Goal: Obtain resource: Download file/media

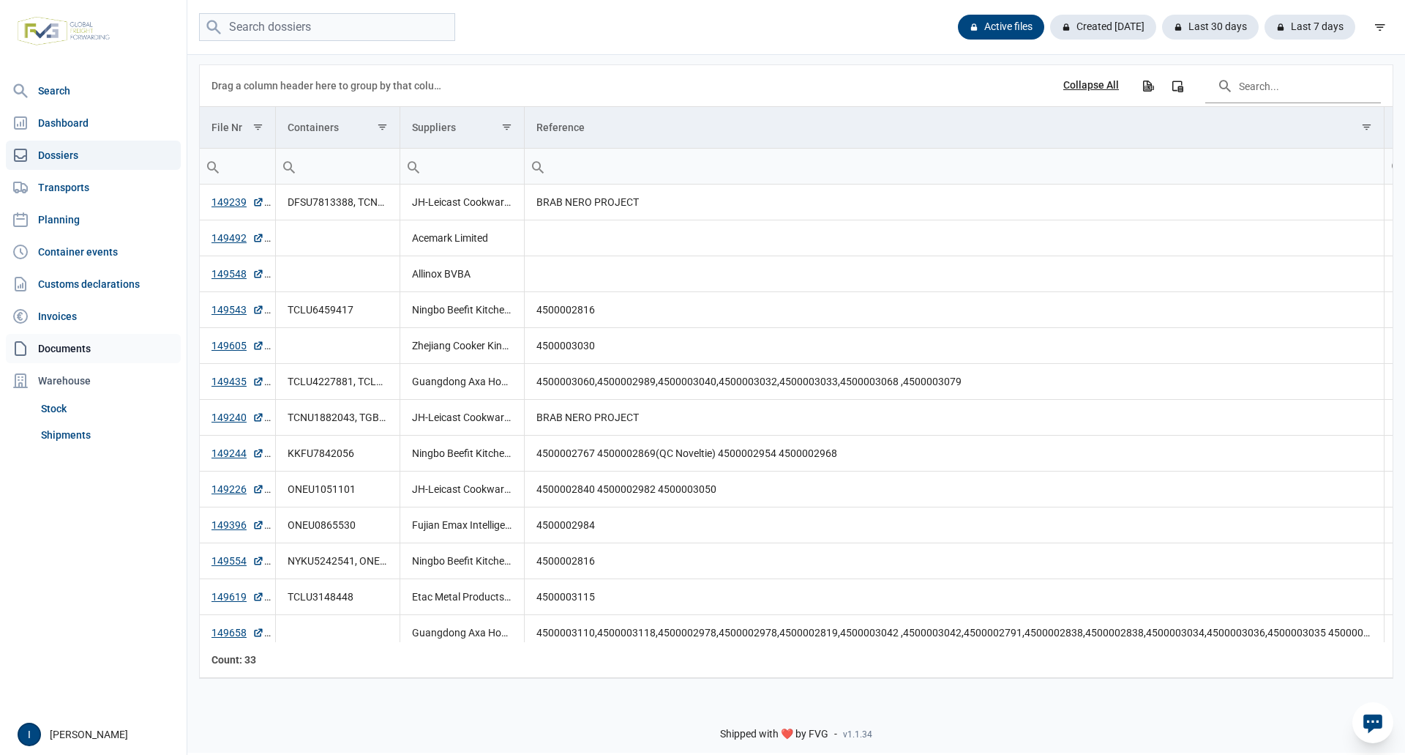
click at [62, 344] on link "Documents" at bounding box center [93, 348] width 175 height 29
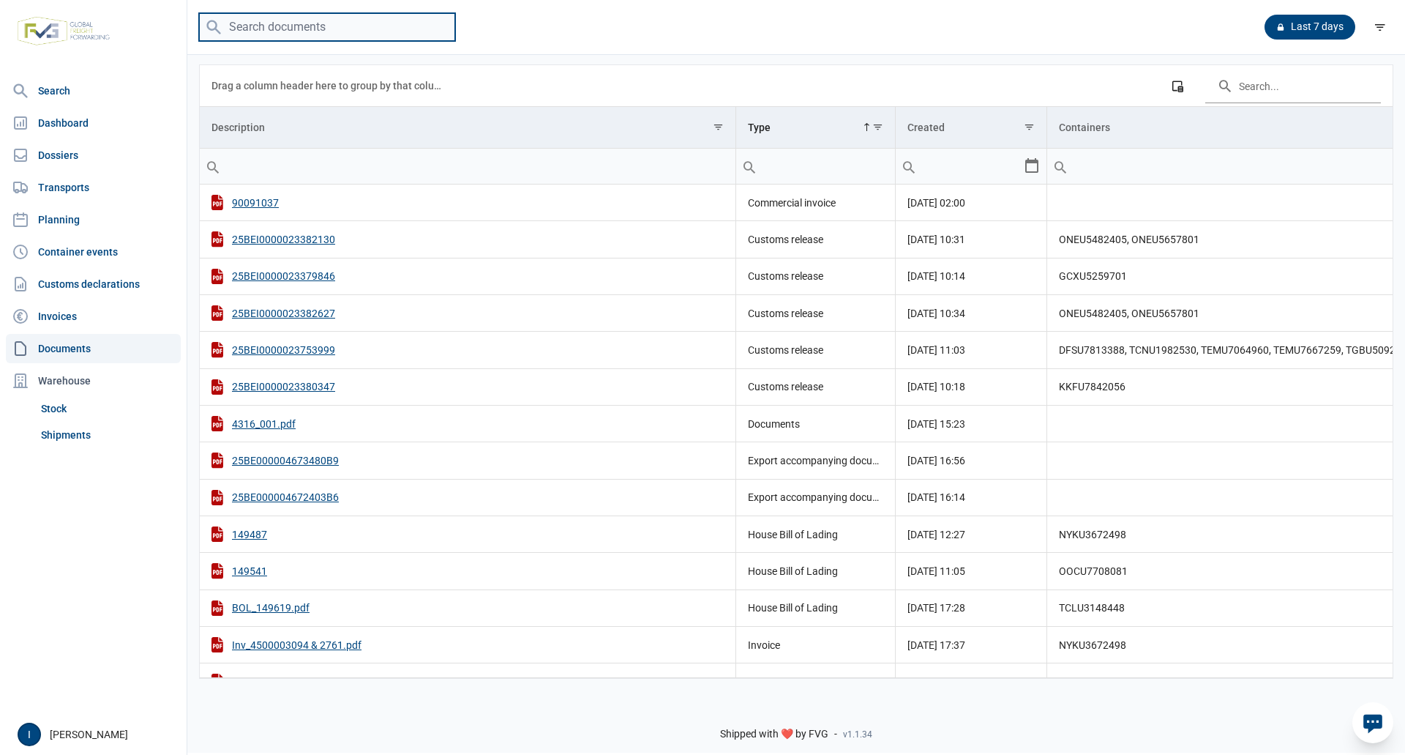
click at [299, 31] on input "search" at bounding box center [327, 27] width 256 height 29
type input "m"
type input "MEDU8623289"
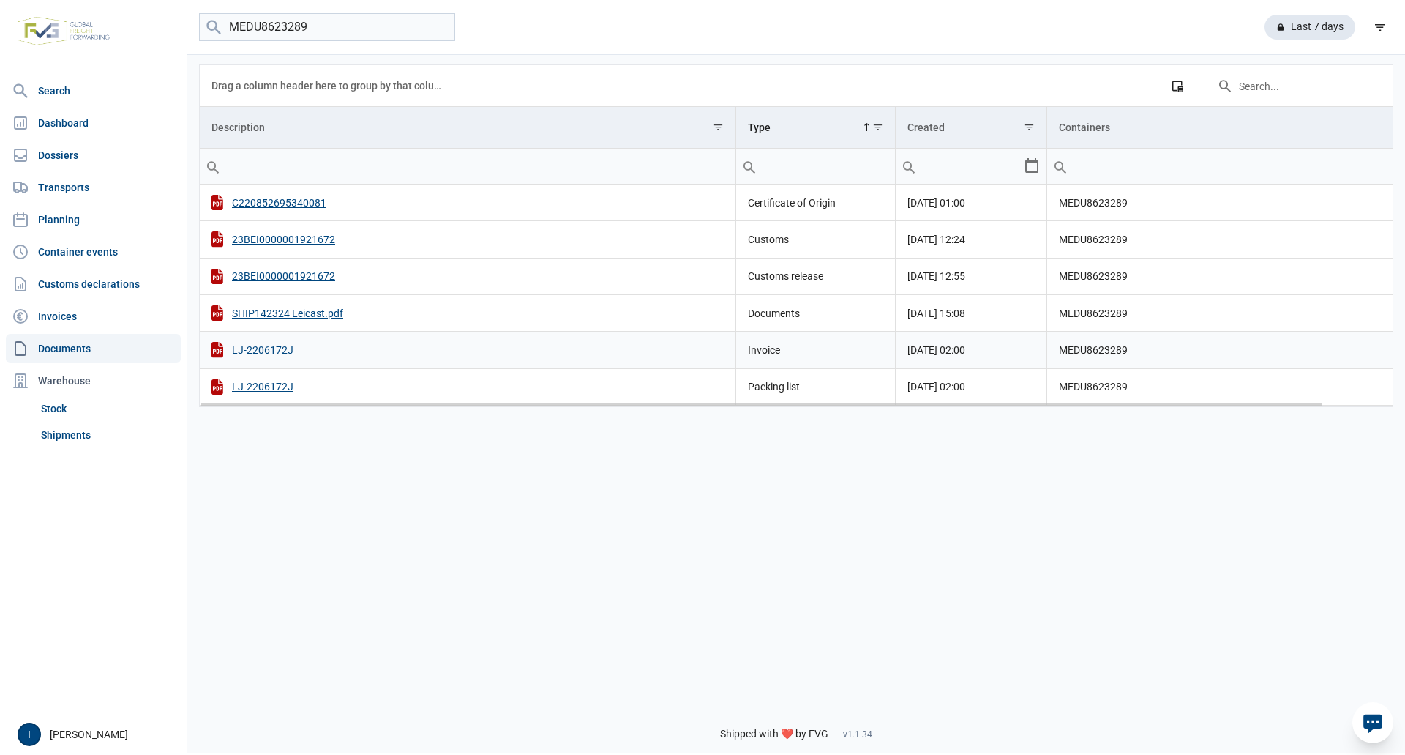
click at [275, 354] on div "LJ-2206172J" at bounding box center [468, 349] width 512 height 15
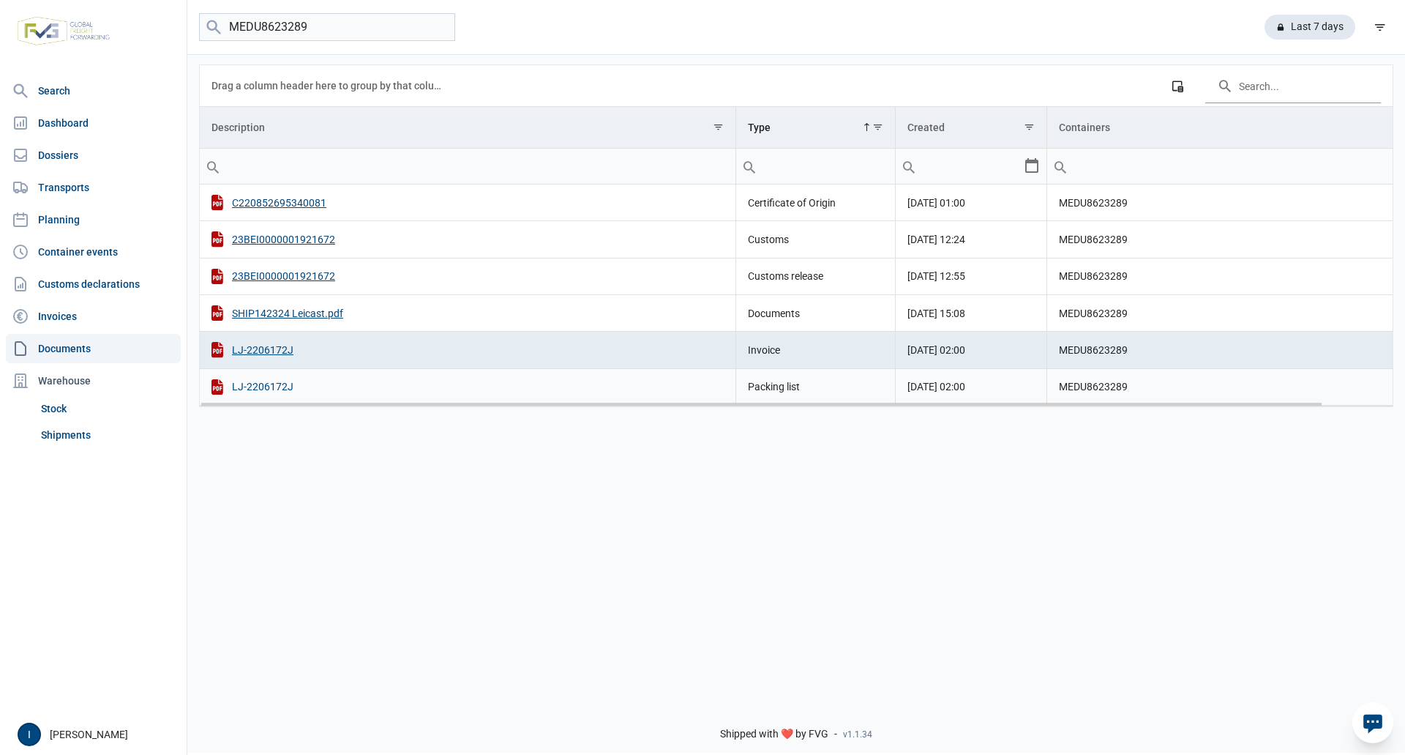
click at [280, 384] on div "LJ-2206172J" at bounding box center [468, 386] width 512 height 15
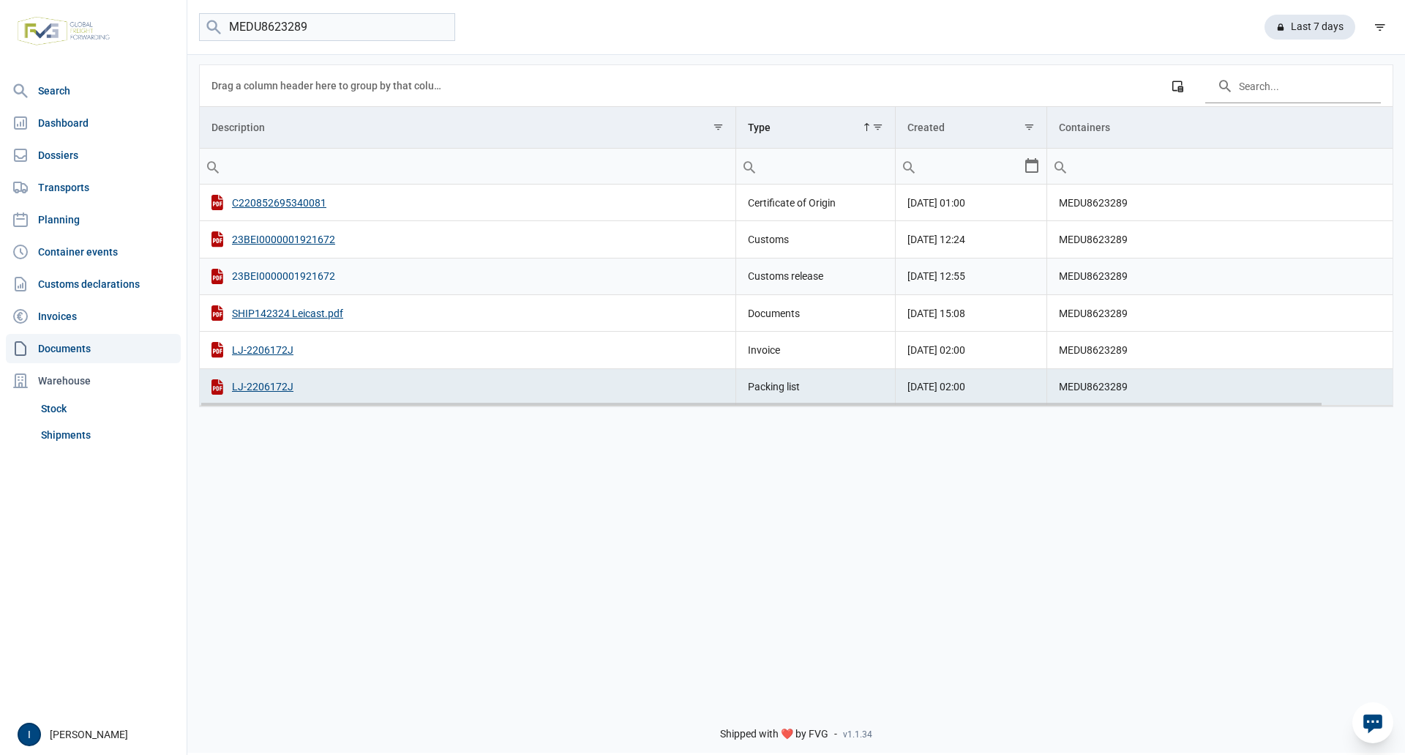
click at [293, 274] on div "23BEI0000001921672" at bounding box center [468, 276] width 512 height 15
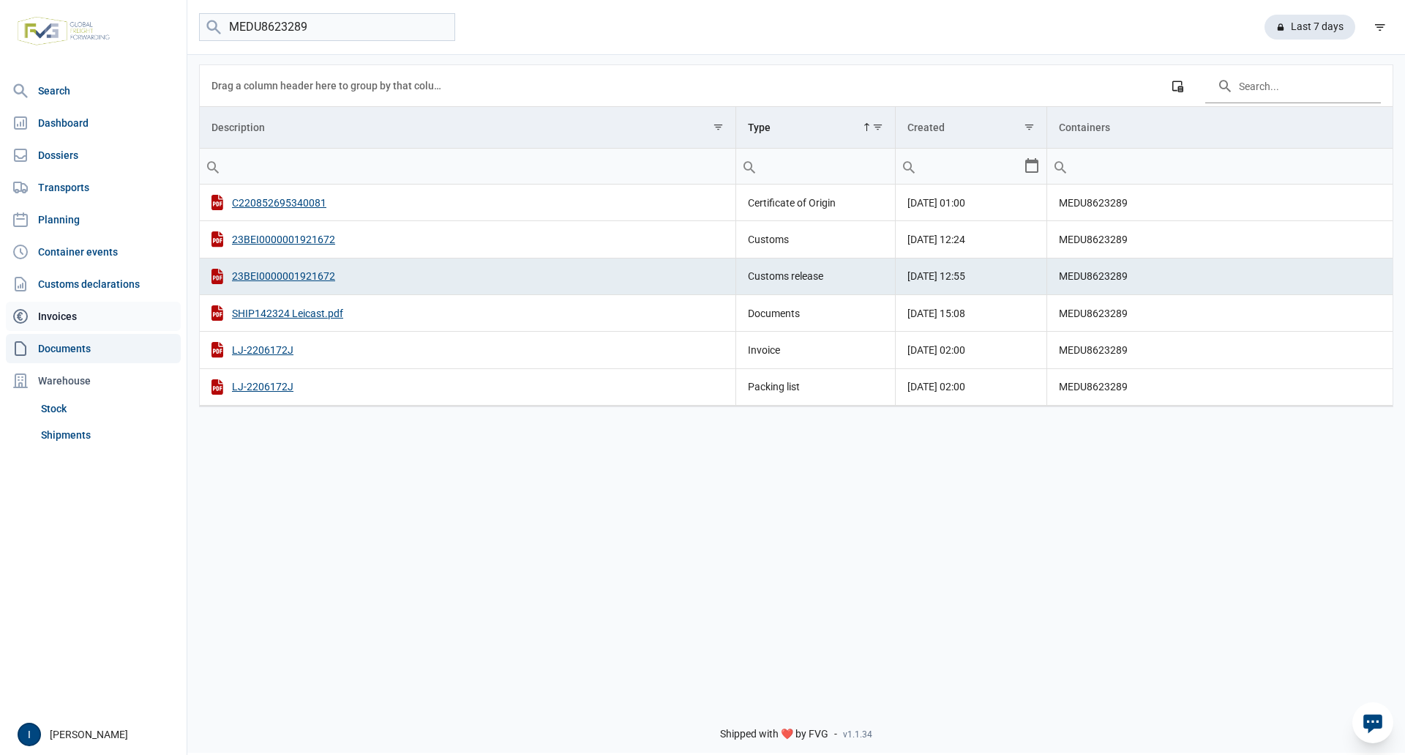
click at [62, 317] on link "Invoices" at bounding box center [93, 316] width 175 height 29
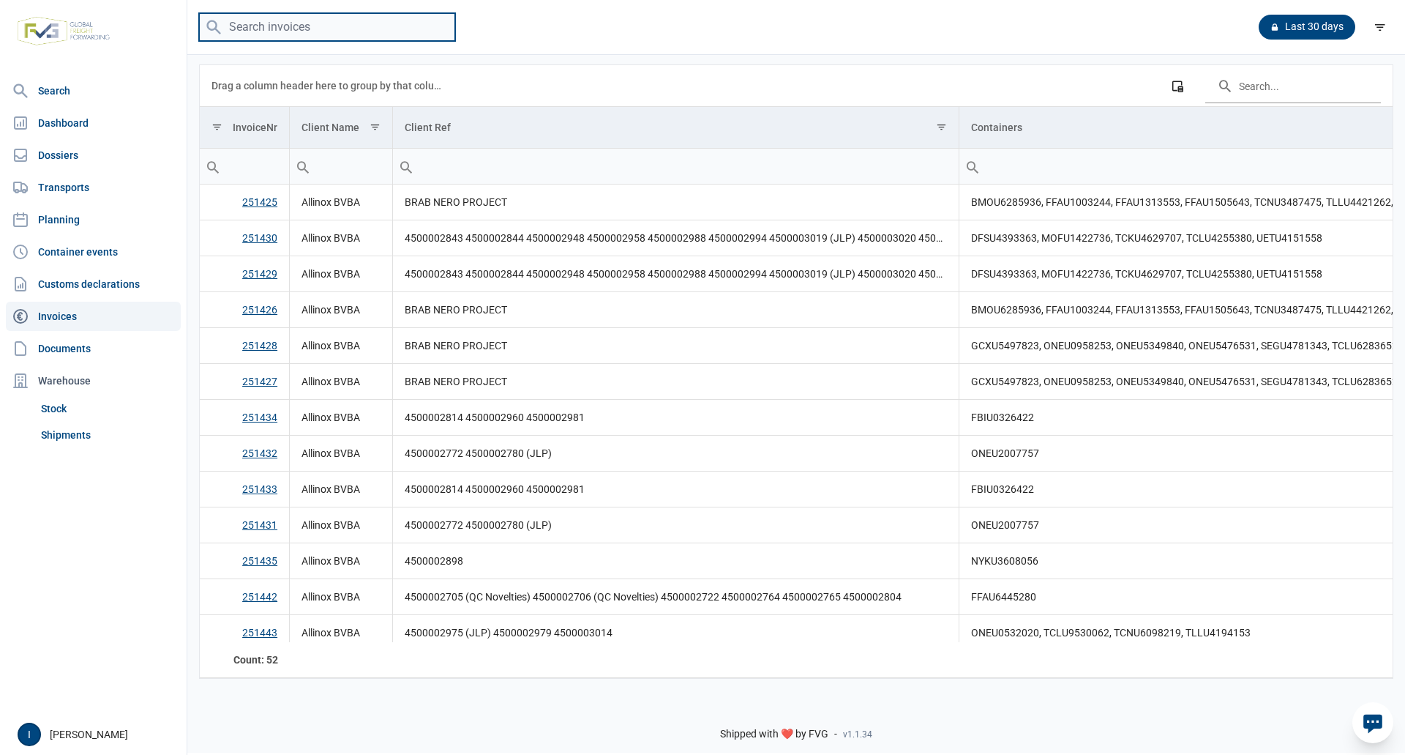
click at [296, 34] on input "search" at bounding box center [327, 27] width 256 height 29
type input "MEDU8623289"
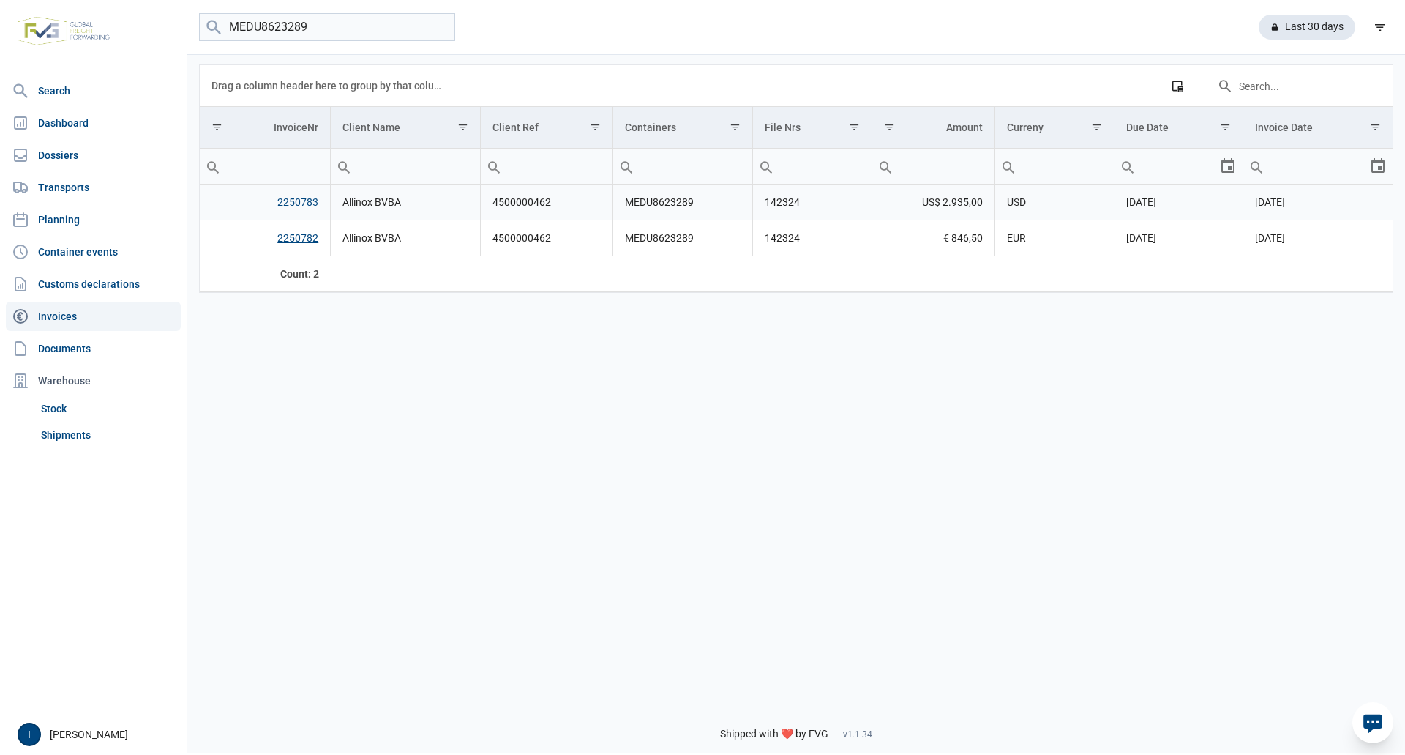
click at [304, 203] on link "2250783" at bounding box center [297, 202] width 41 height 12
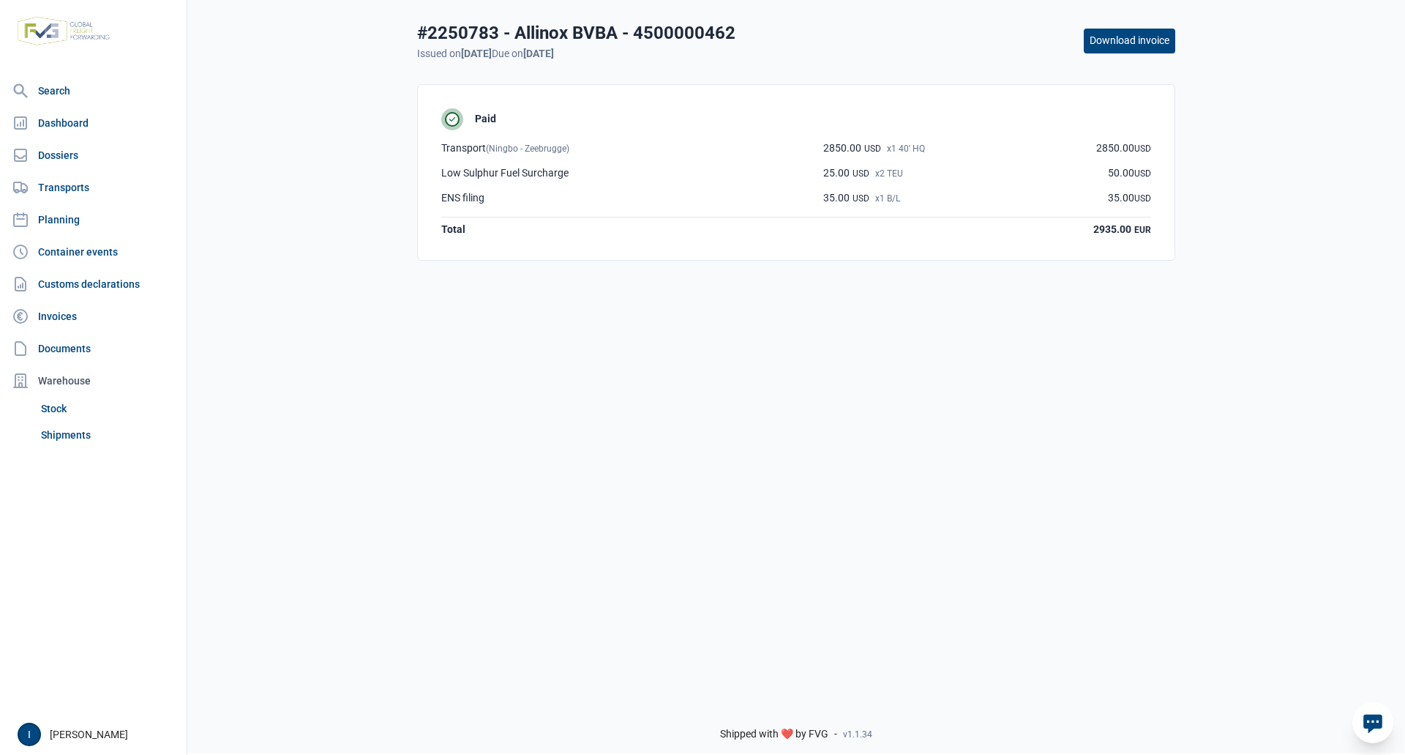
click at [1103, 43] on button "Download invoice" at bounding box center [1129, 41] width 91 height 25
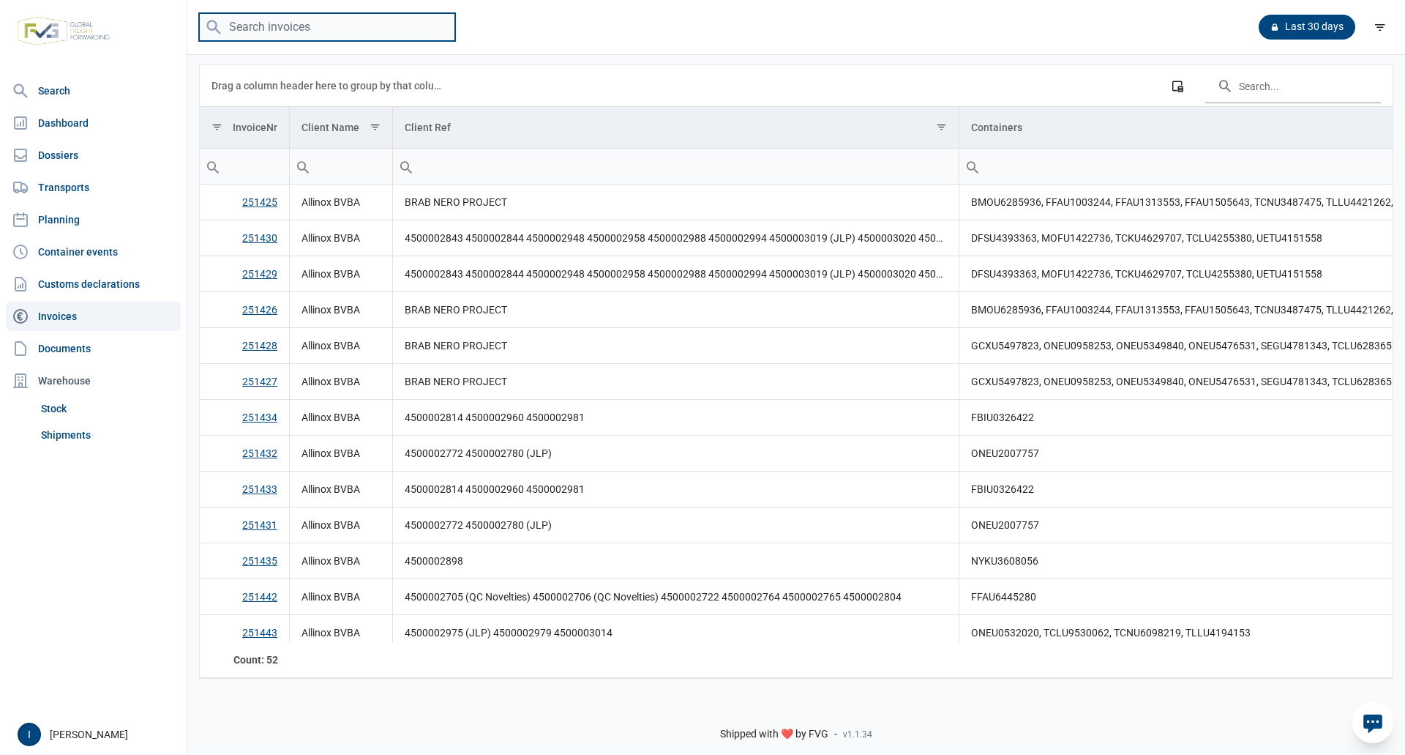
click at [263, 28] on input "search" at bounding box center [327, 27] width 256 height 29
type input "MEDU8623289"
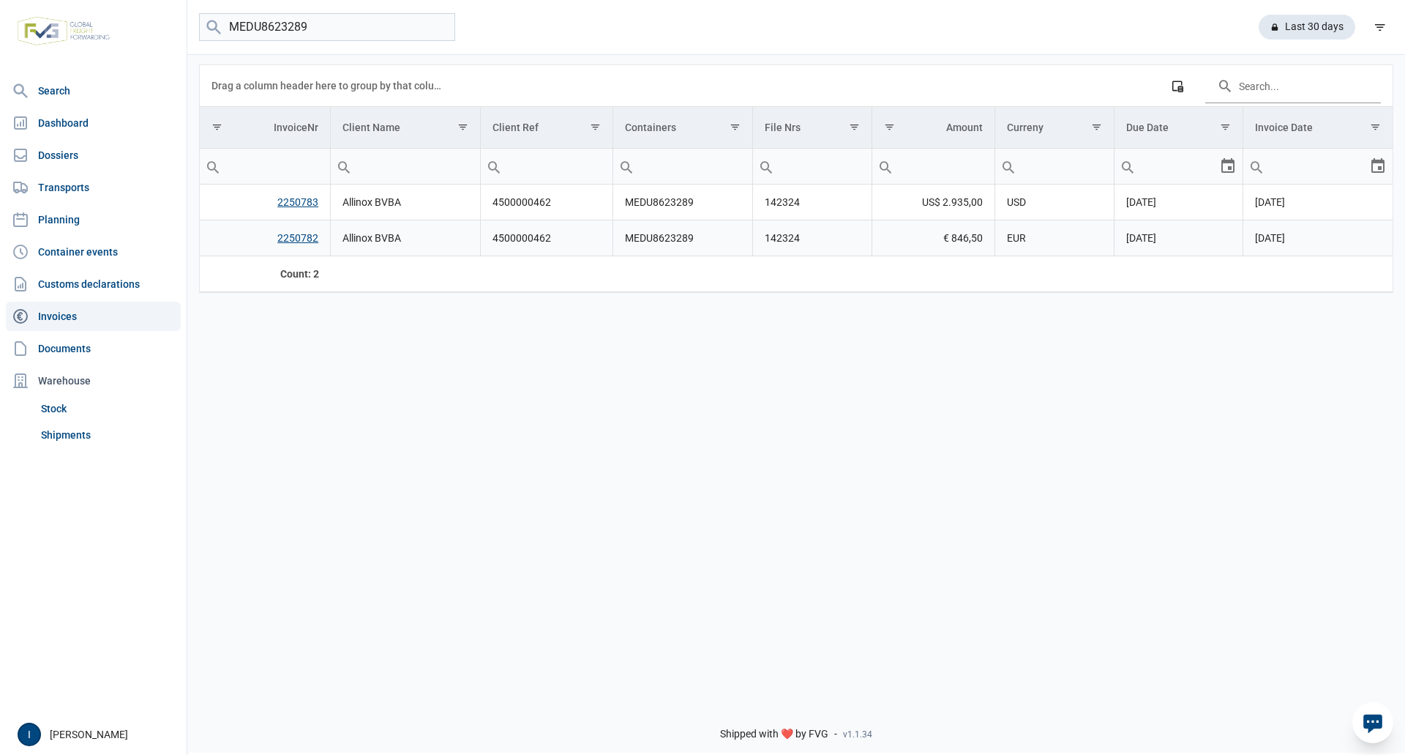
click at [299, 239] on link "2250782" at bounding box center [297, 238] width 41 height 12
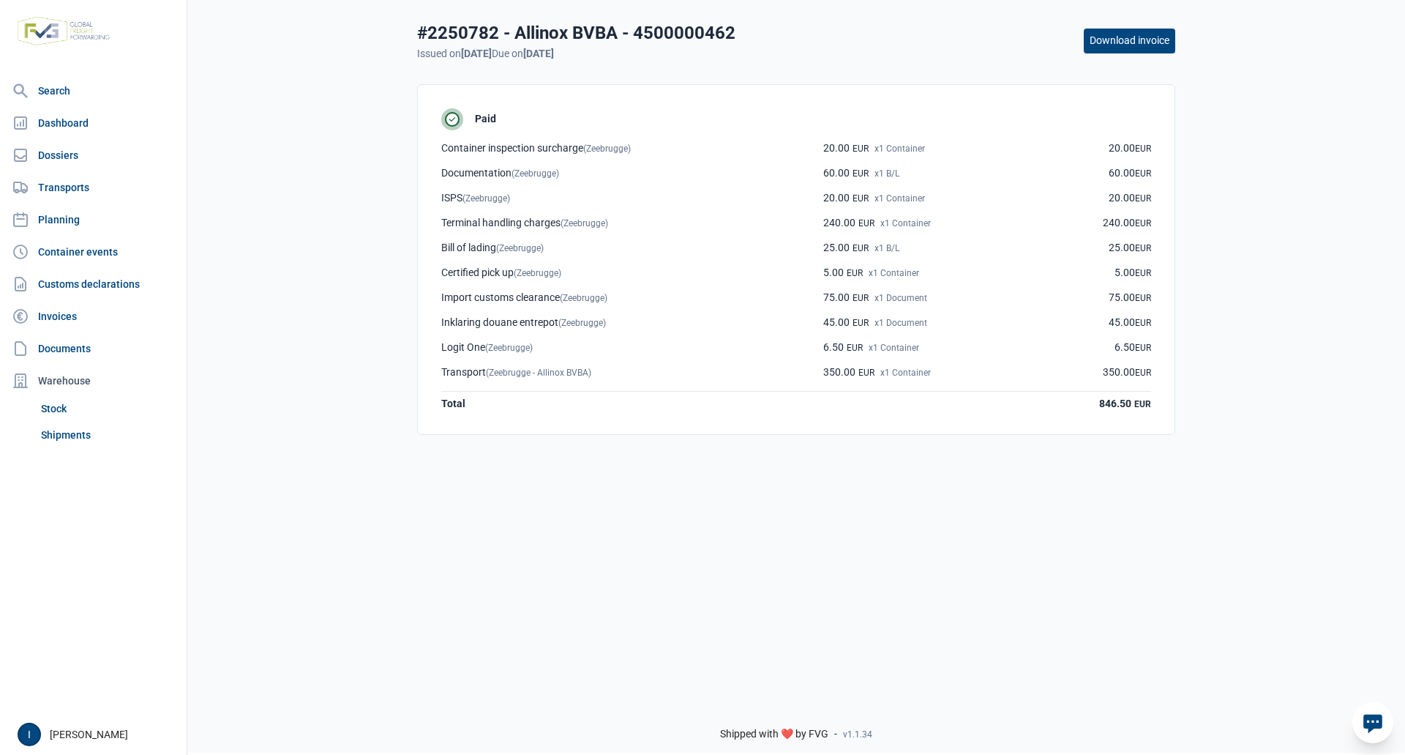
click at [1134, 44] on button "Download invoice" at bounding box center [1129, 41] width 91 height 25
click at [56, 343] on link "Documents" at bounding box center [93, 348] width 175 height 29
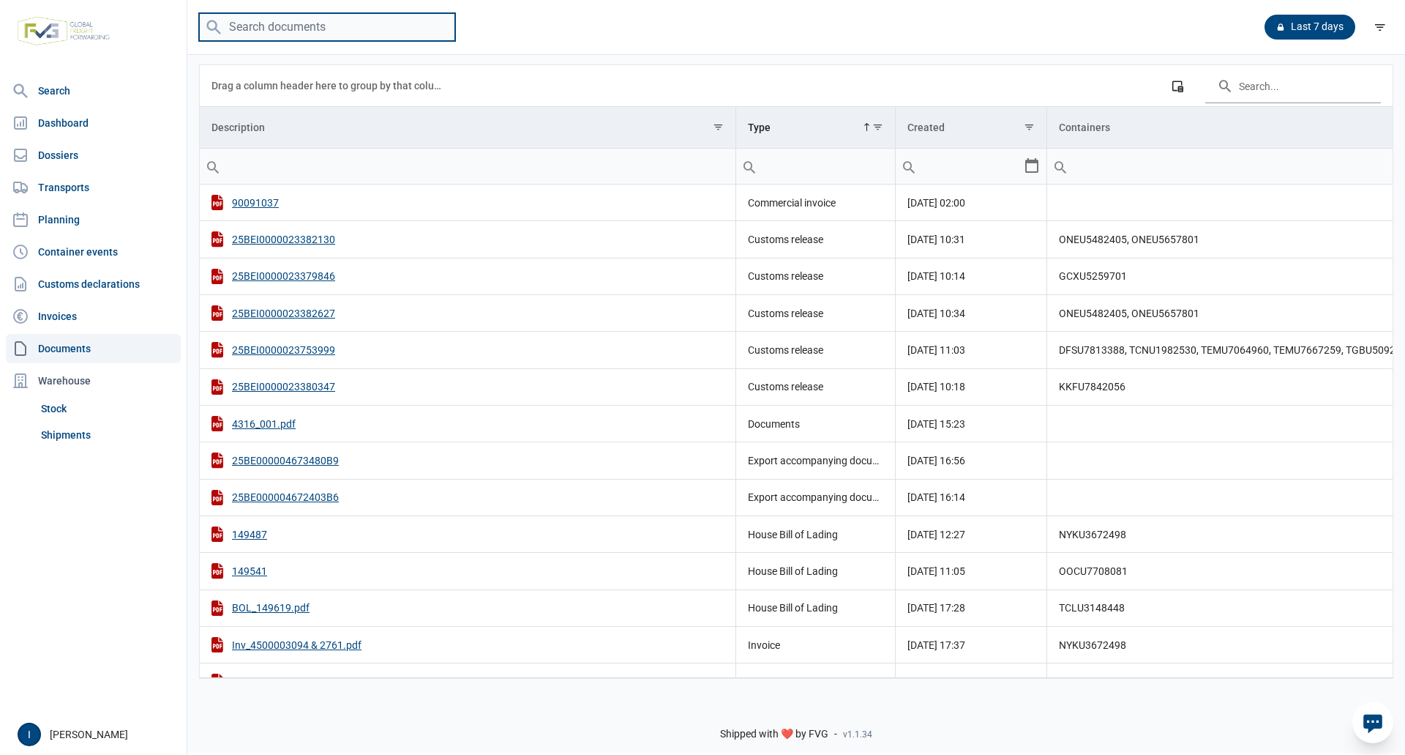
click at [337, 30] on input "search" at bounding box center [327, 27] width 256 height 29
type input "MSDU4451147"
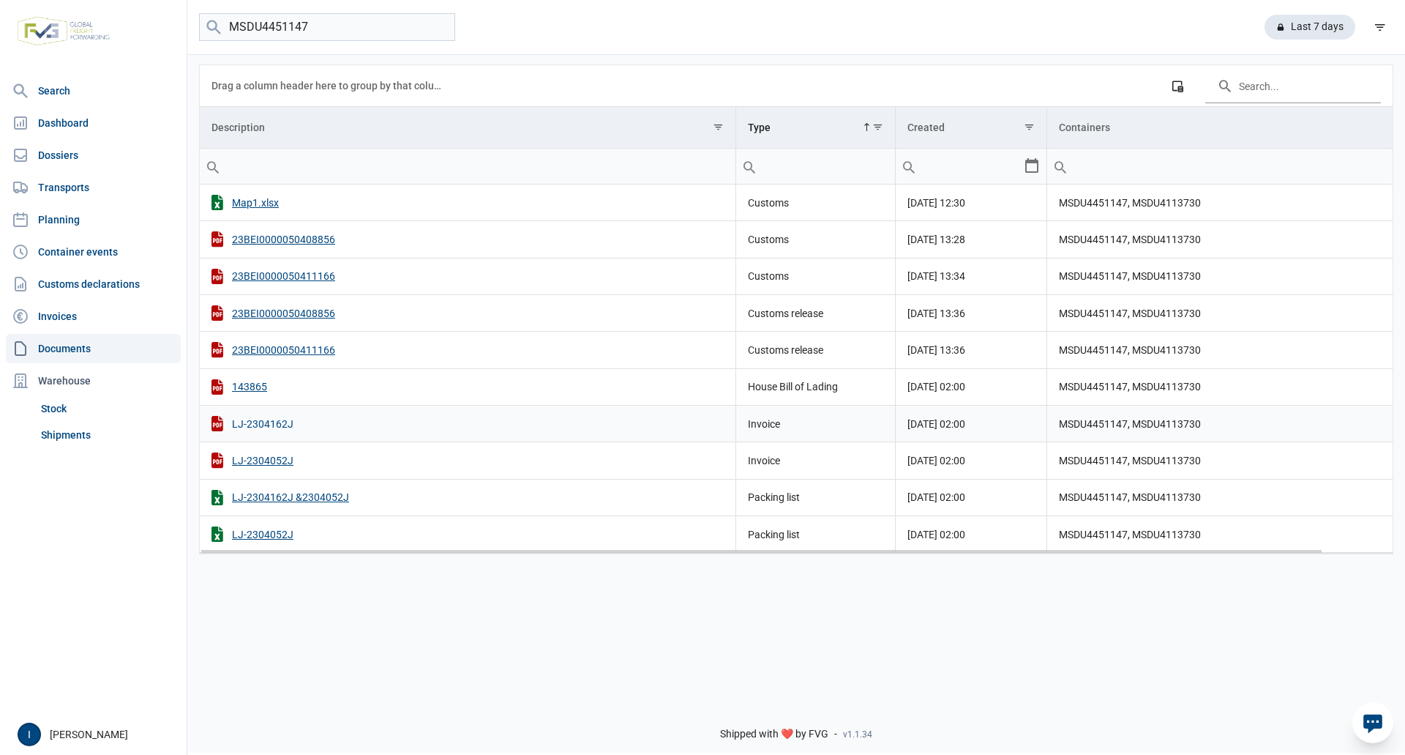
click at [269, 424] on div "LJ-2304162J" at bounding box center [468, 423] width 512 height 15
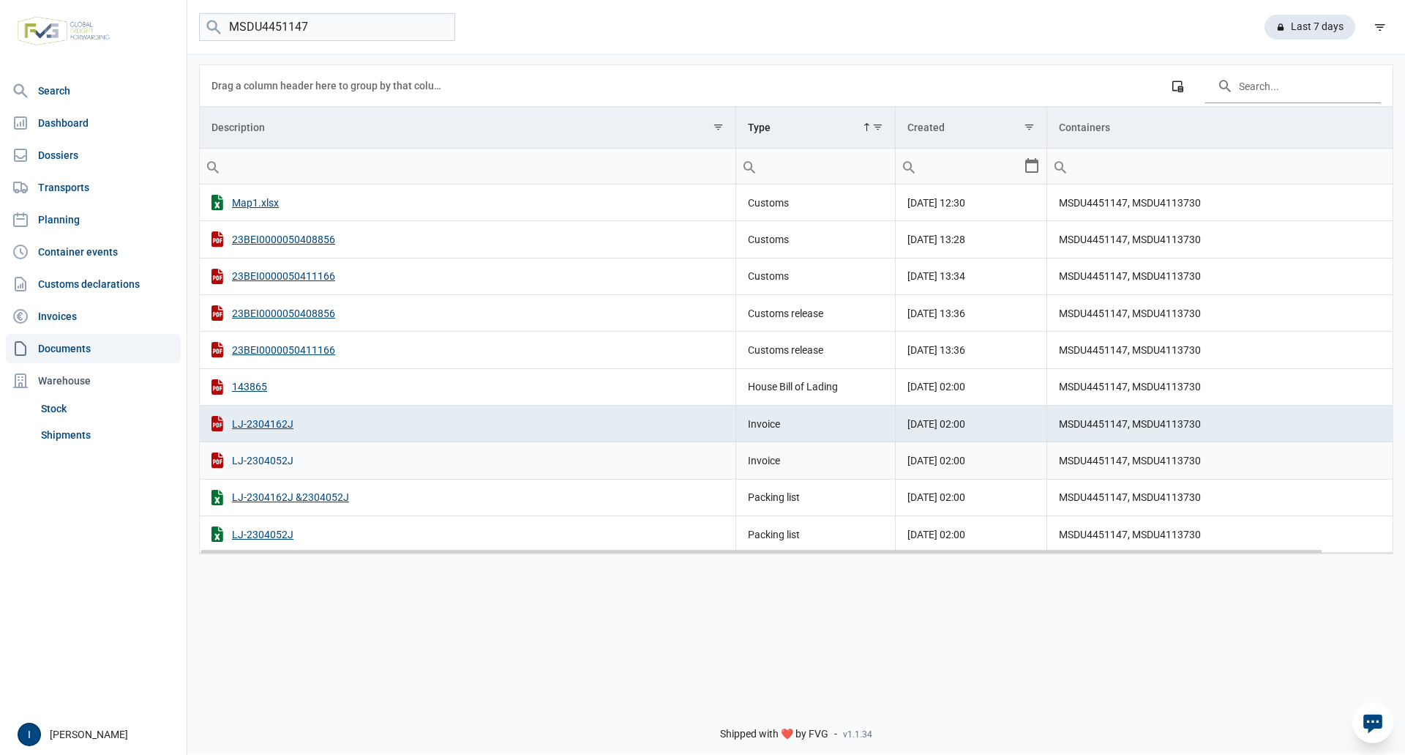
click at [275, 463] on div "LJ-2304052J" at bounding box center [468, 459] width 512 height 15
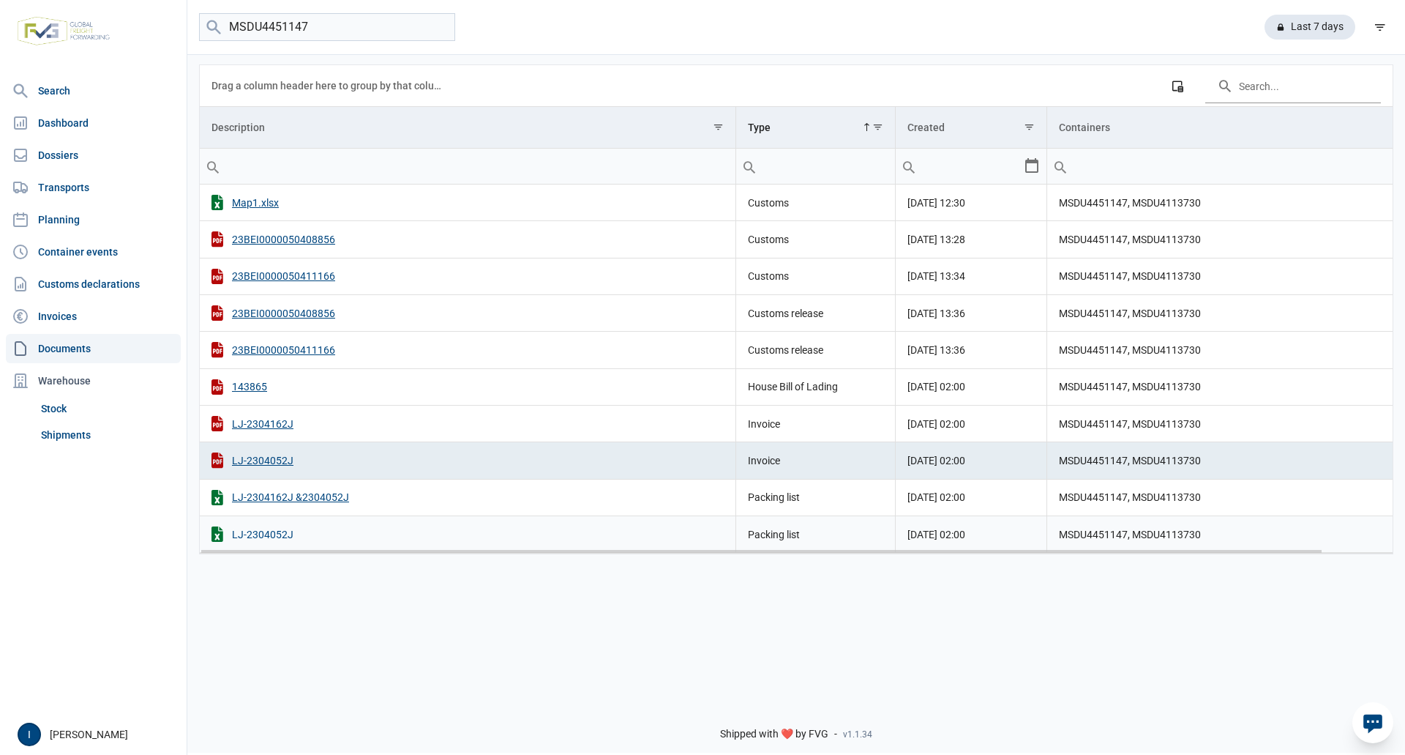
click at [273, 531] on div "LJ-2304052J" at bounding box center [468, 533] width 512 height 15
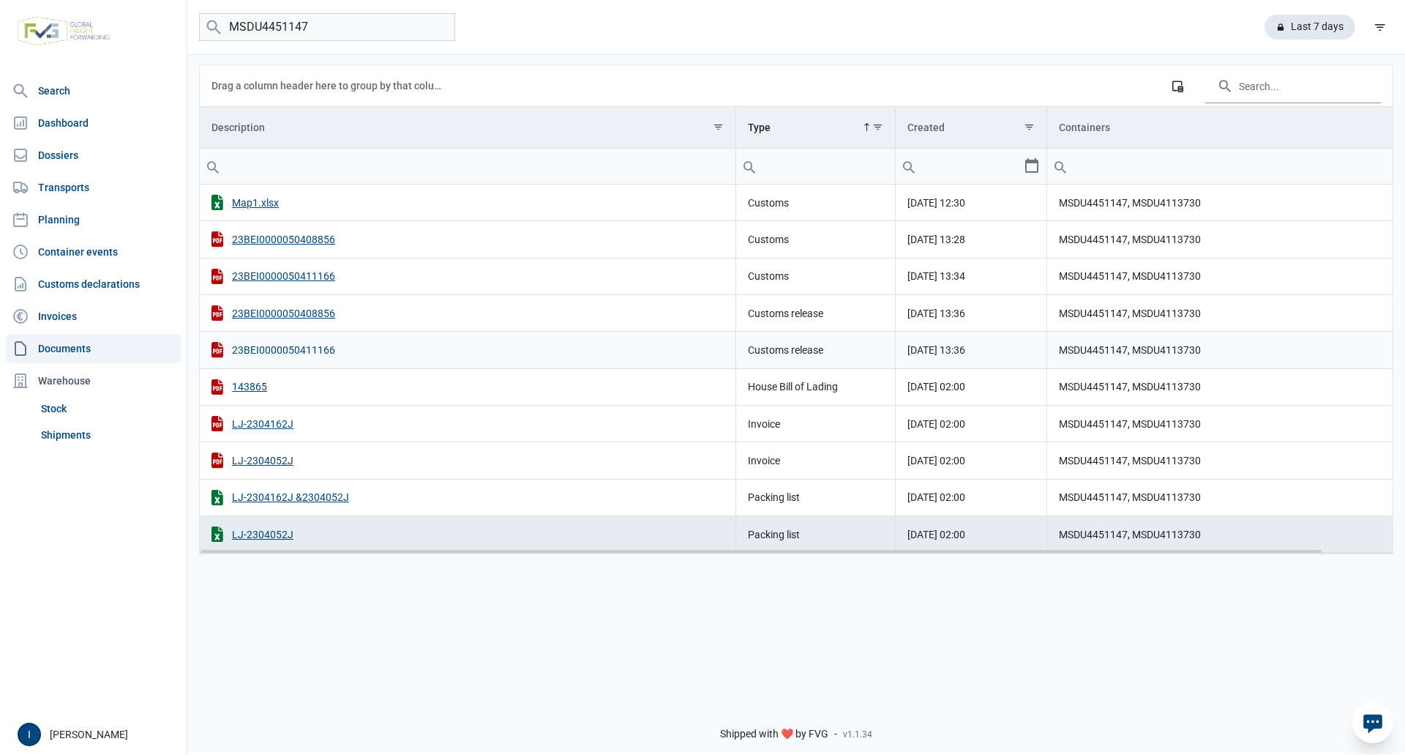
click at [299, 353] on div "23BEI0000050411166" at bounding box center [468, 349] width 512 height 15
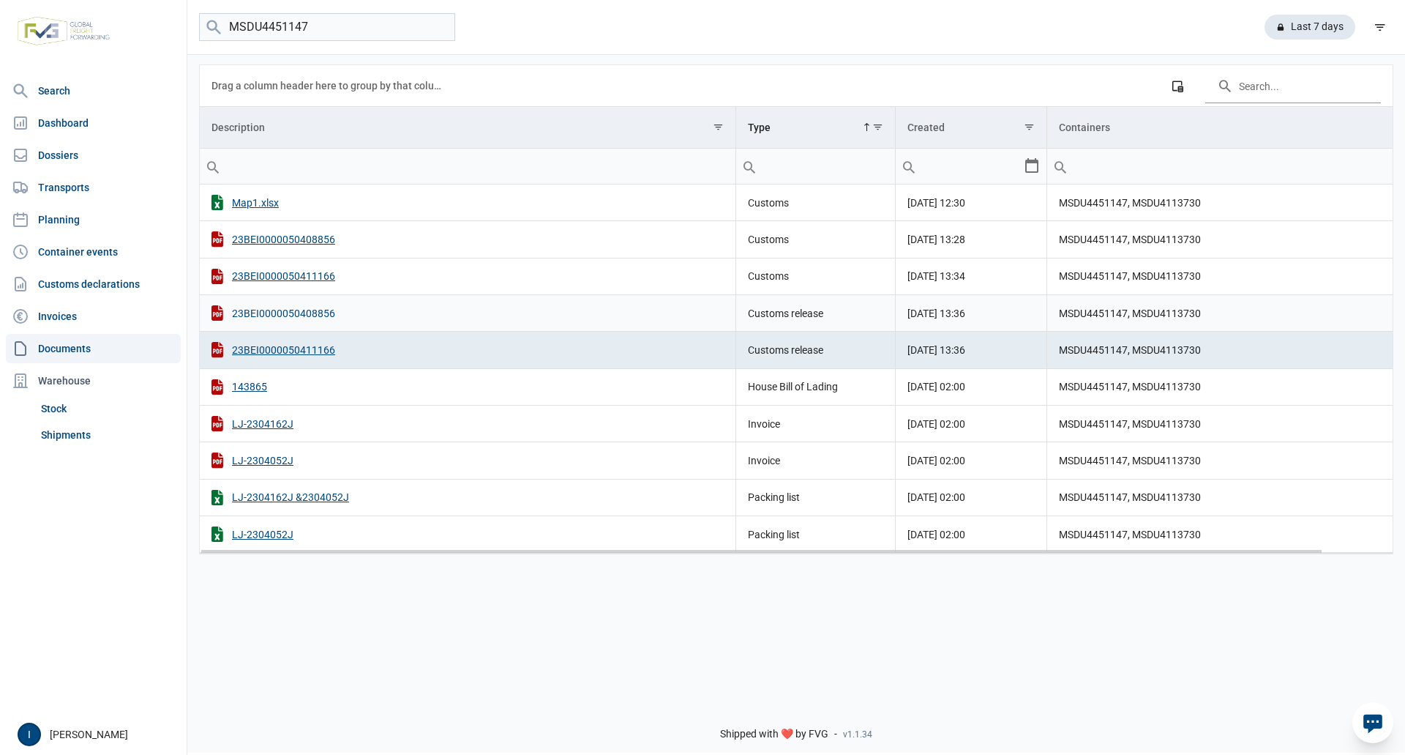
click at [291, 312] on div "23BEI0000050408856" at bounding box center [468, 312] width 512 height 15
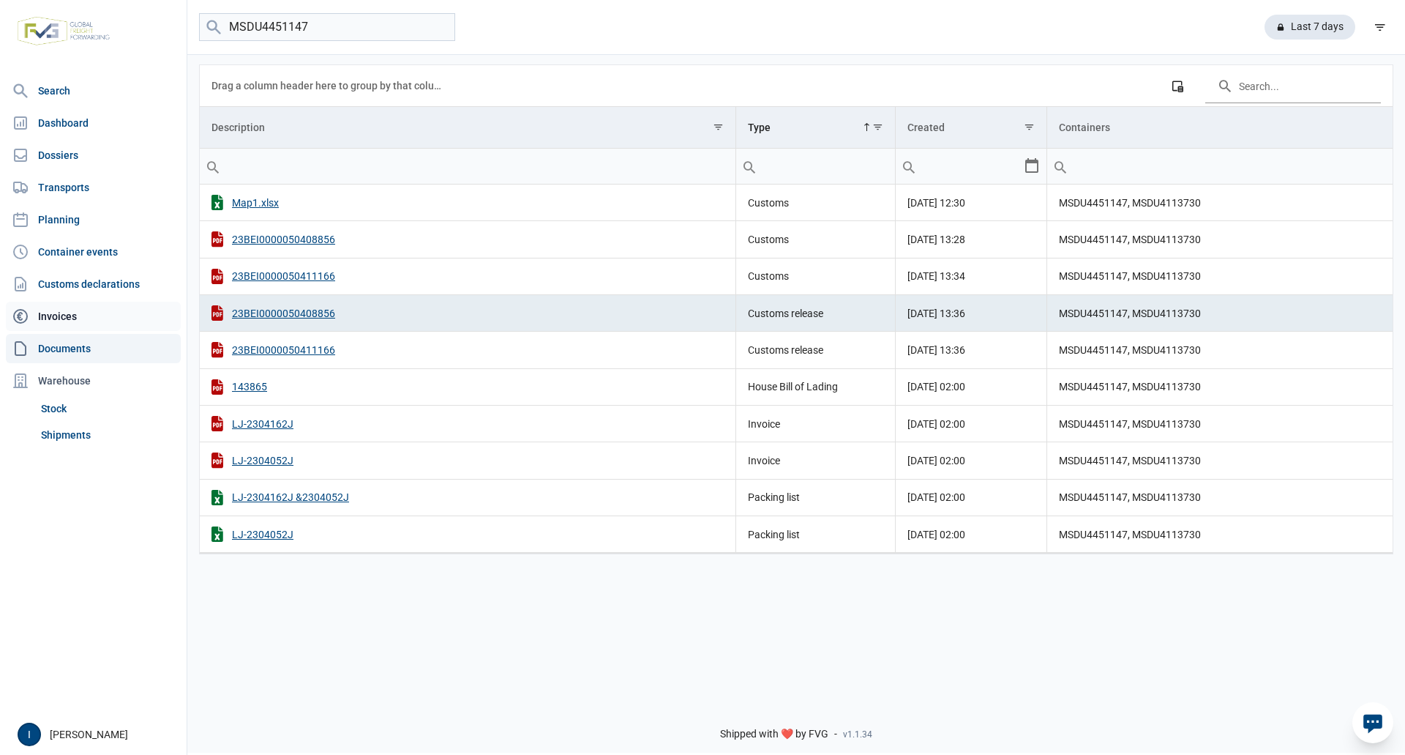
click at [65, 318] on link "Invoices" at bounding box center [93, 316] width 175 height 29
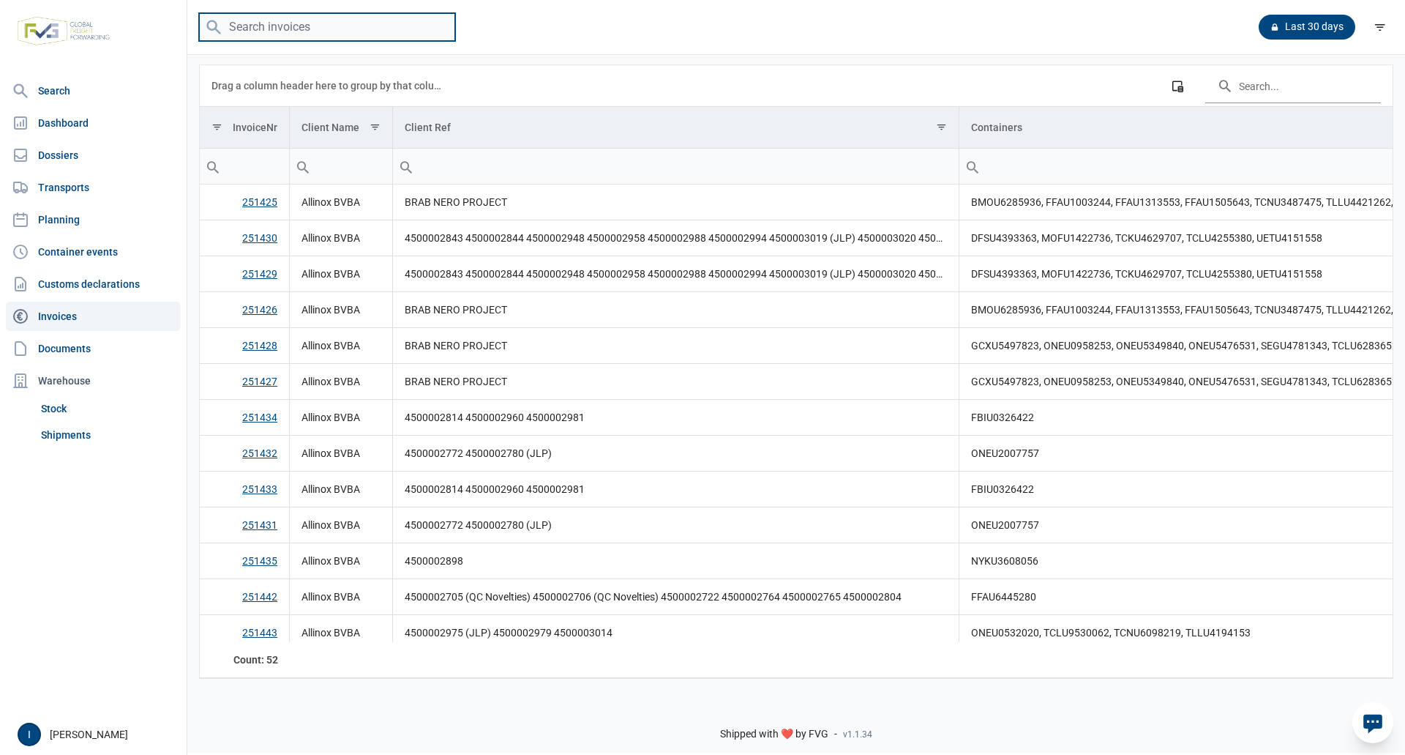
click at [291, 29] on input "search" at bounding box center [327, 27] width 256 height 29
type input "MSDU4451147"
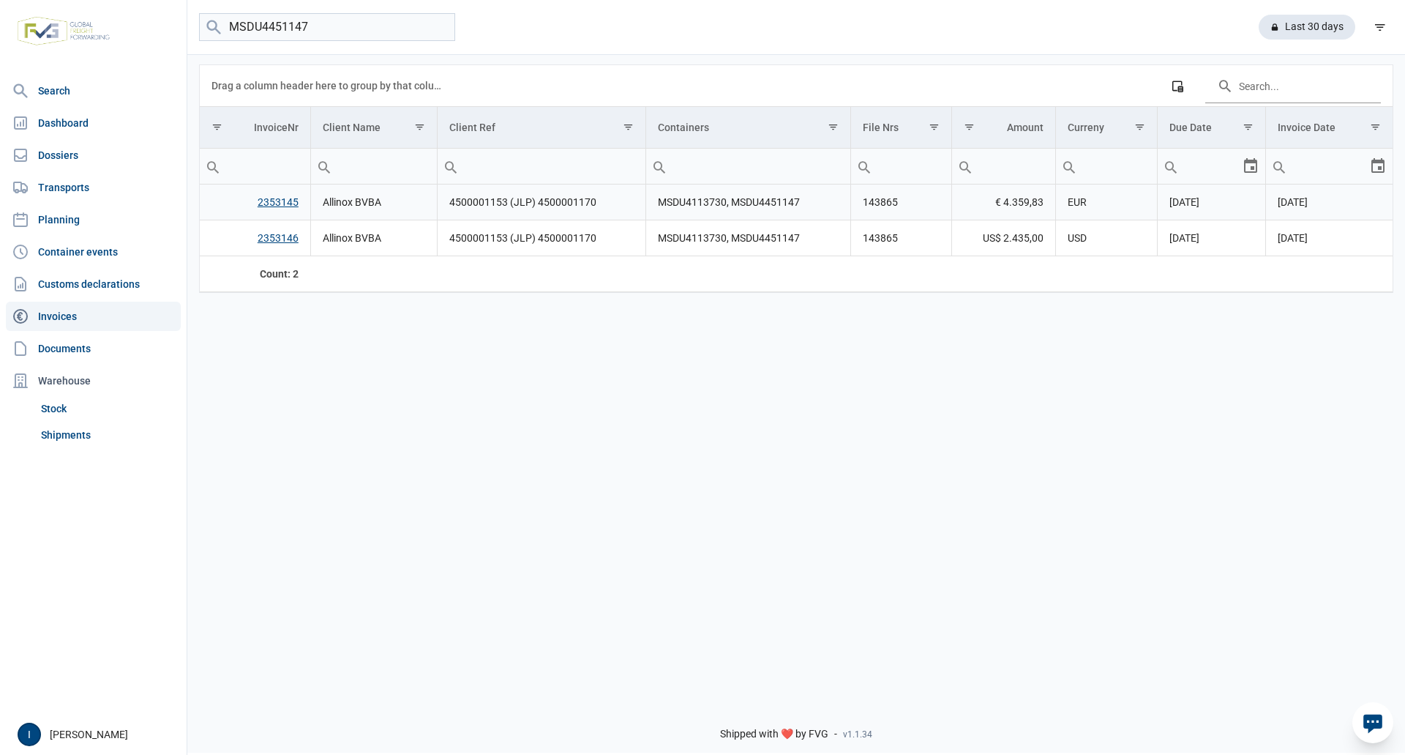
click at [280, 202] on link "2353145" at bounding box center [278, 202] width 41 height 12
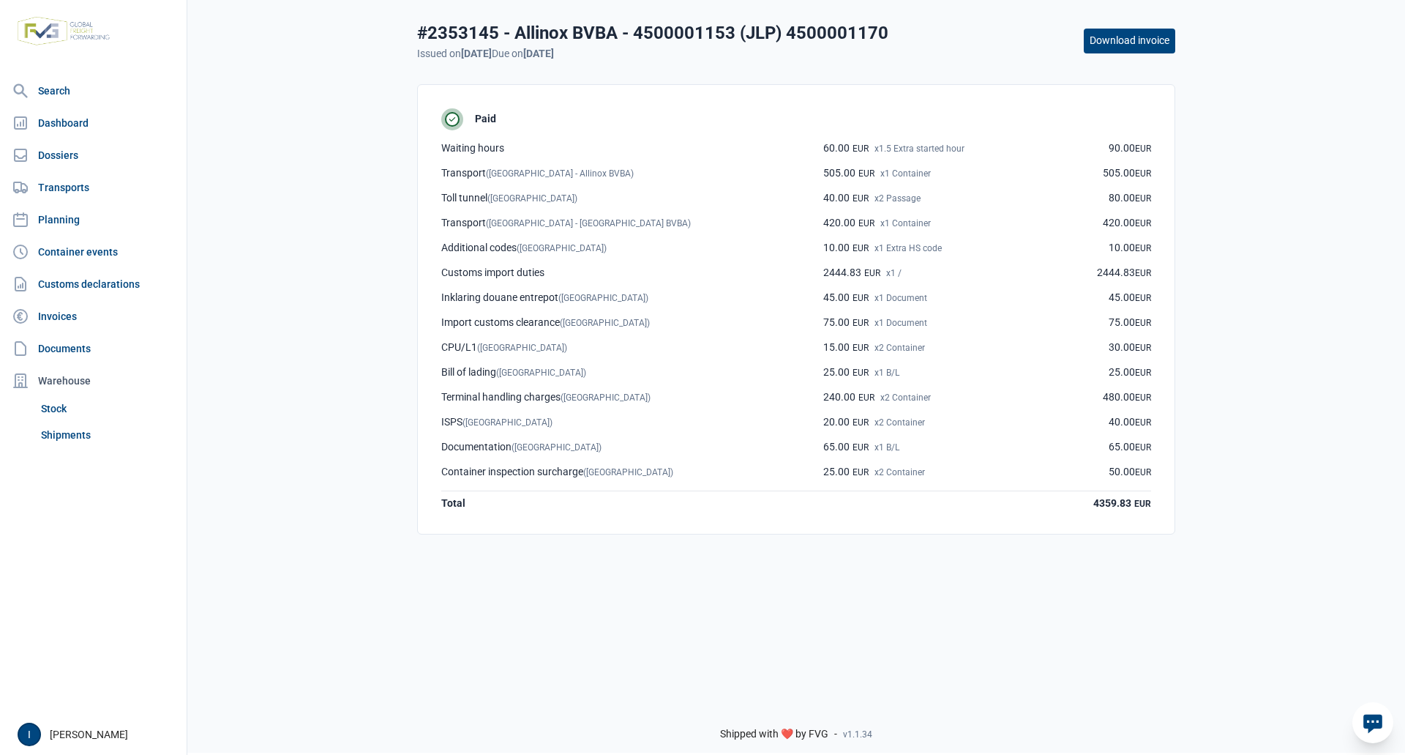
click at [1123, 44] on button "Download invoice" at bounding box center [1129, 41] width 91 height 25
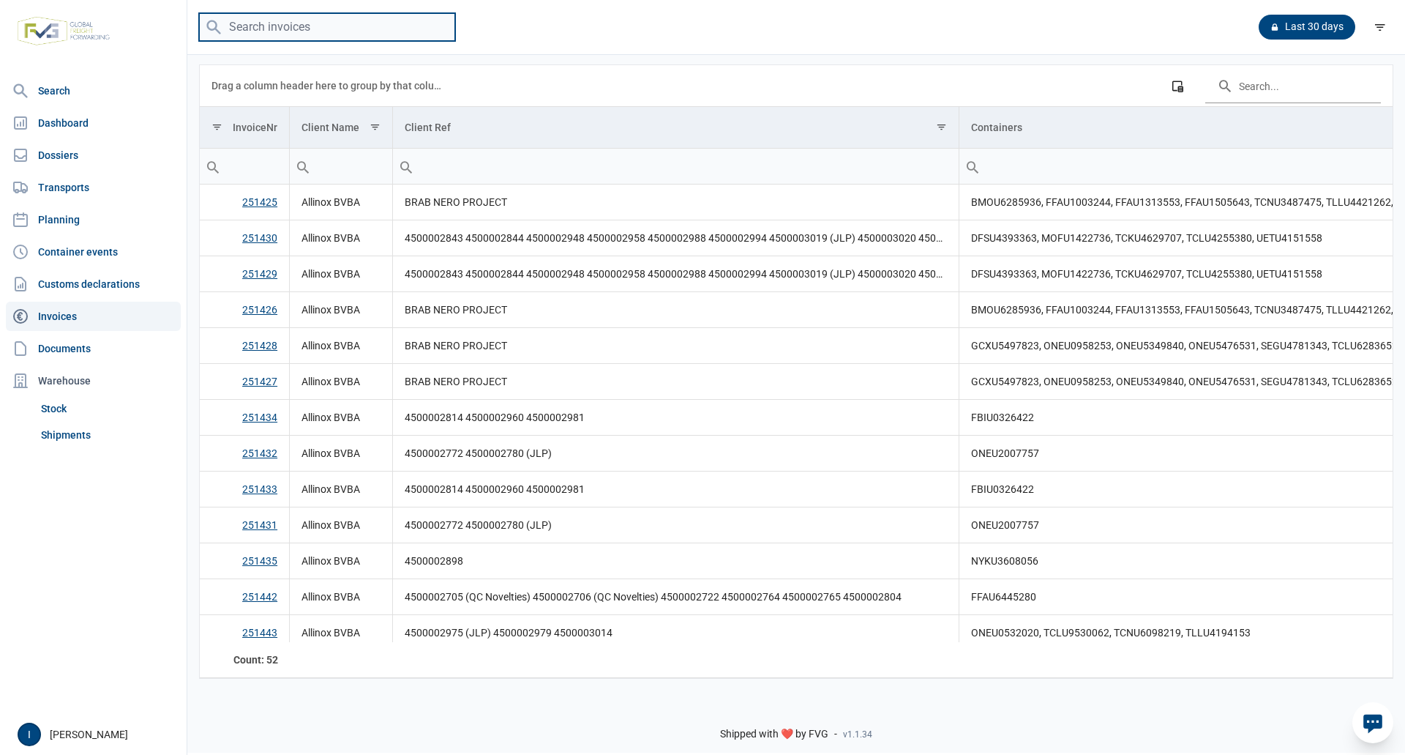
click at [270, 26] on input "search" at bounding box center [327, 27] width 256 height 29
type input "MSDU4451147"
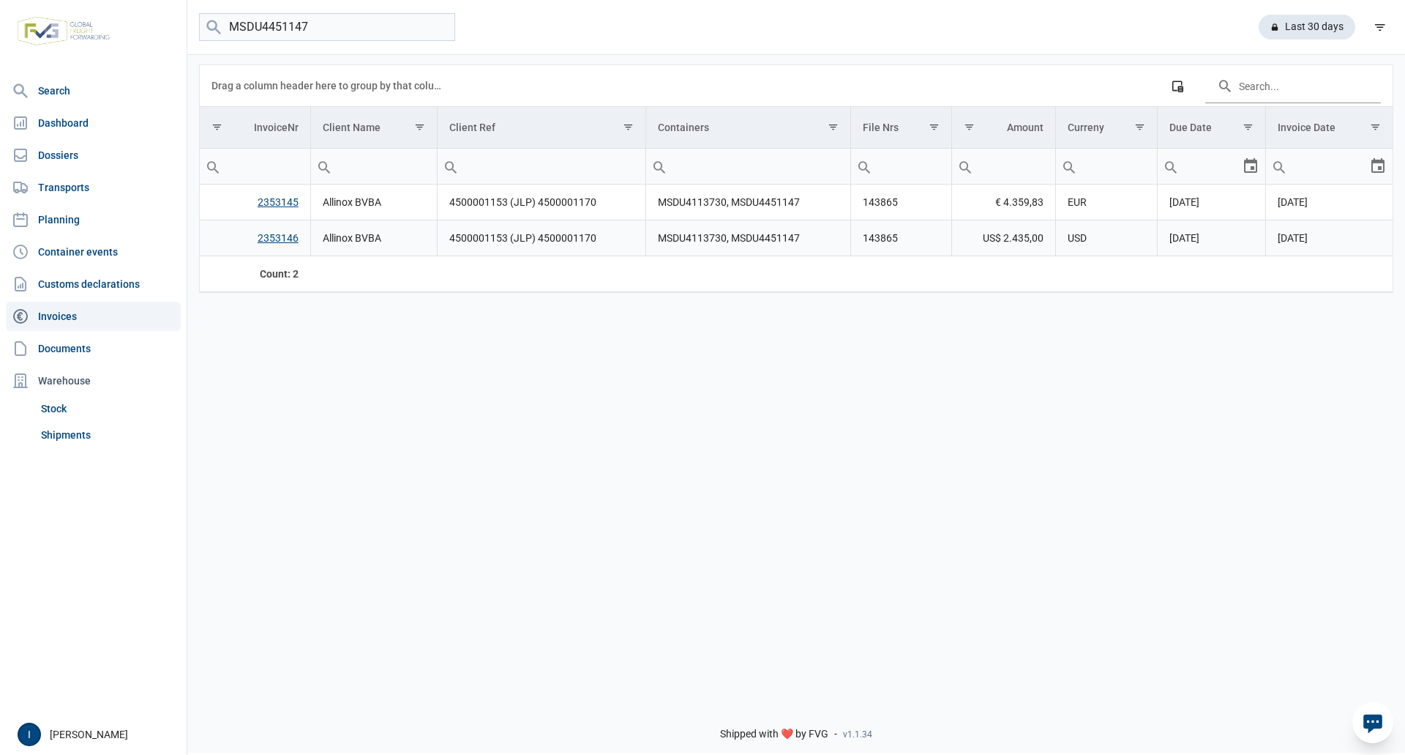
click at [276, 239] on link "2353146" at bounding box center [278, 238] width 41 height 12
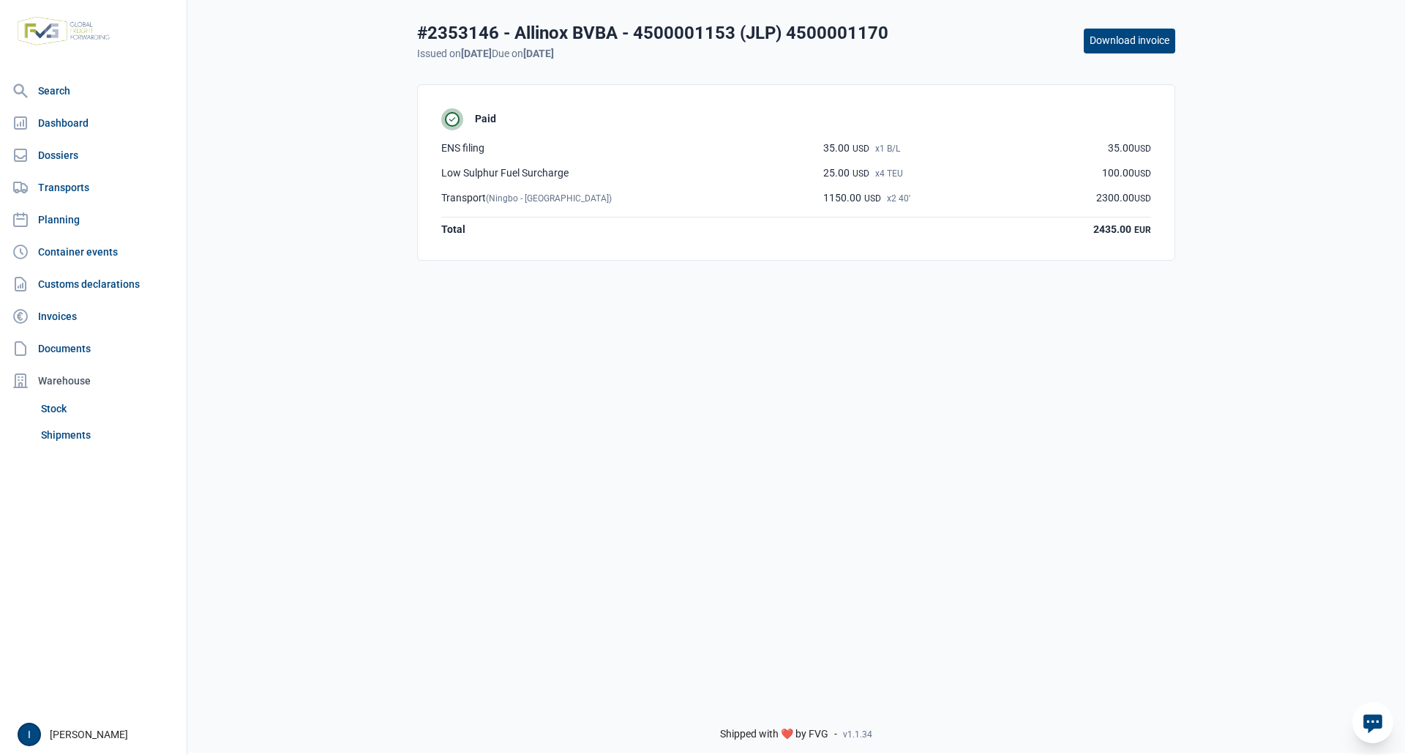
click at [1144, 45] on button "Download invoice" at bounding box center [1129, 41] width 91 height 25
click at [72, 345] on link "Documents" at bounding box center [93, 348] width 175 height 29
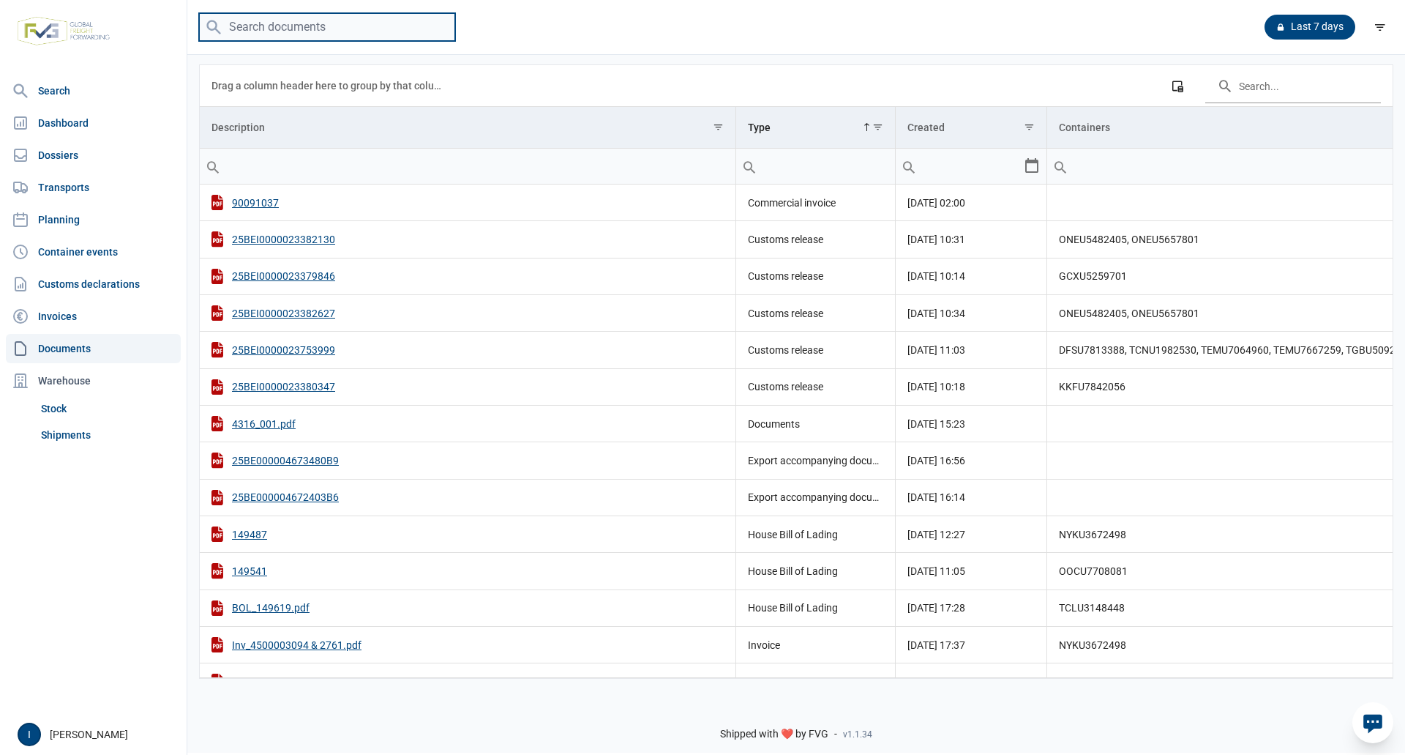
click at [310, 26] on input "search" at bounding box center [327, 27] width 256 height 29
type input "TCNU6098219"
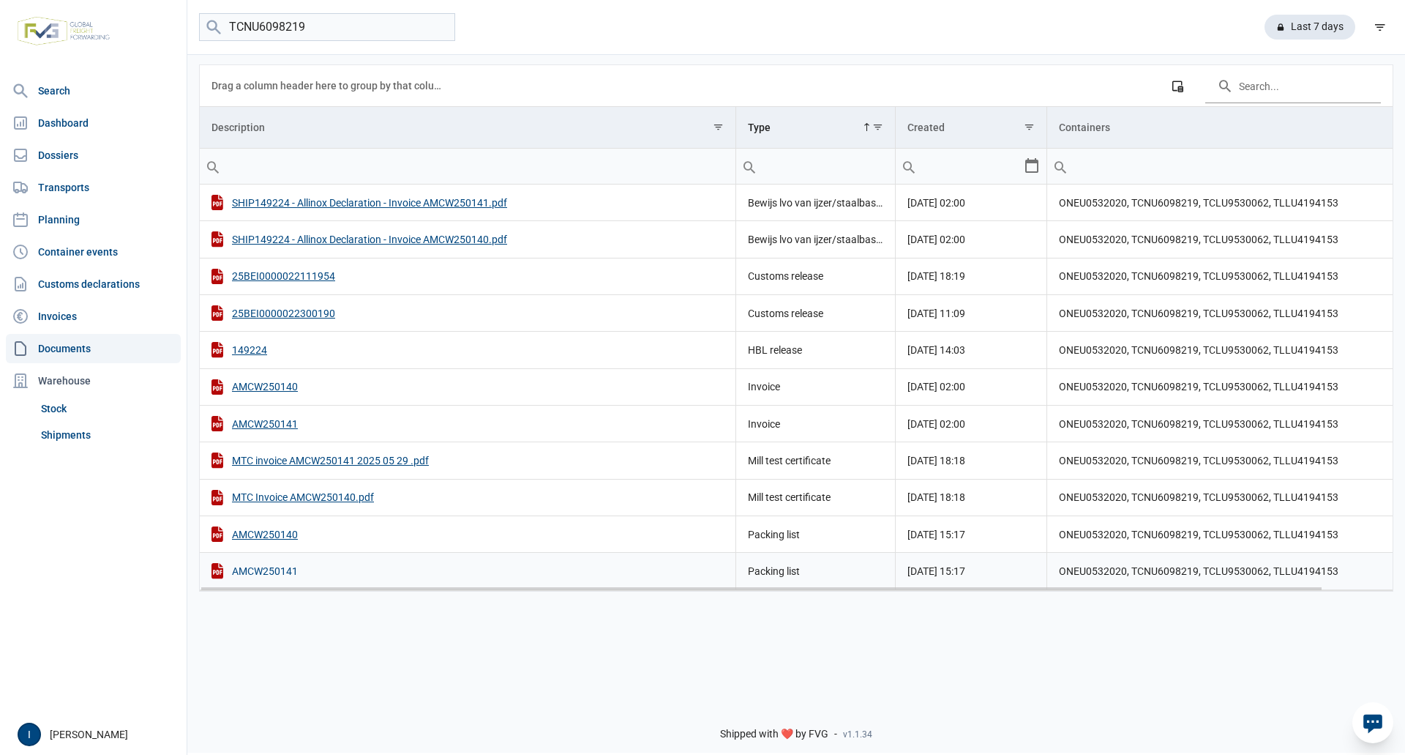
click at [284, 575] on div "AMCW250141" at bounding box center [468, 570] width 512 height 15
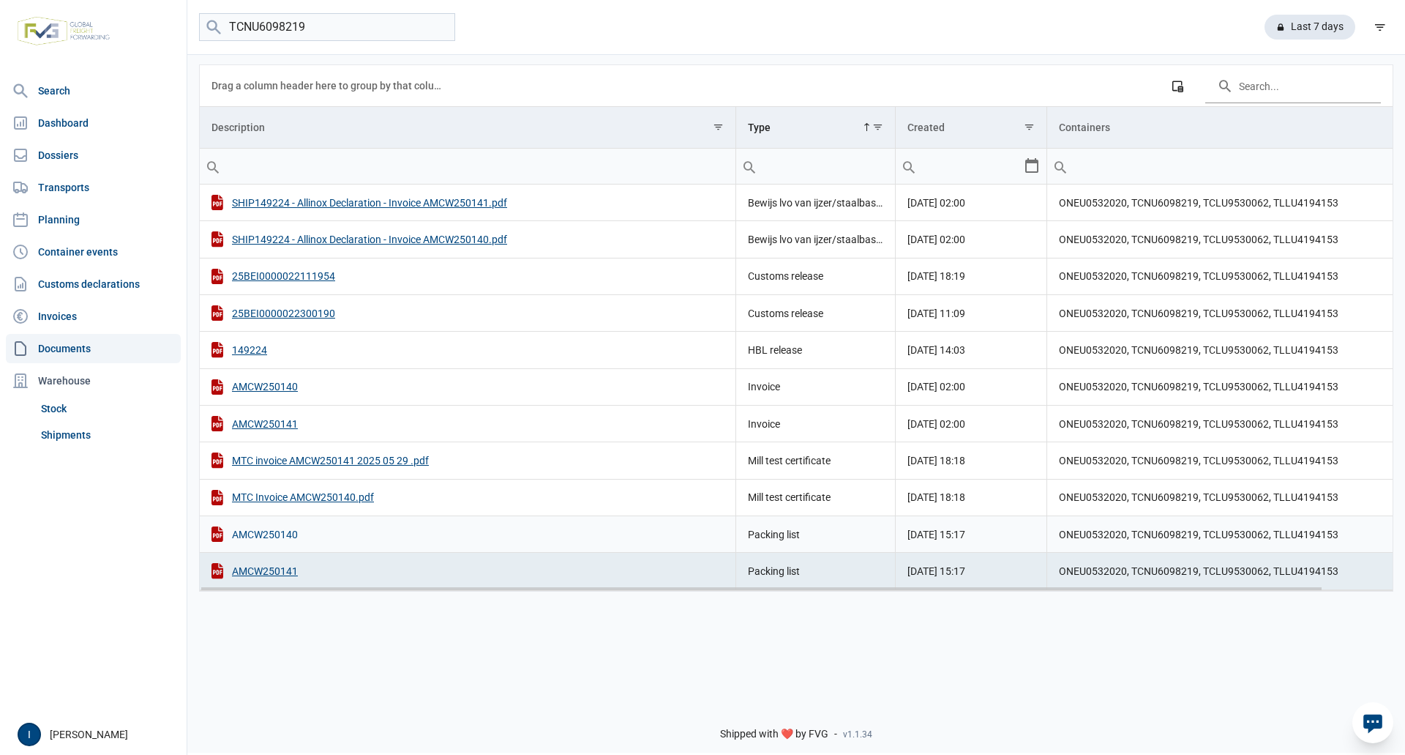
click at [261, 537] on div "AMCW250140" at bounding box center [468, 533] width 512 height 15
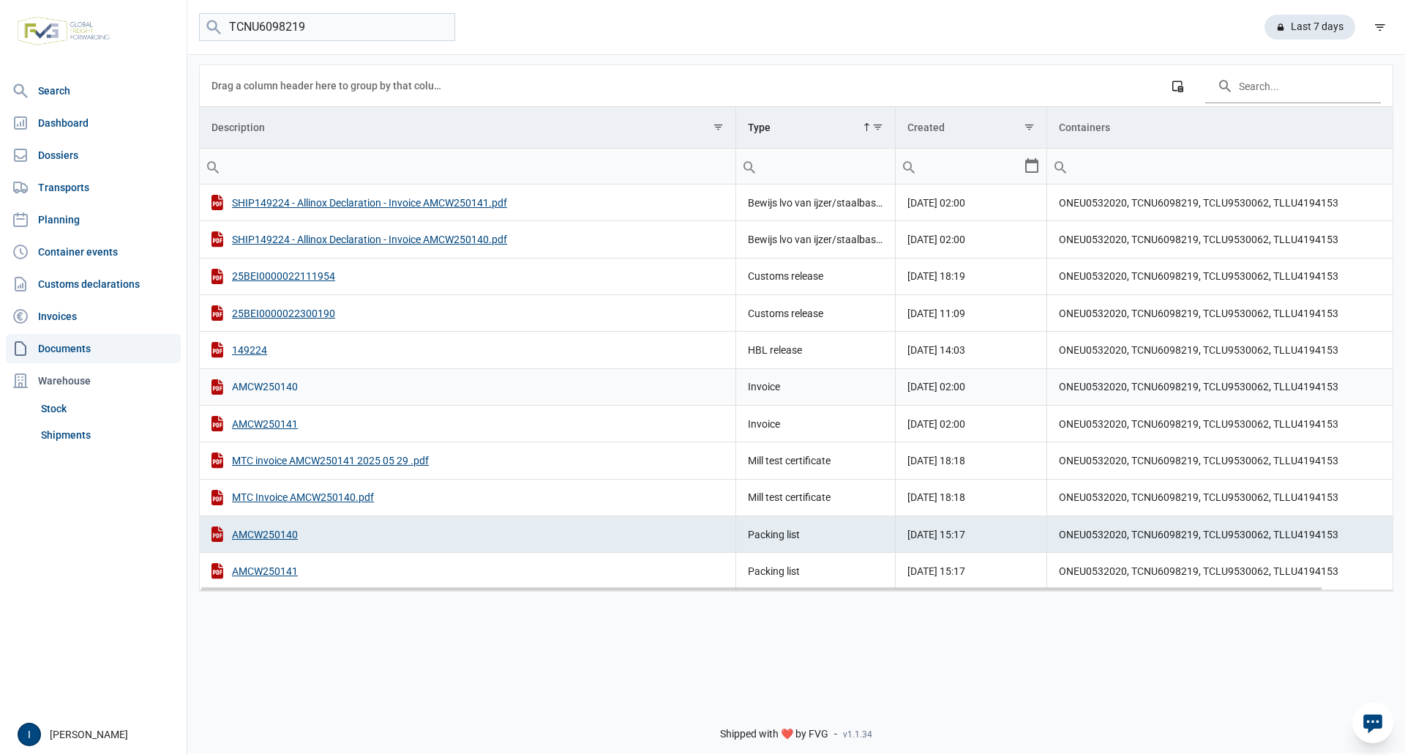
click at [283, 386] on div "AMCW250140" at bounding box center [468, 386] width 512 height 15
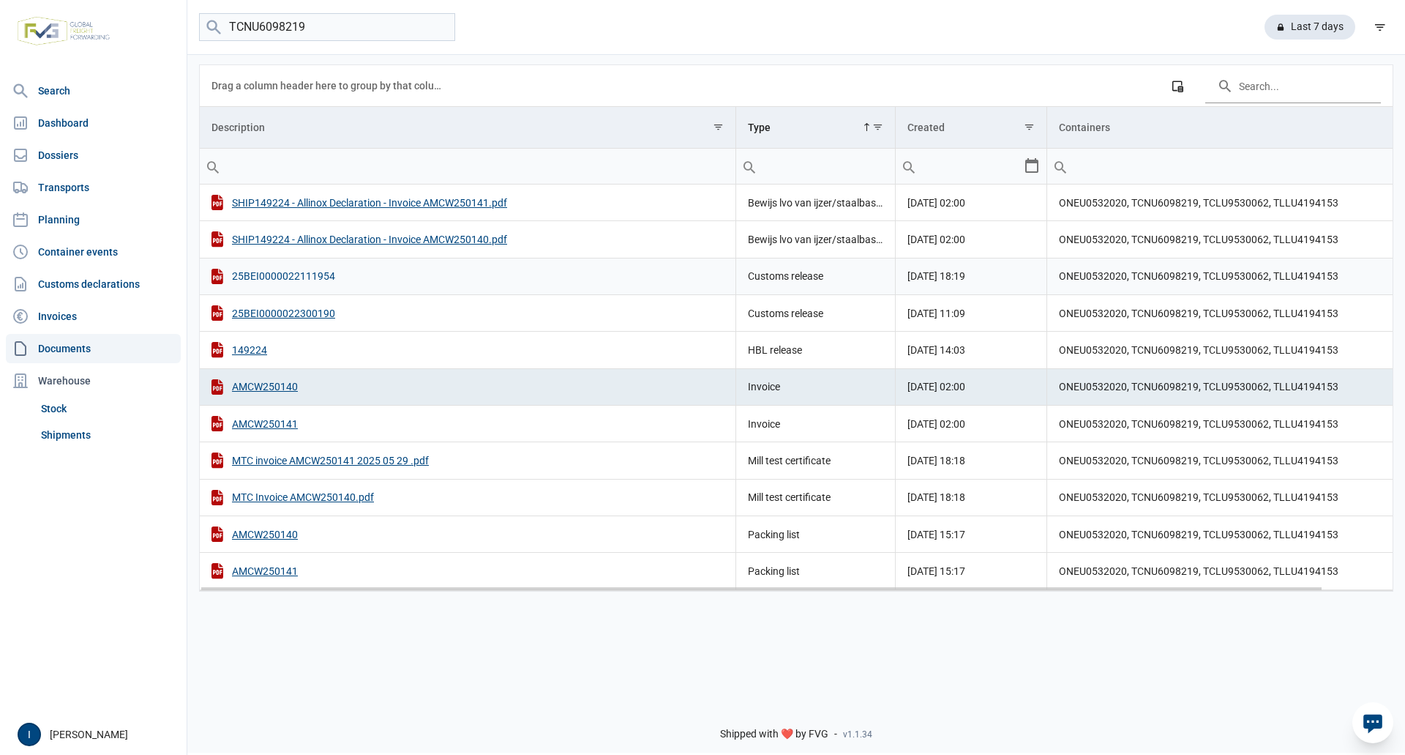
click at [313, 277] on div "25BEI0000022111954" at bounding box center [468, 276] width 512 height 15
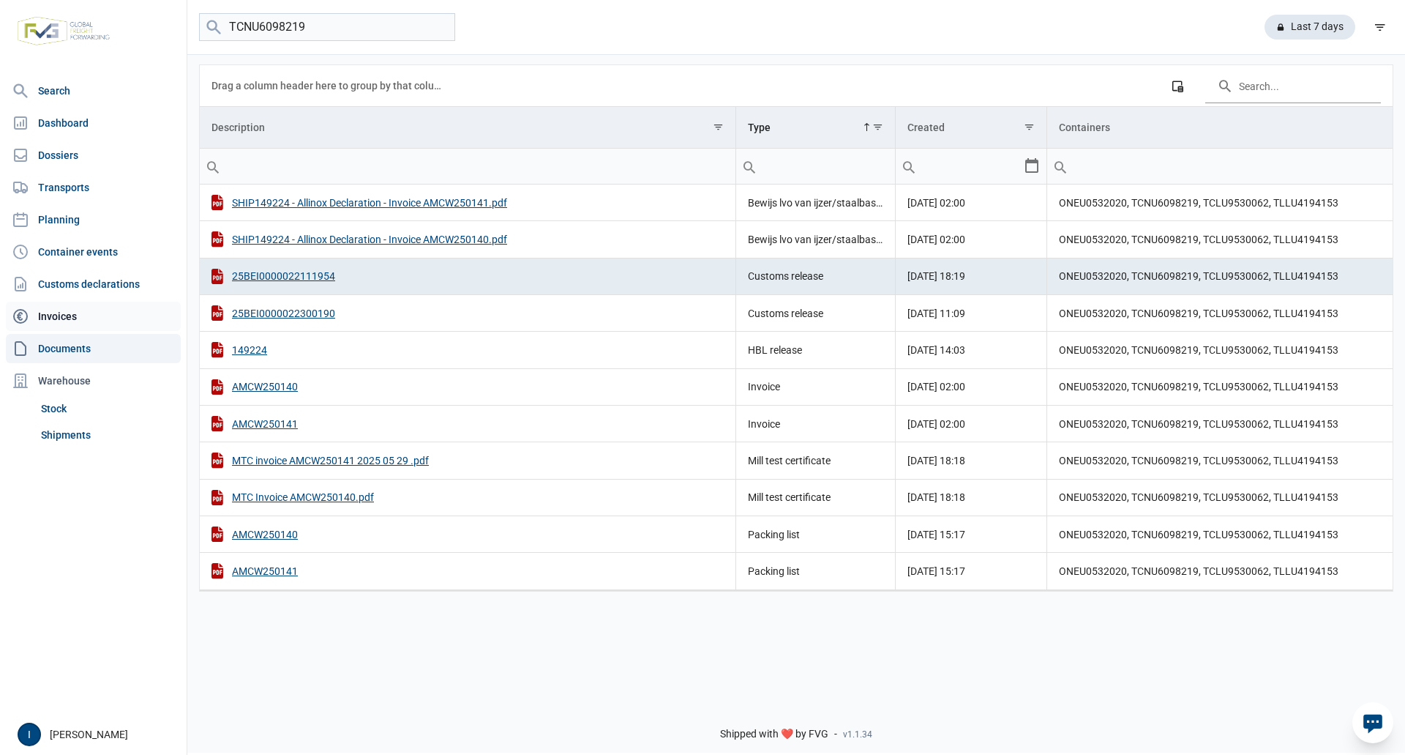
click at [67, 315] on link "Invoices" at bounding box center [93, 316] width 175 height 29
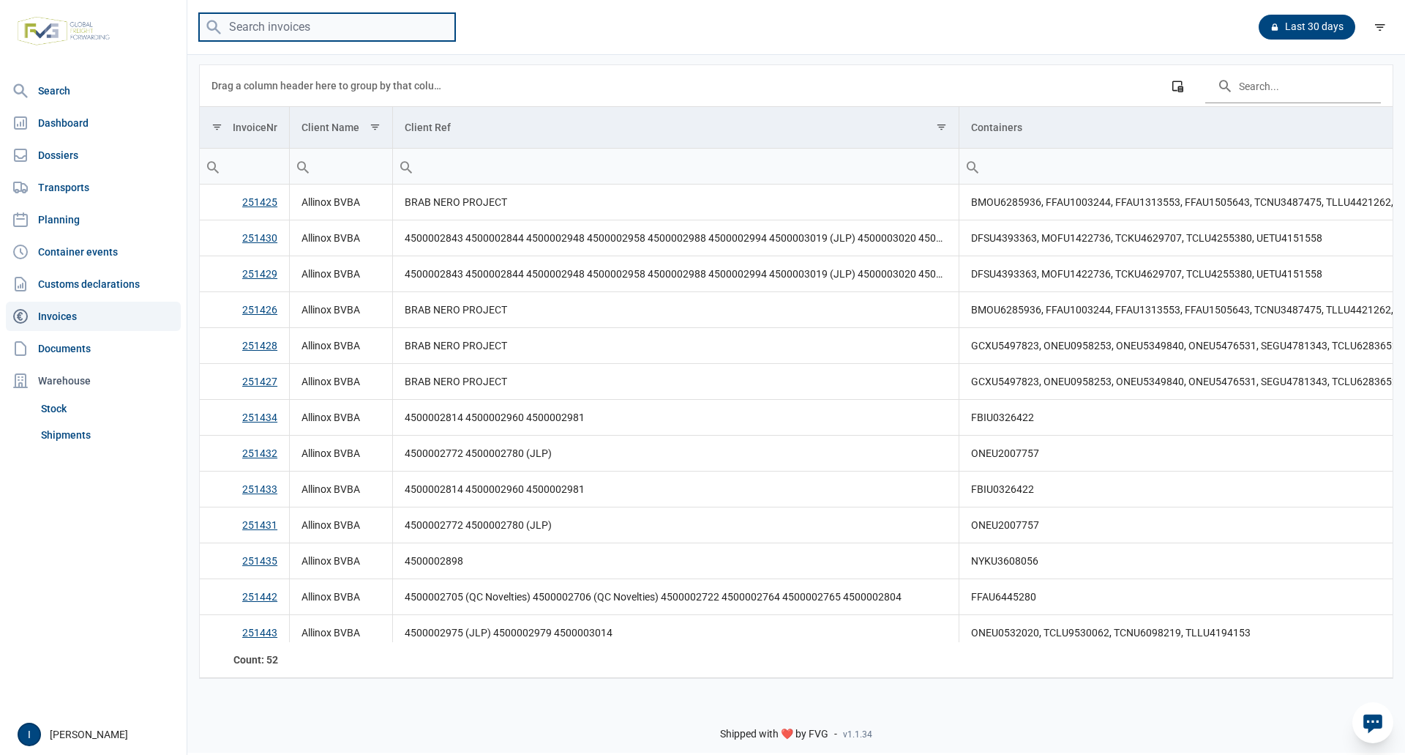
click at [295, 29] on input "search" at bounding box center [327, 27] width 256 height 29
type input "C"
type input "TCNU6098219"
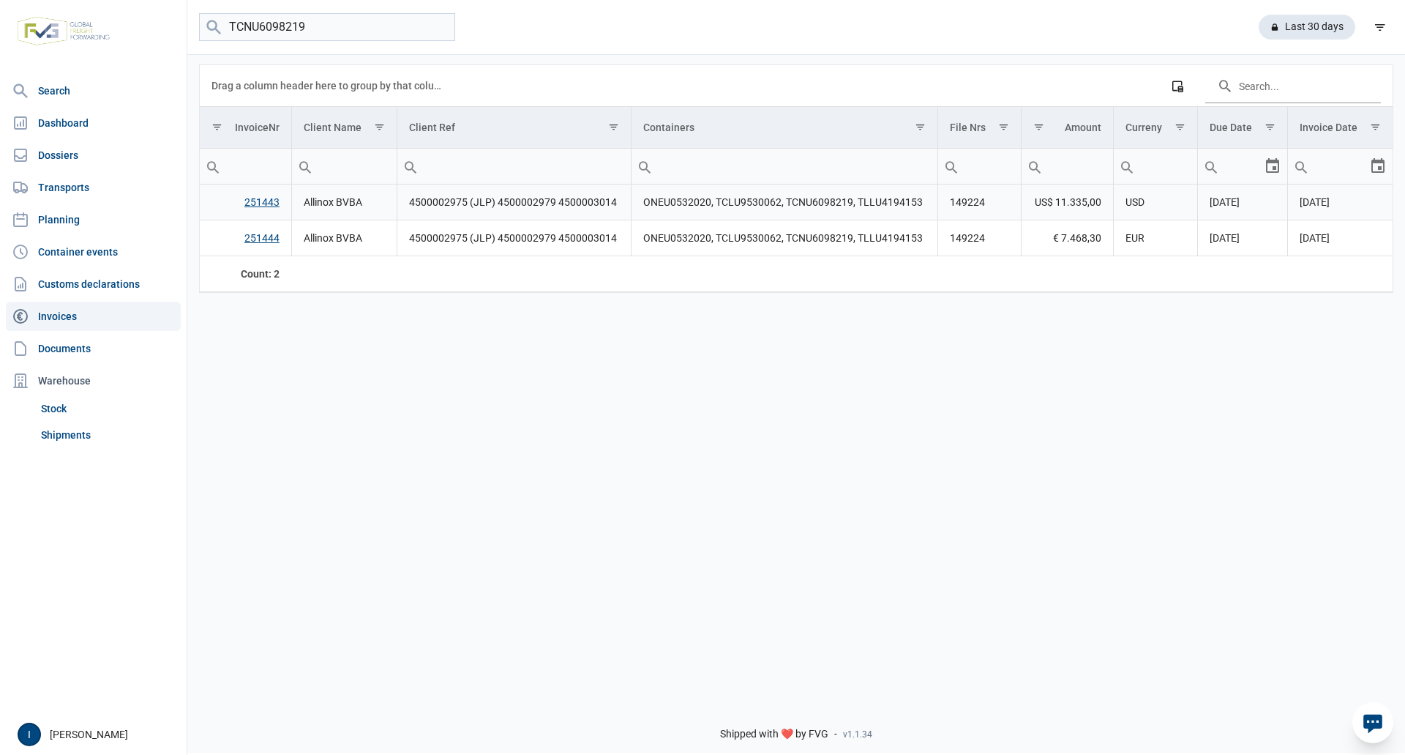
click at [268, 203] on link "251443" at bounding box center [261, 202] width 35 height 12
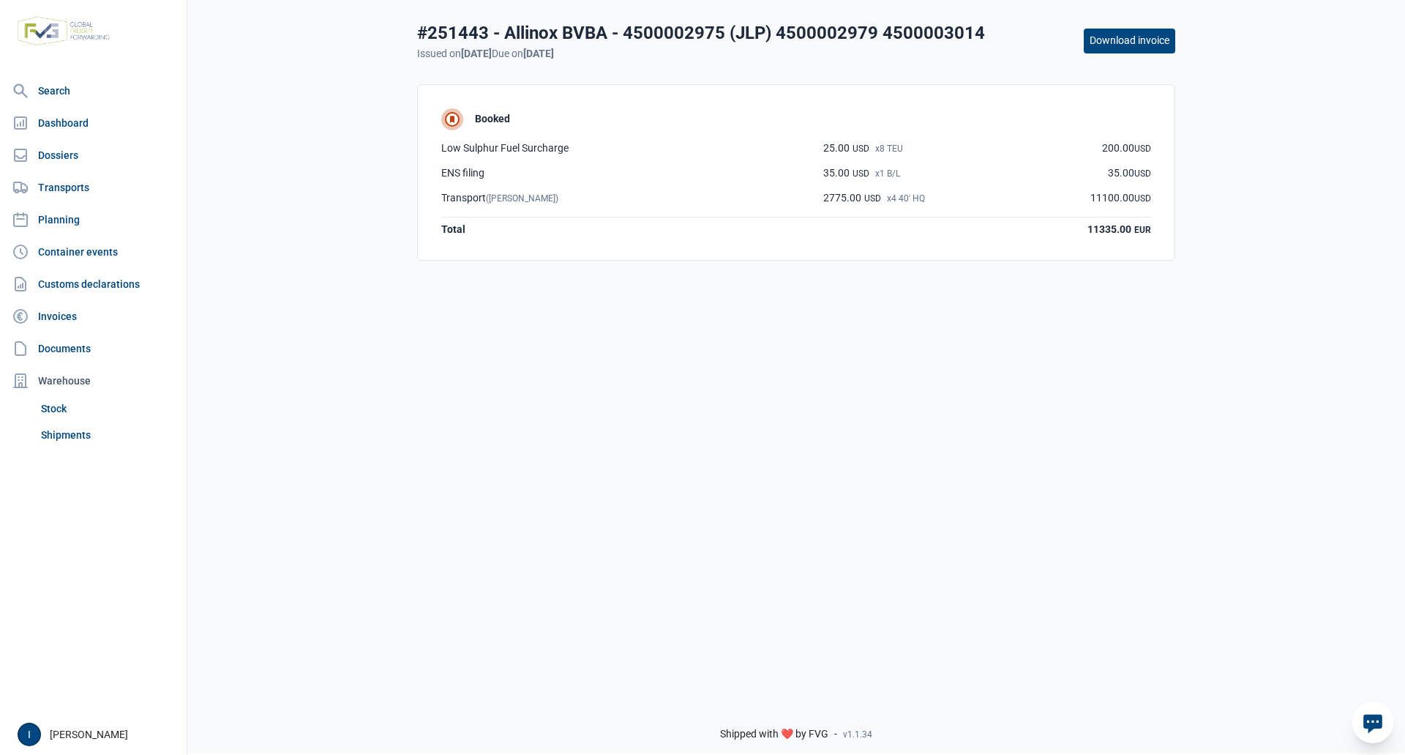
click at [1098, 43] on button "Download invoice" at bounding box center [1129, 41] width 91 height 25
click at [1144, 31] on button "Download invoice" at bounding box center [1129, 41] width 91 height 25
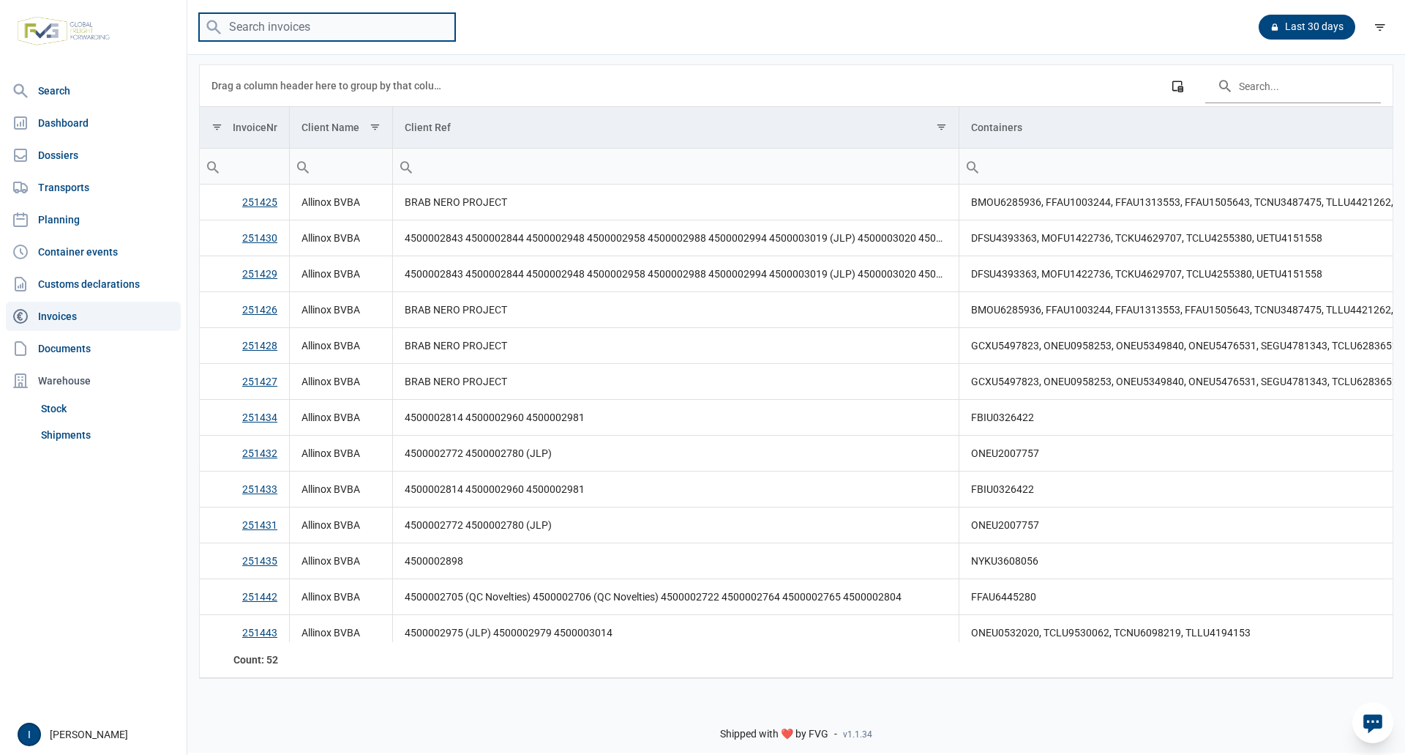
click at [310, 23] on input "search" at bounding box center [327, 27] width 256 height 29
type input "TCNU6098219"
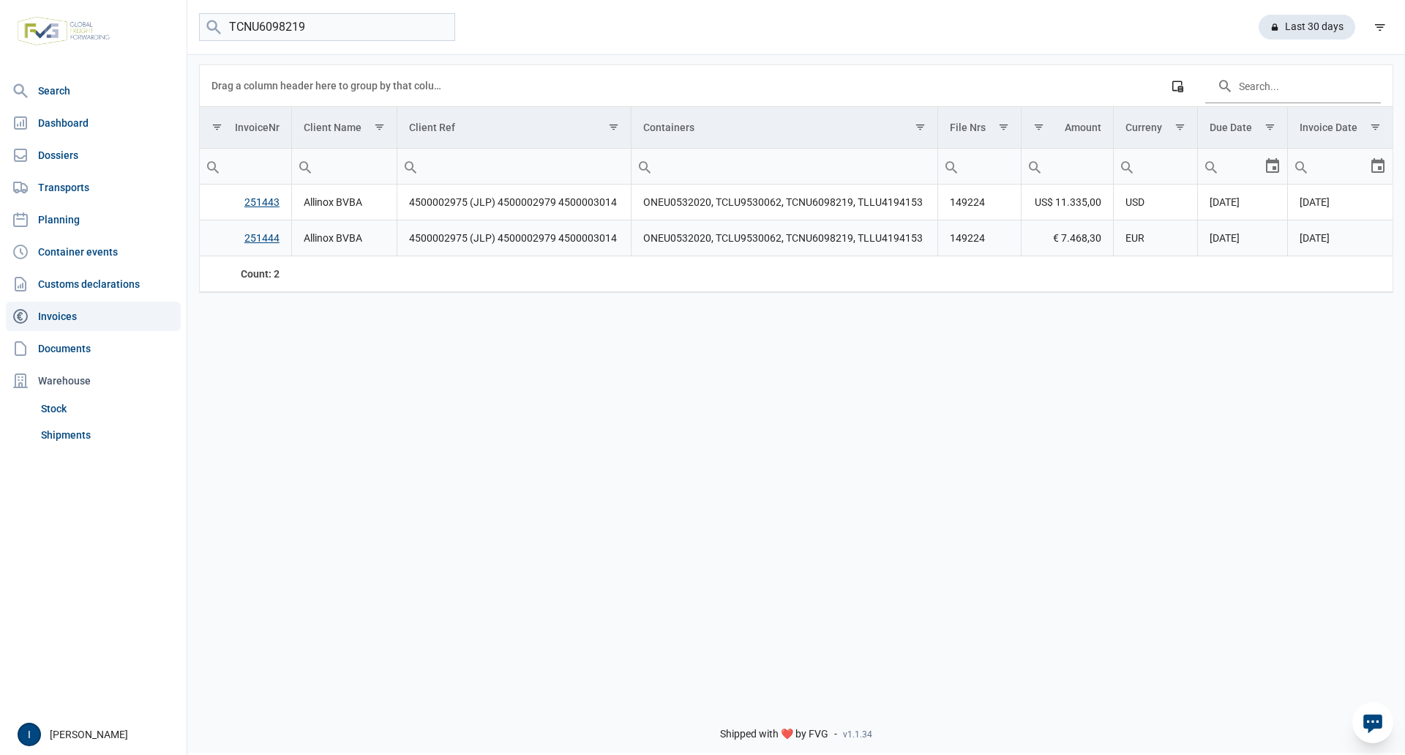
click at [265, 240] on link "251444" at bounding box center [261, 238] width 35 height 12
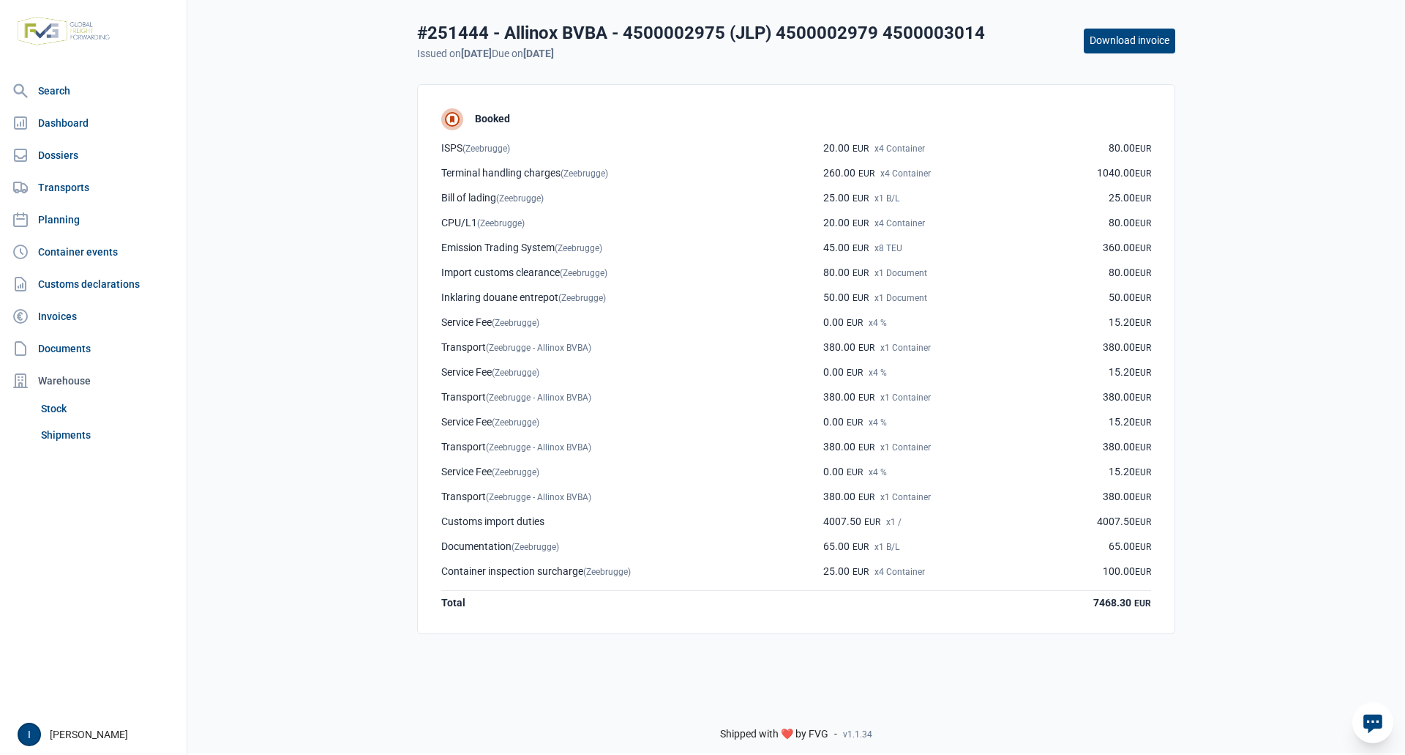
click at [1159, 40] on button "Download invoice" at bounding box center [1129, 41] width 91 height 25
click at [74, 348] on link "Documents" at bounding box center [93, 348] width 175 height 29
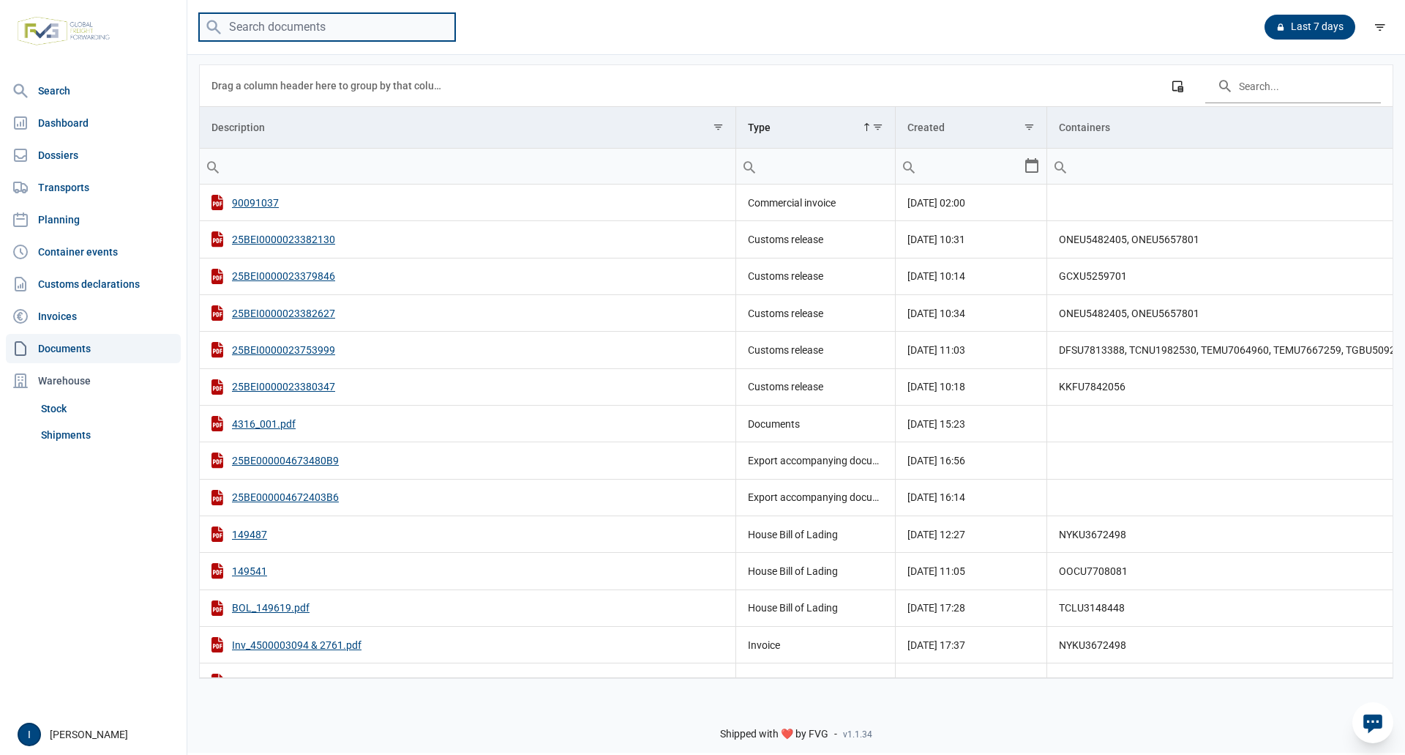
click at [300, 26] on input "search" at bounding box center [327, 27] width 256 height 29
type input "ONEU5657801"
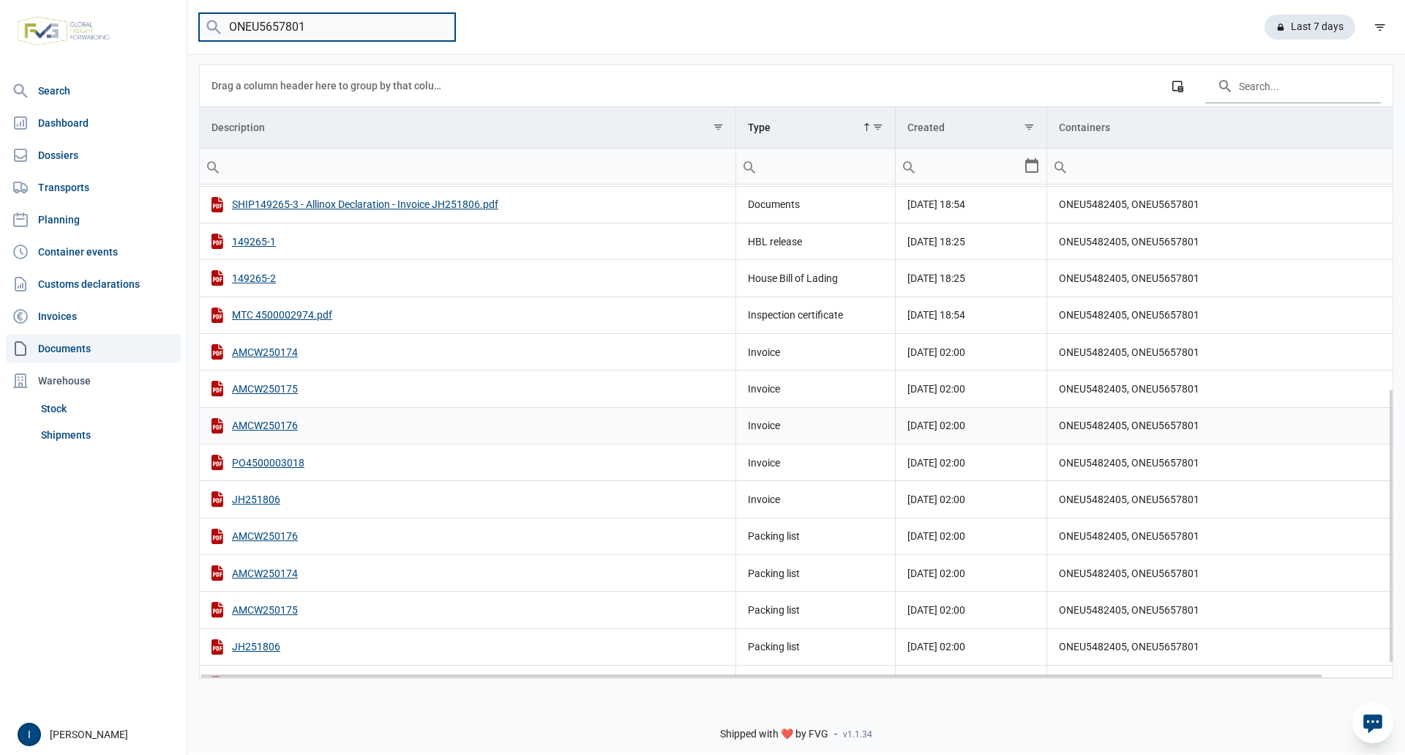
scroll to position [391, 0]
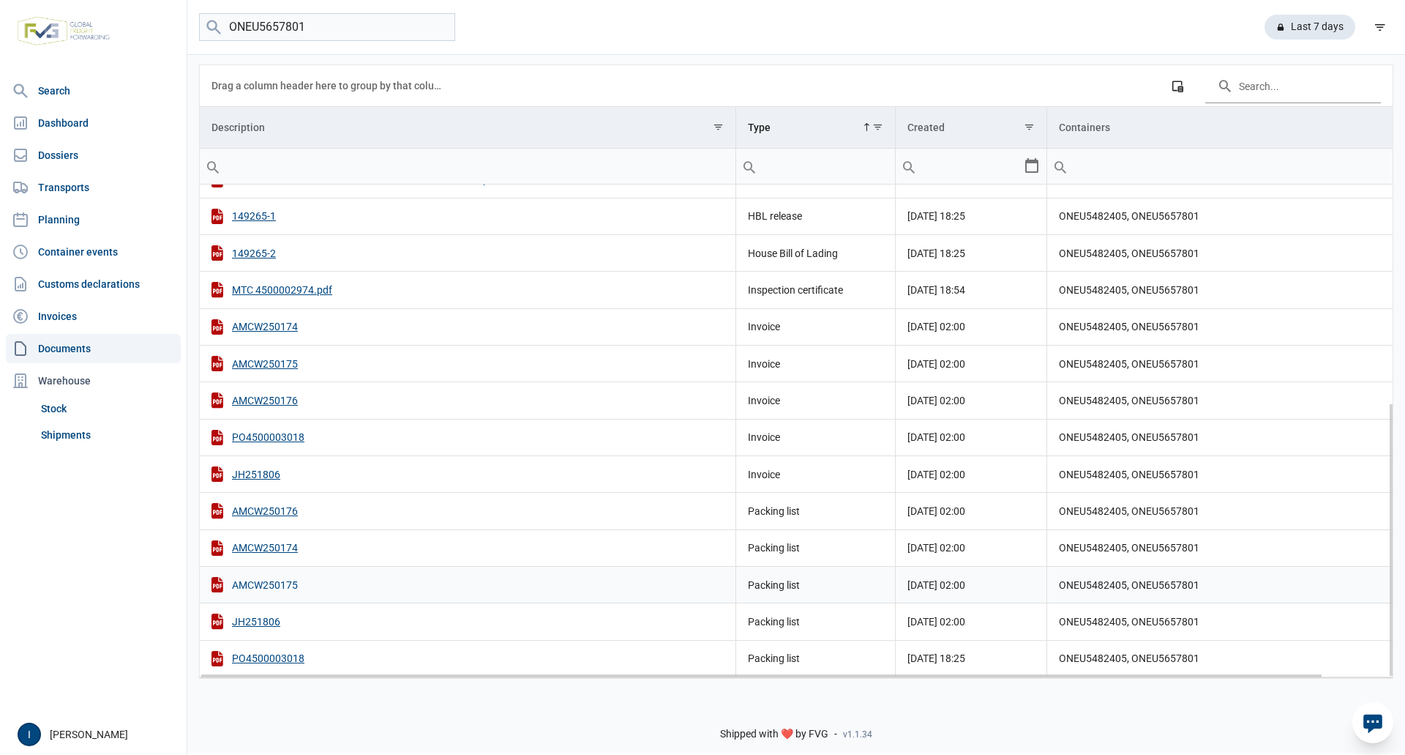
click at [277, 585] on div "AMCW250175" at bounding box center [468, 584] width 512 height 15
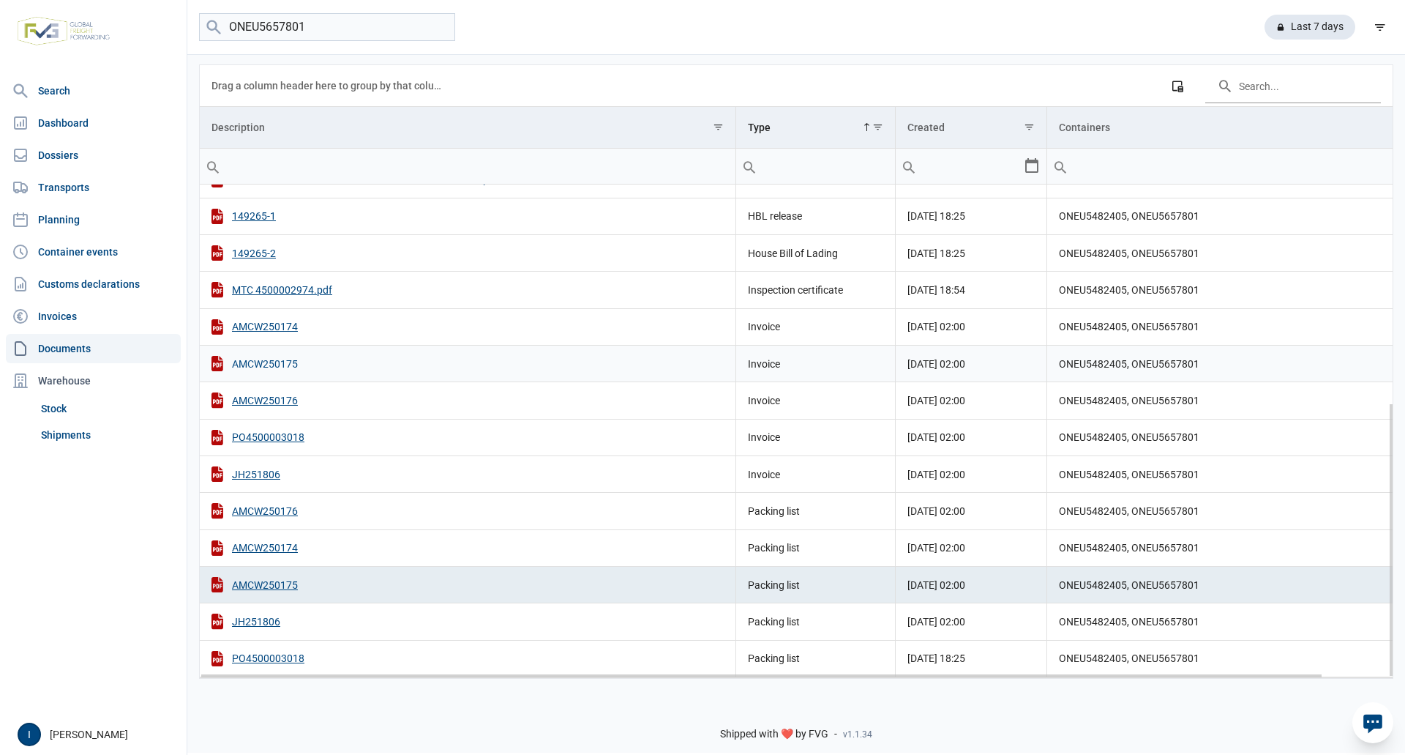
click at [276, 364] on div "AMCW250175" at bounding box center [468, 363] width 512 height 15
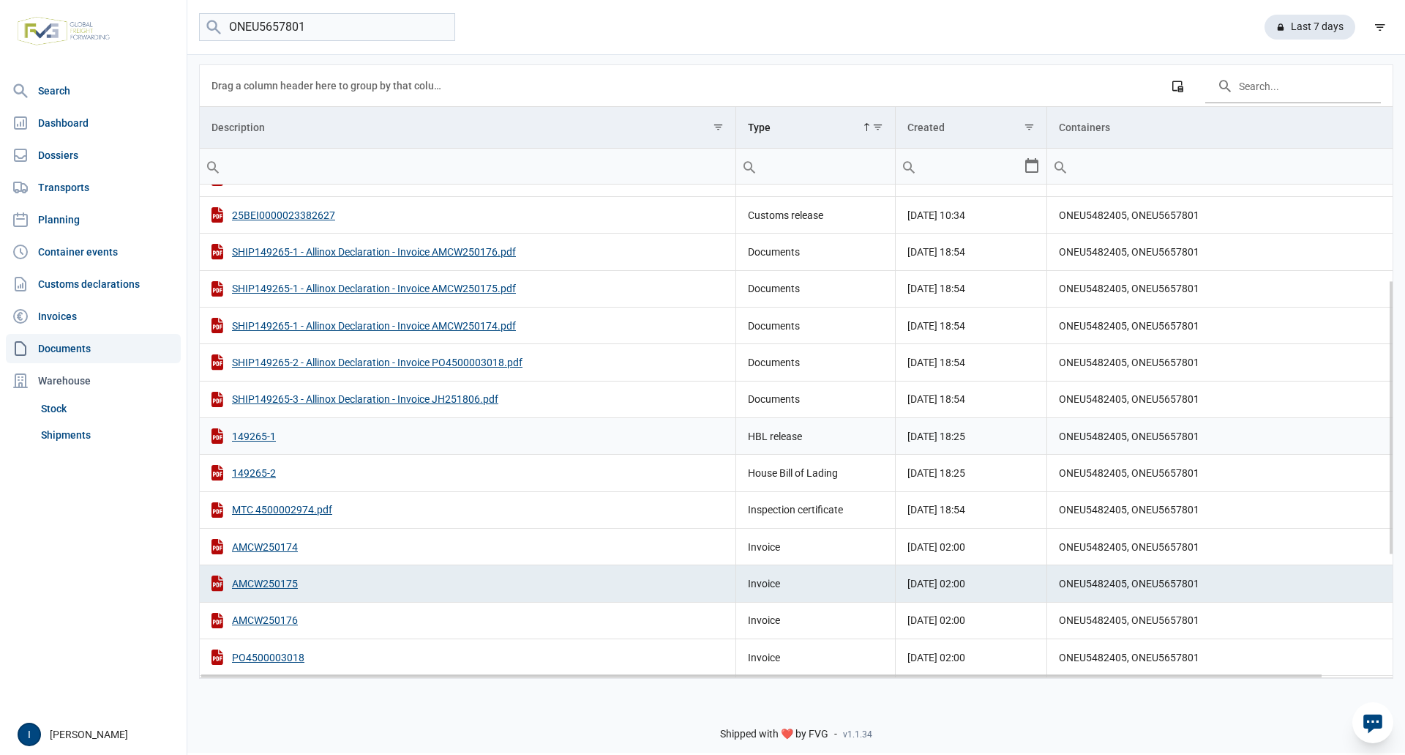
scroll to position [98, 0]
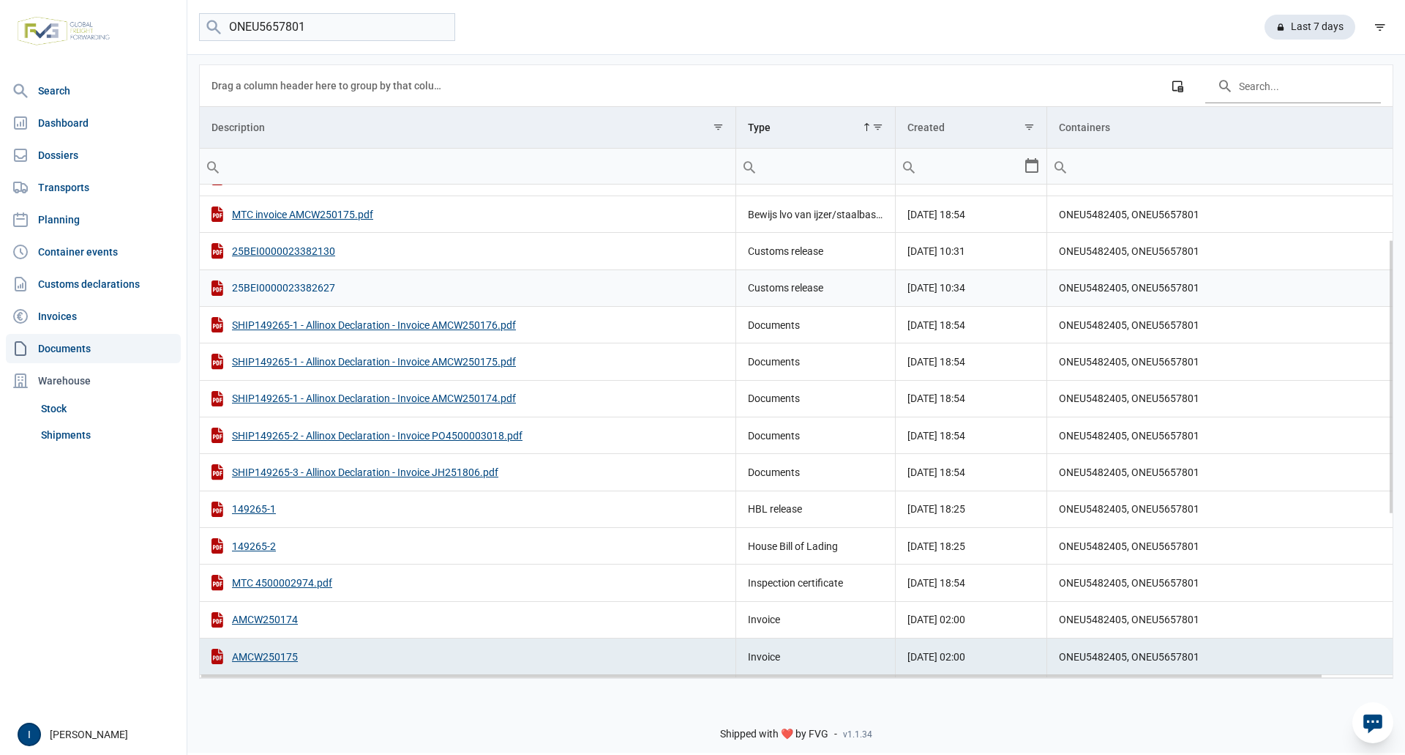
click at [287, 288] on div "25BEI0000023382627" at bounding box center [468, 287] width 512 height 15
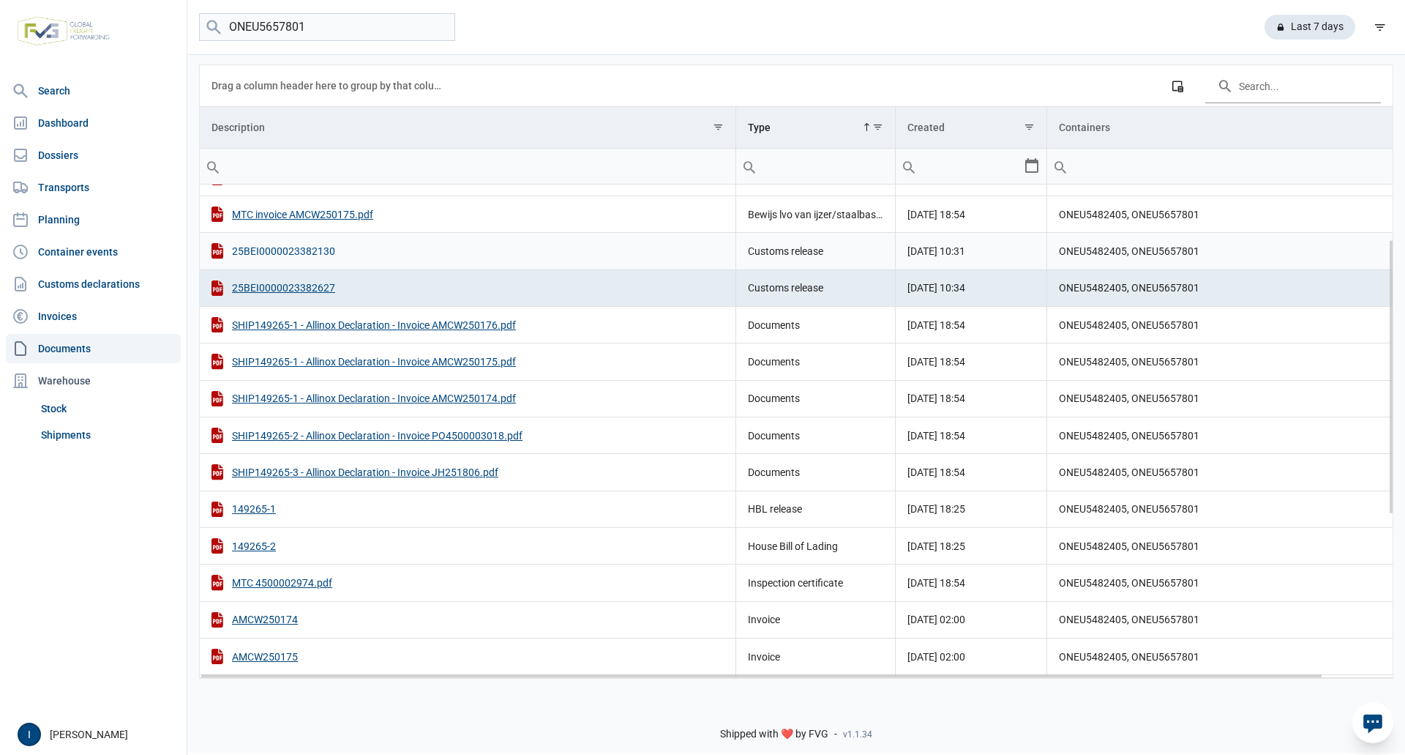
click at [310, 252] on div "25BEI0000023382130" at bounding box center [468, 250] width 512 height 15
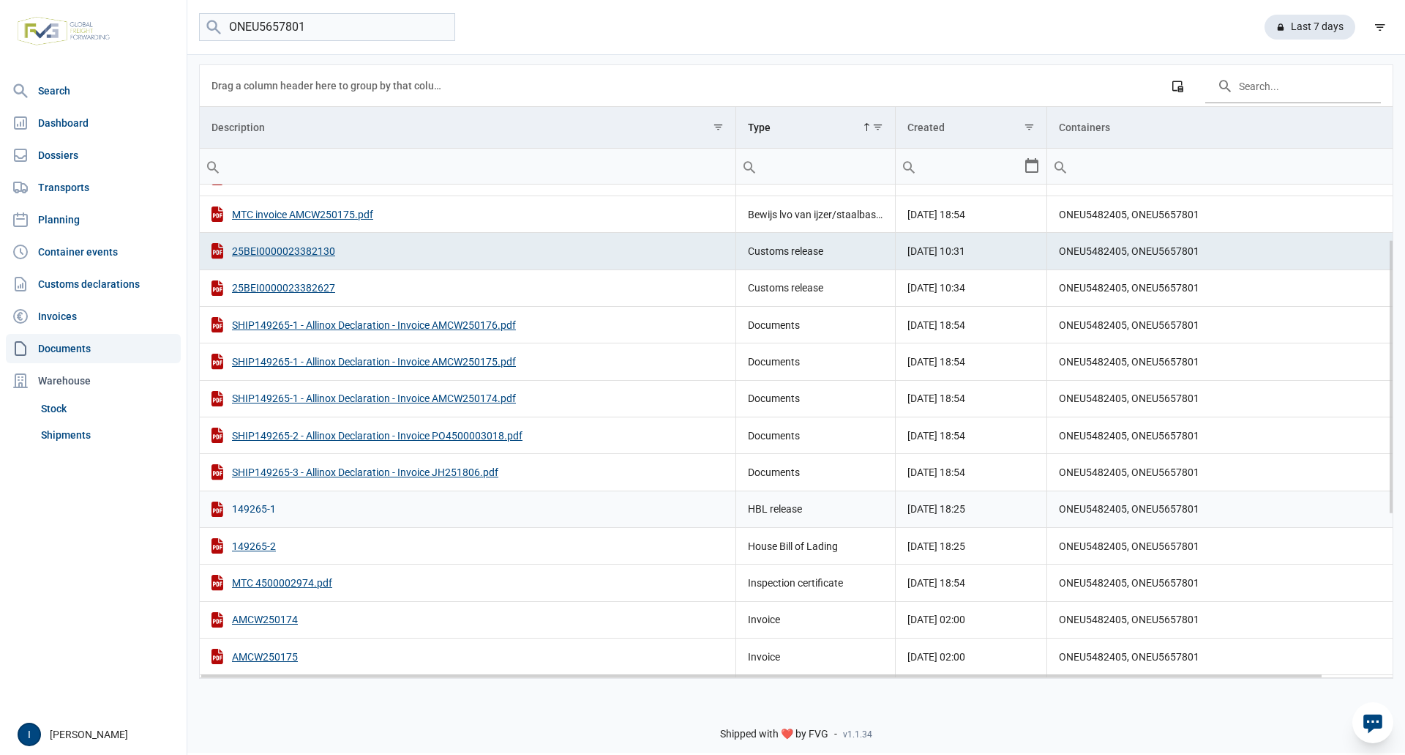
click at [254, 507] on div "149265-1" at bounding box center [468, 508] width 512 height 15
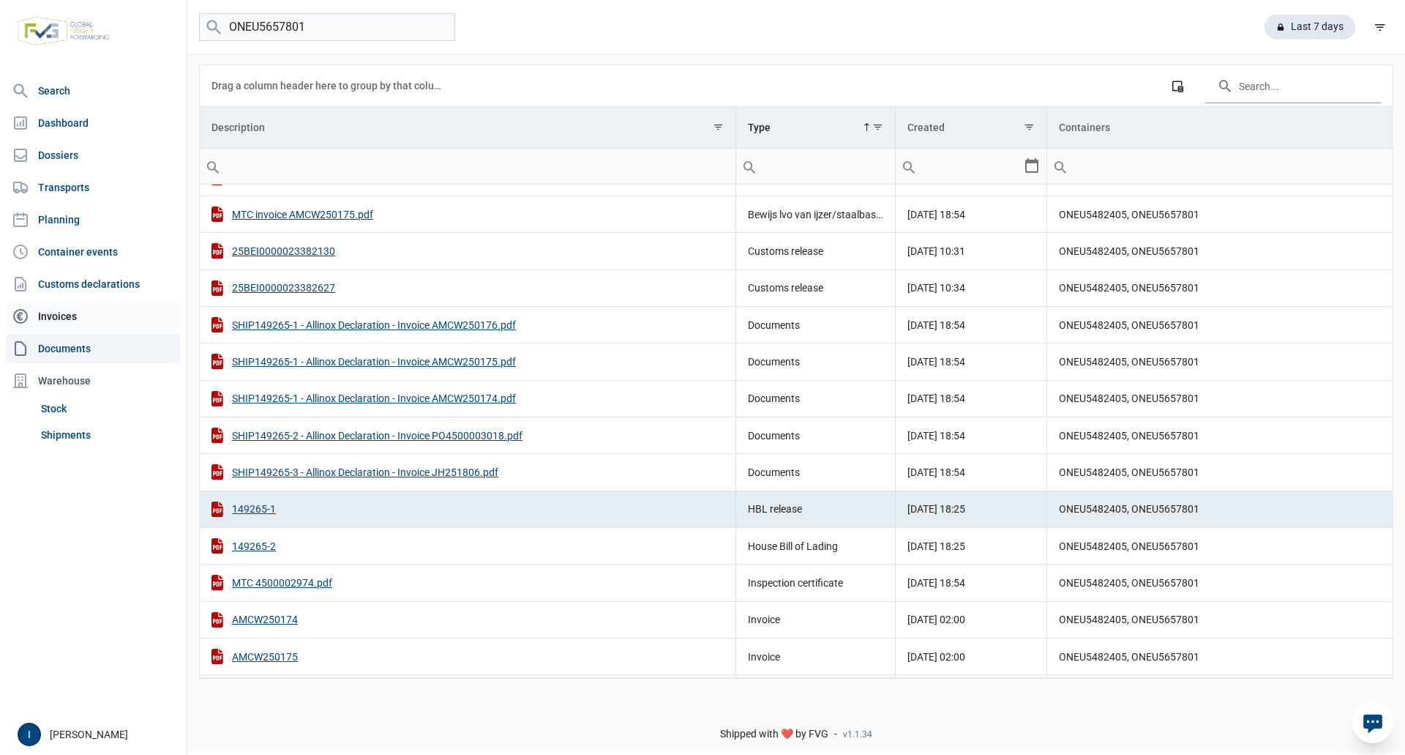
click at [67, 315] on link "Invoices" at bounding box center [93, 316] width 175 height 29
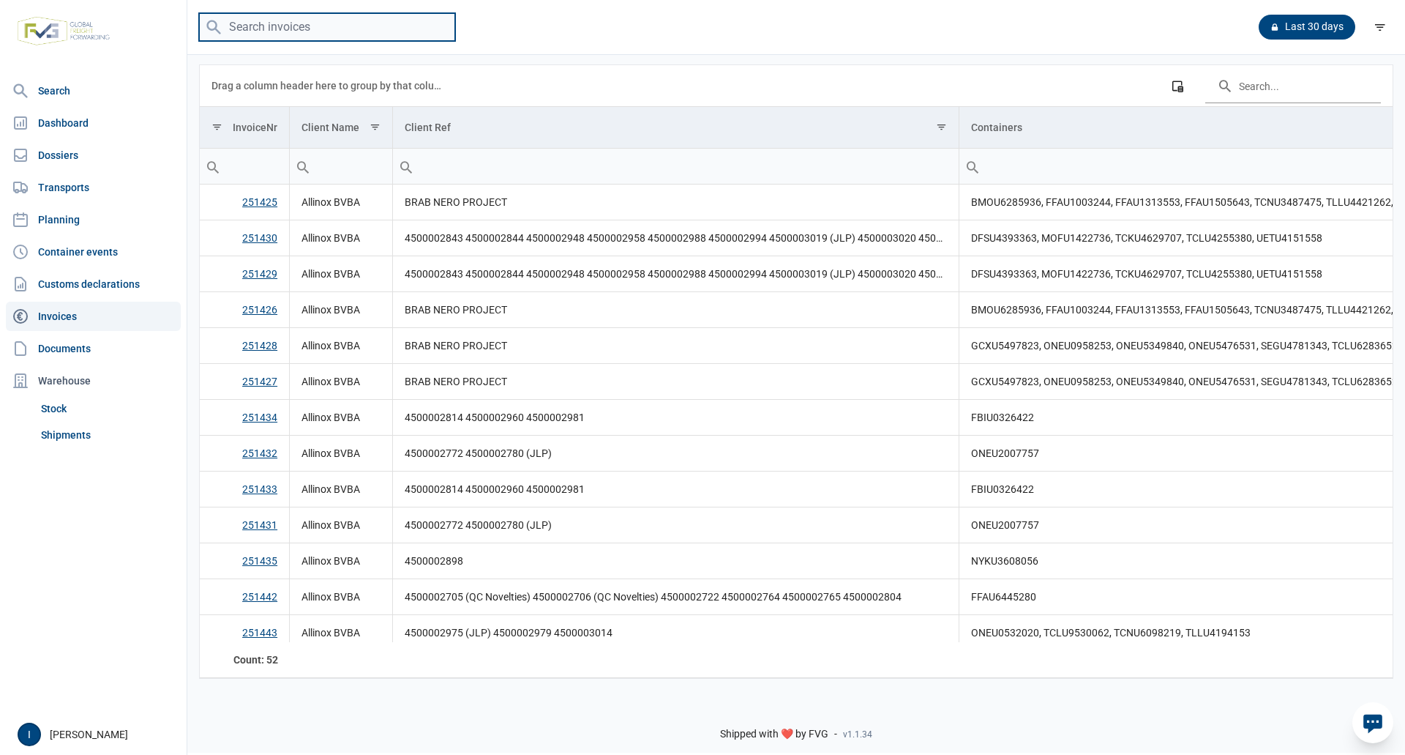
click at [292, 29] on input "search" at bounding box center [327, 27] width 256 height 29
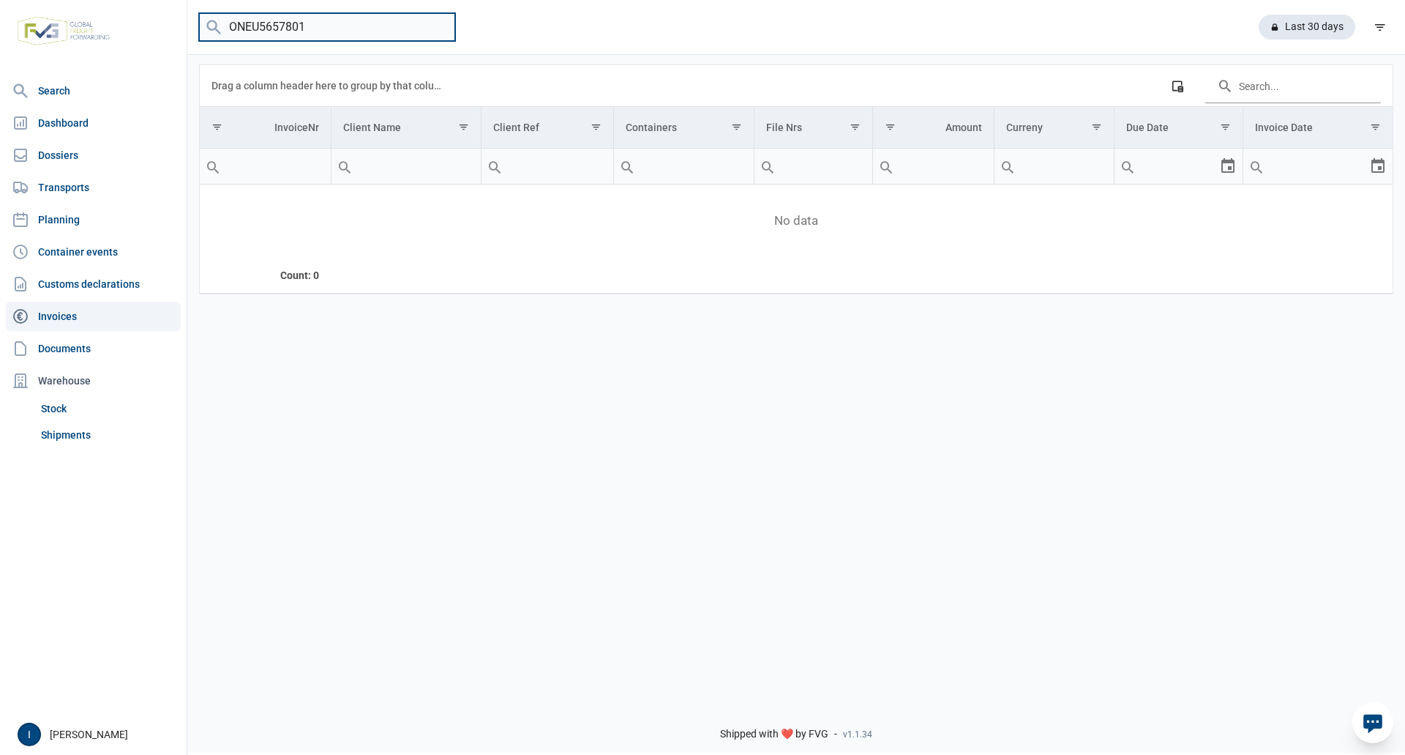
drag, startPoint x: 318, startPoint y: 25, endPoint x: 227, endPoint y: 27, distance: 91.5
click at [227, 27] on input "ONEU5657801" at bounding box center [327, 27] width 256 height 29
type input "ONEU5657801"
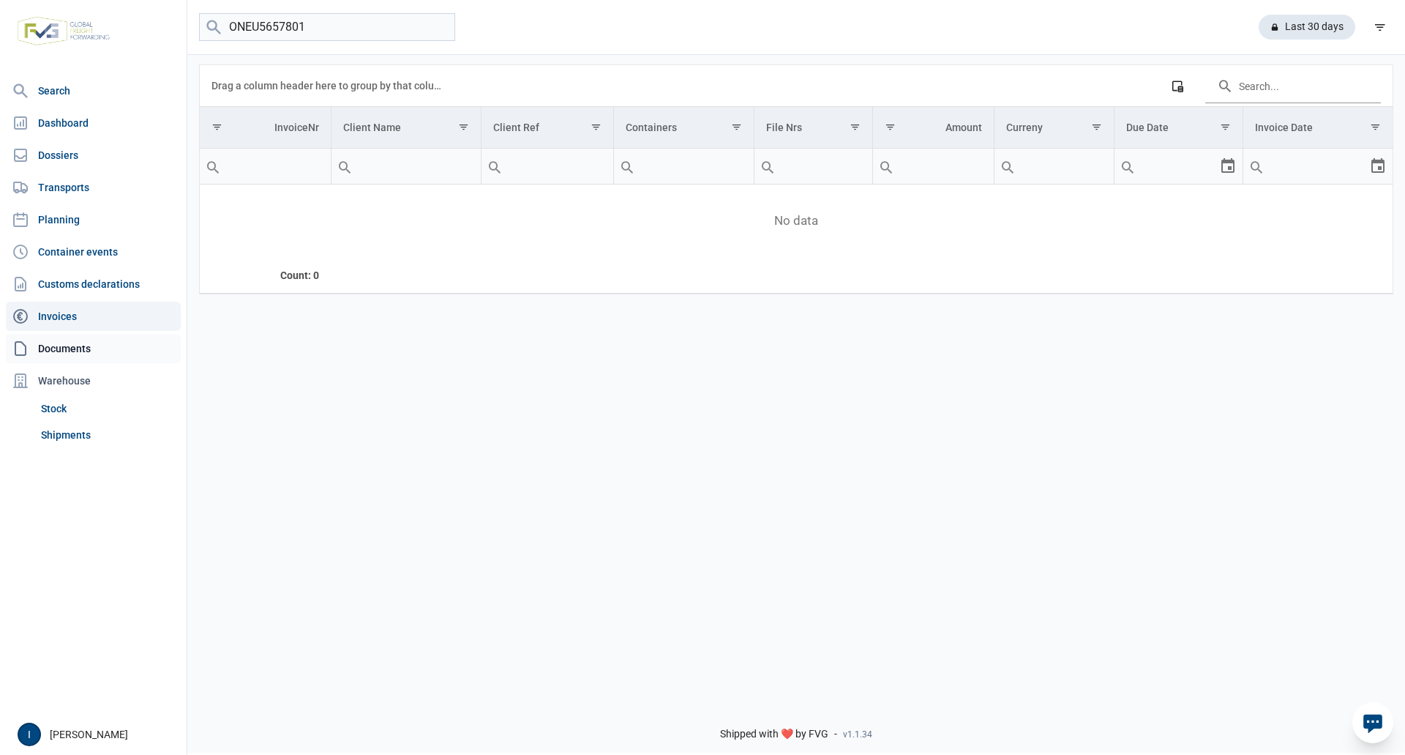
click at [59, 345] on link "Documents" at bounding box center [93, 348] width 175 height 29
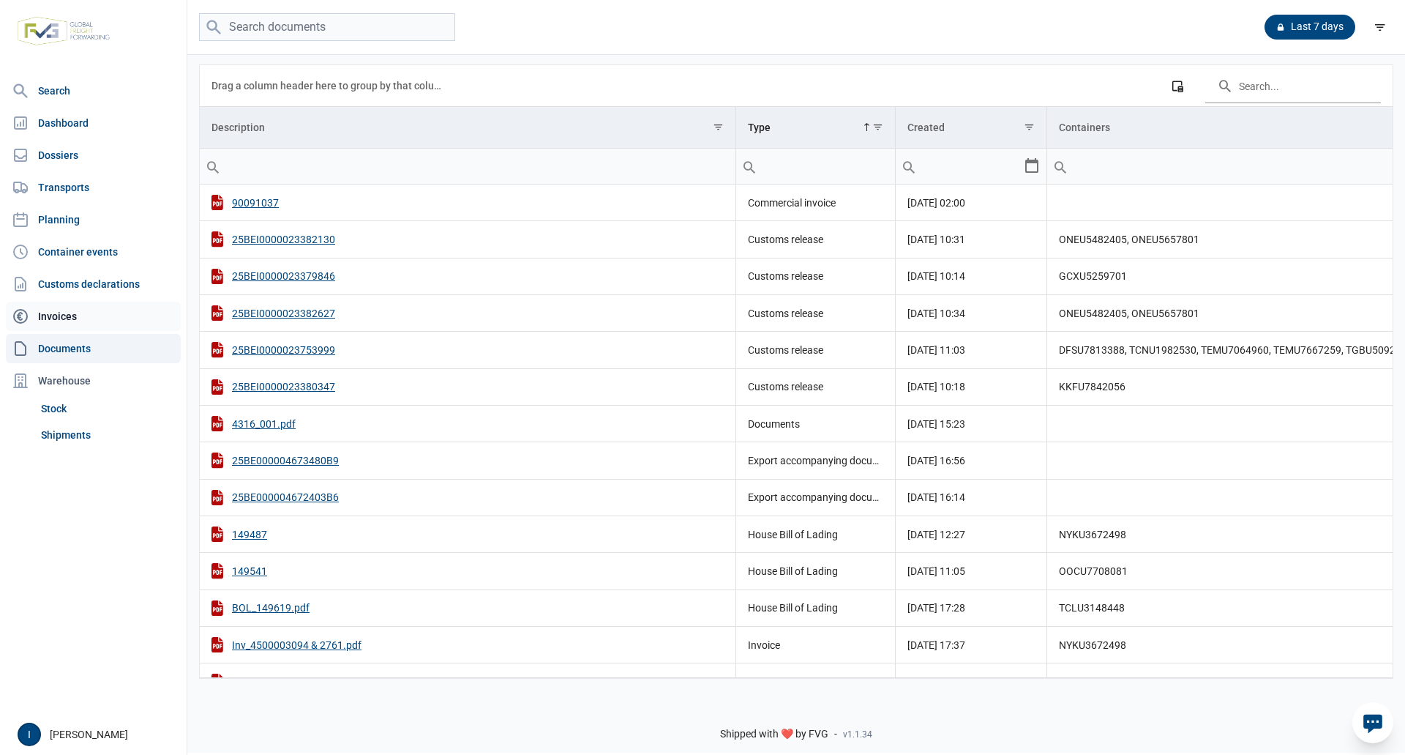
click at [49, 315] on link "Invoices" at bounding box center [93, 316] width 175 height 29
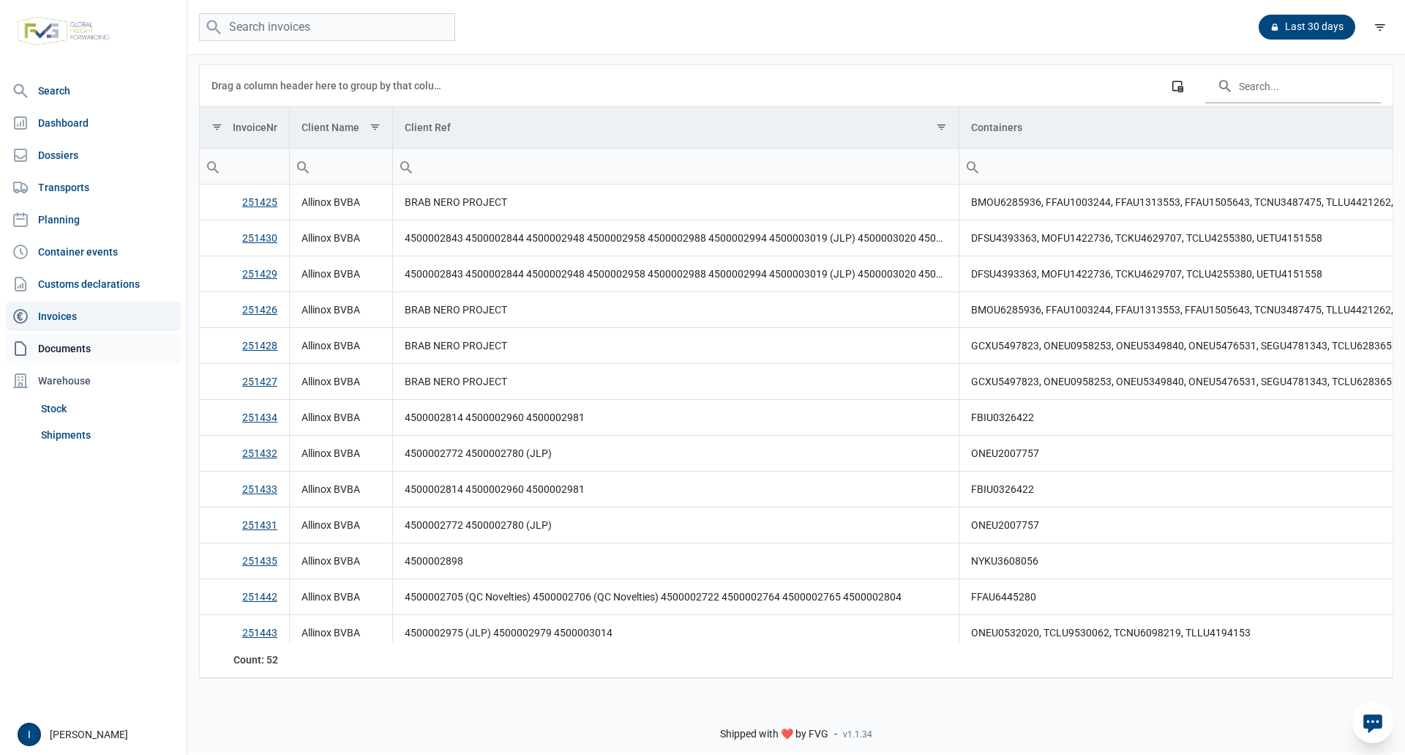
click at [61, 351] on link "Documents" at bounding box center [93, 348] width 175 height 29
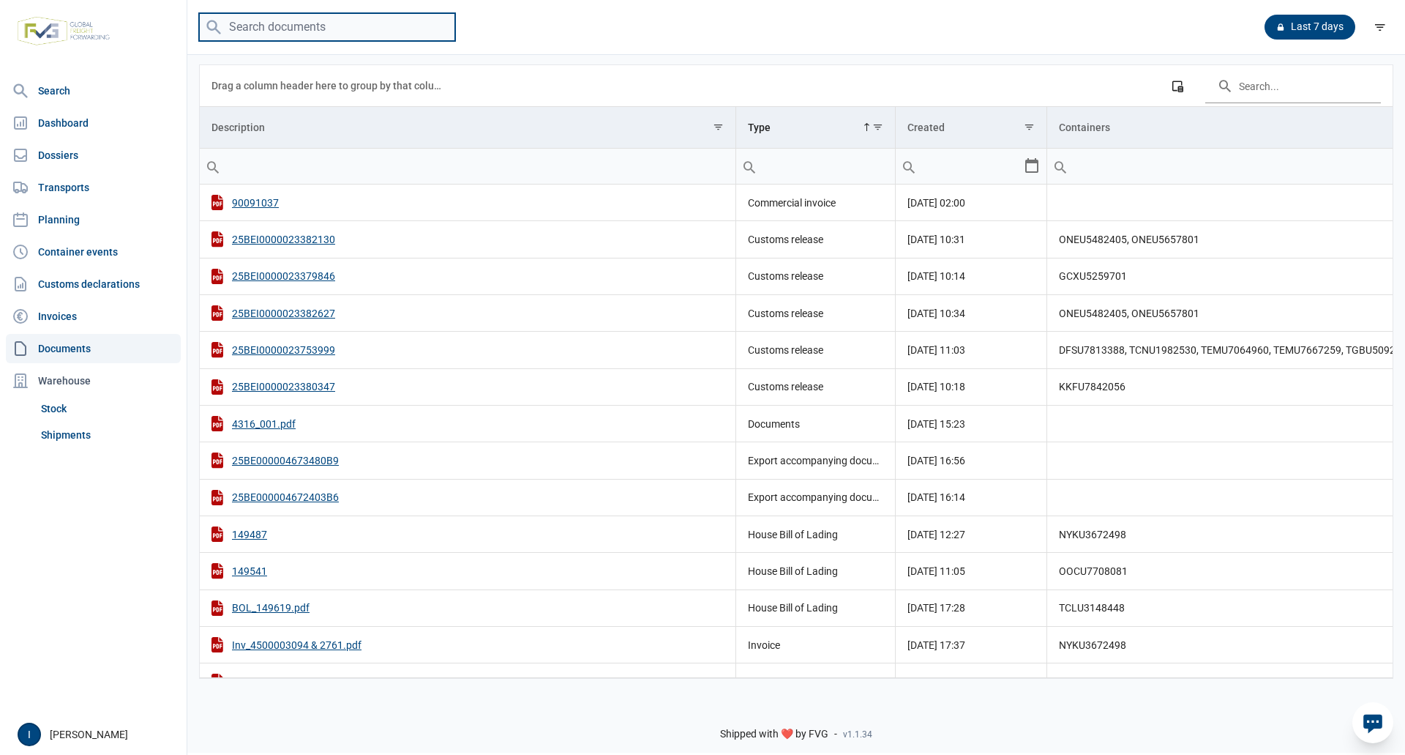
click at [331, 31] on input "search" at bounding box center [327, 27] width 256 height 29
type input "O"
type input "ONEU5657801"
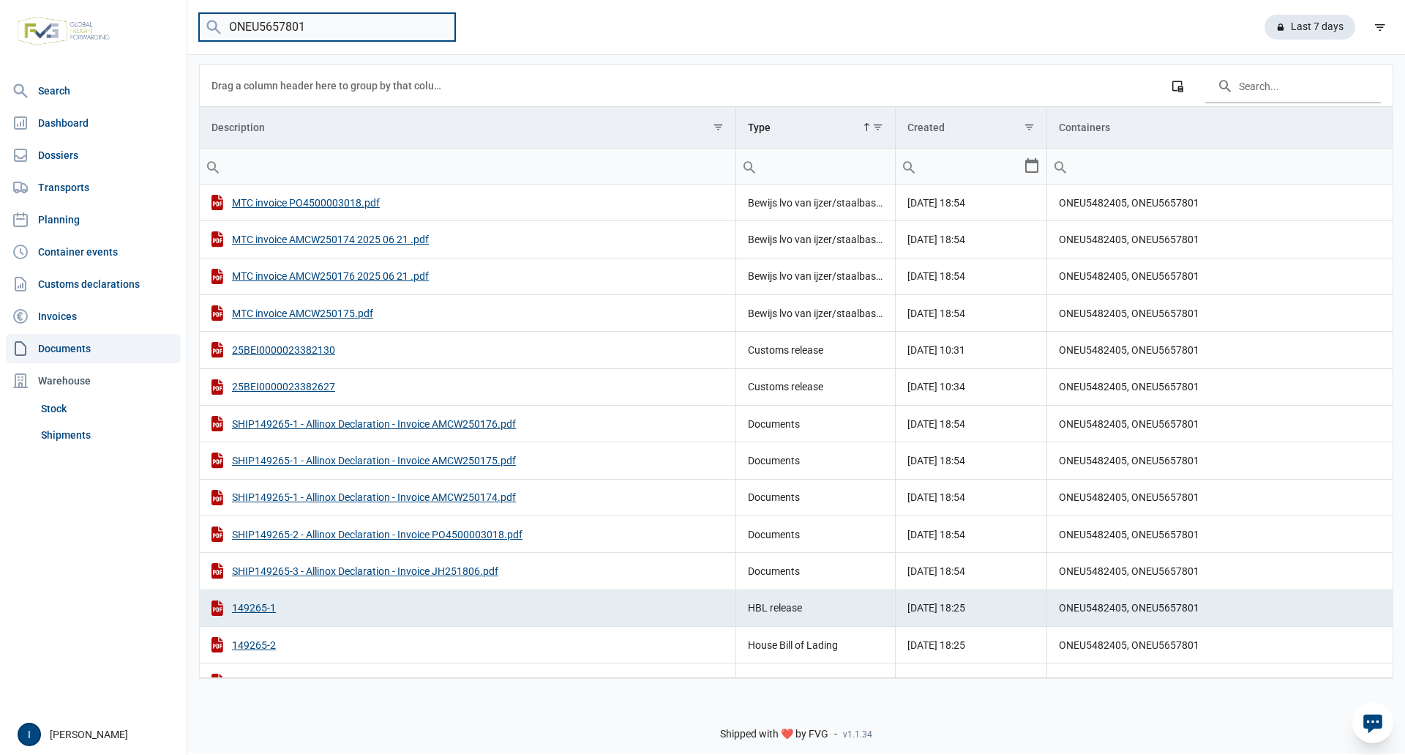
drag, startPoint x: 332, startPoint y: 23, endPoint x: 225, endPoint y: 26, distance: 107.6
click at [225, 26] on input "ONEU5657801" at bounding box center [327, 27] width 256 height 29
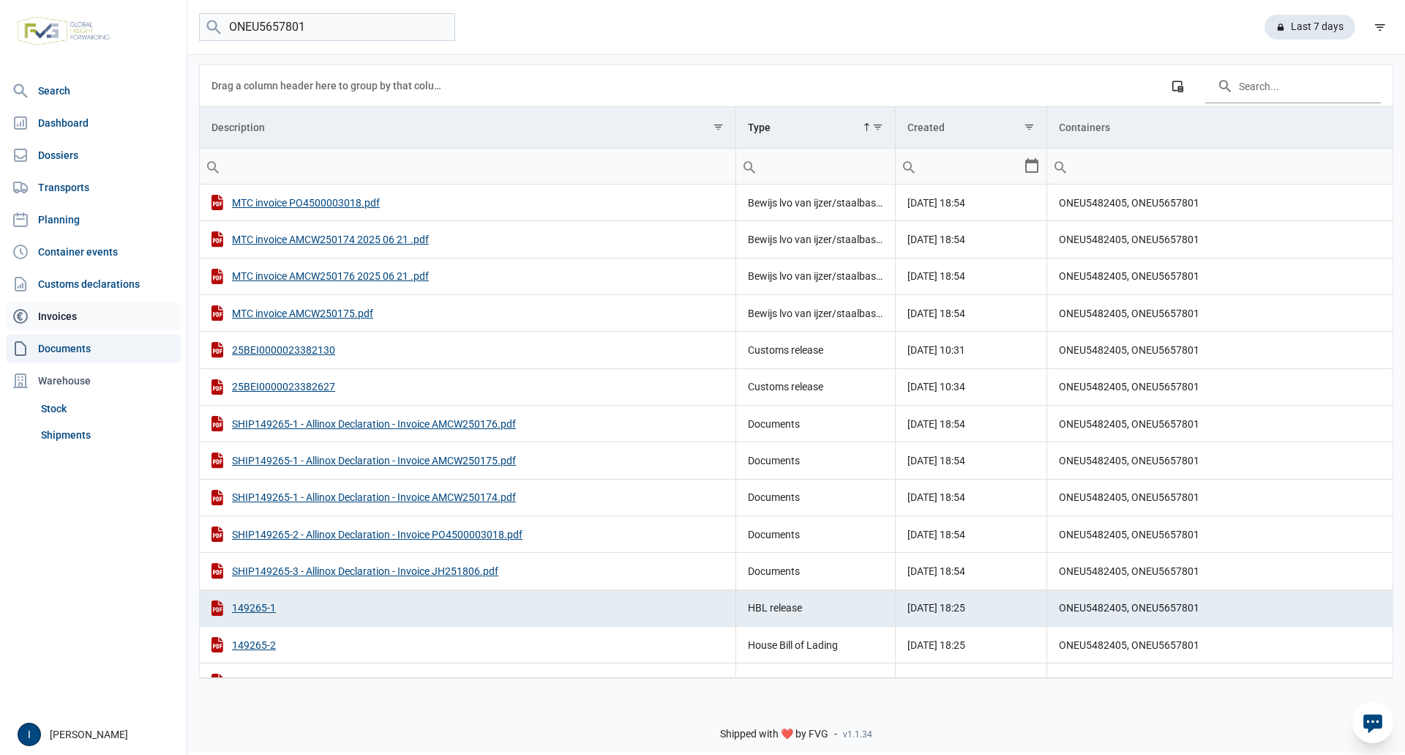
click at [66, 310] on link "Invoices" at bounding box center [93, 316] width 175 height 29
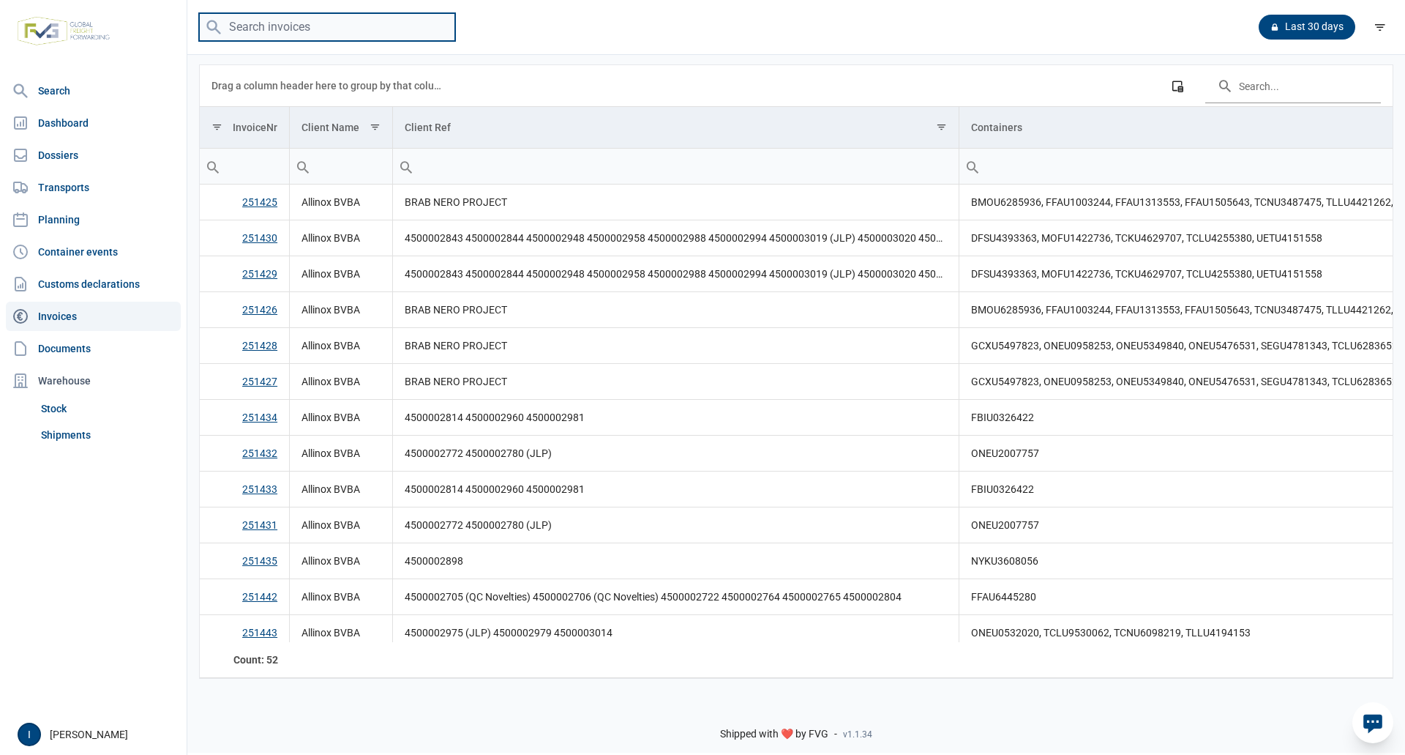
click at [294, 23] on input "search" at bounding box center [327, 27] width 256 height 29
paste input "ONEU5657801"
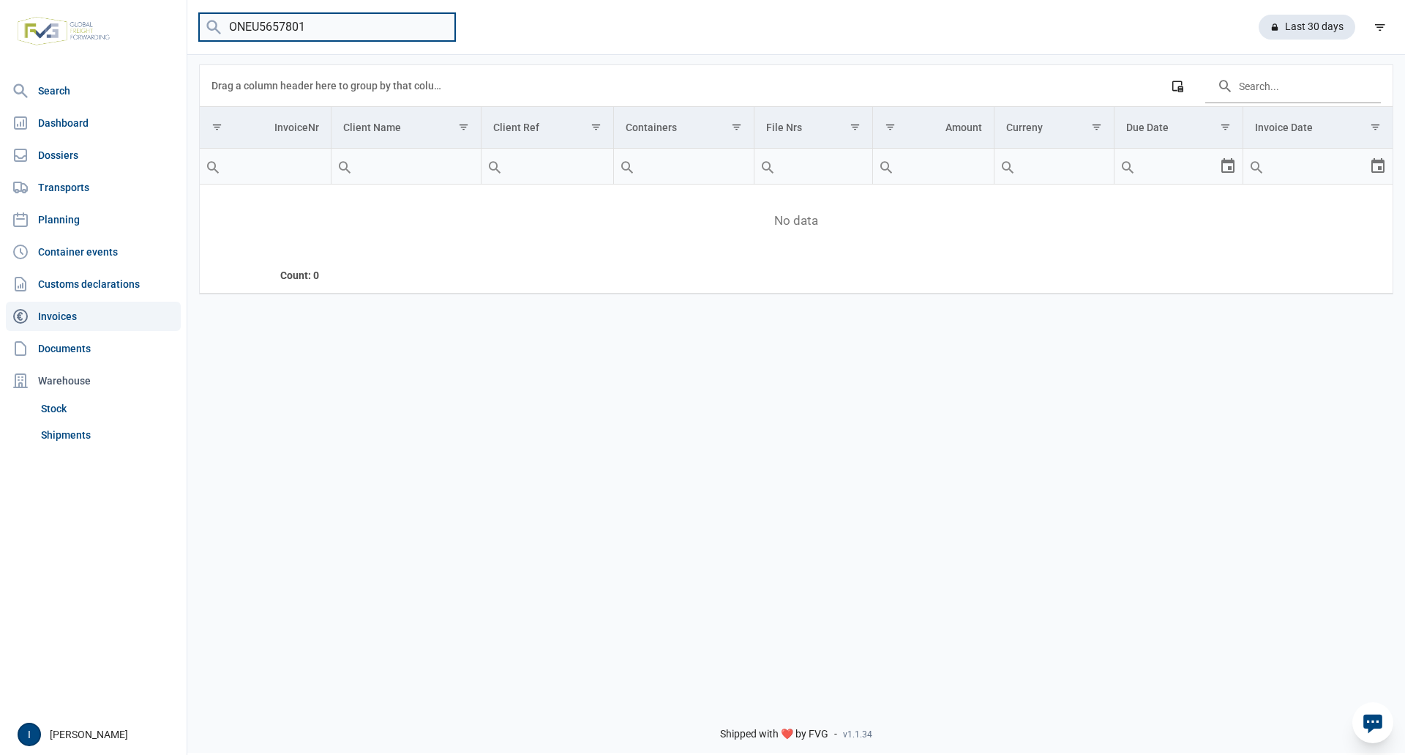
drag, startPoint x: 274, startPoint y: 21, endPoint x: 225, endPoint y: 18, distance: 49.9
click at [225, 18] on input "ONEU5657801" at bounding box center [327, 27] width 256 height 29
type input "MEDU8623289"
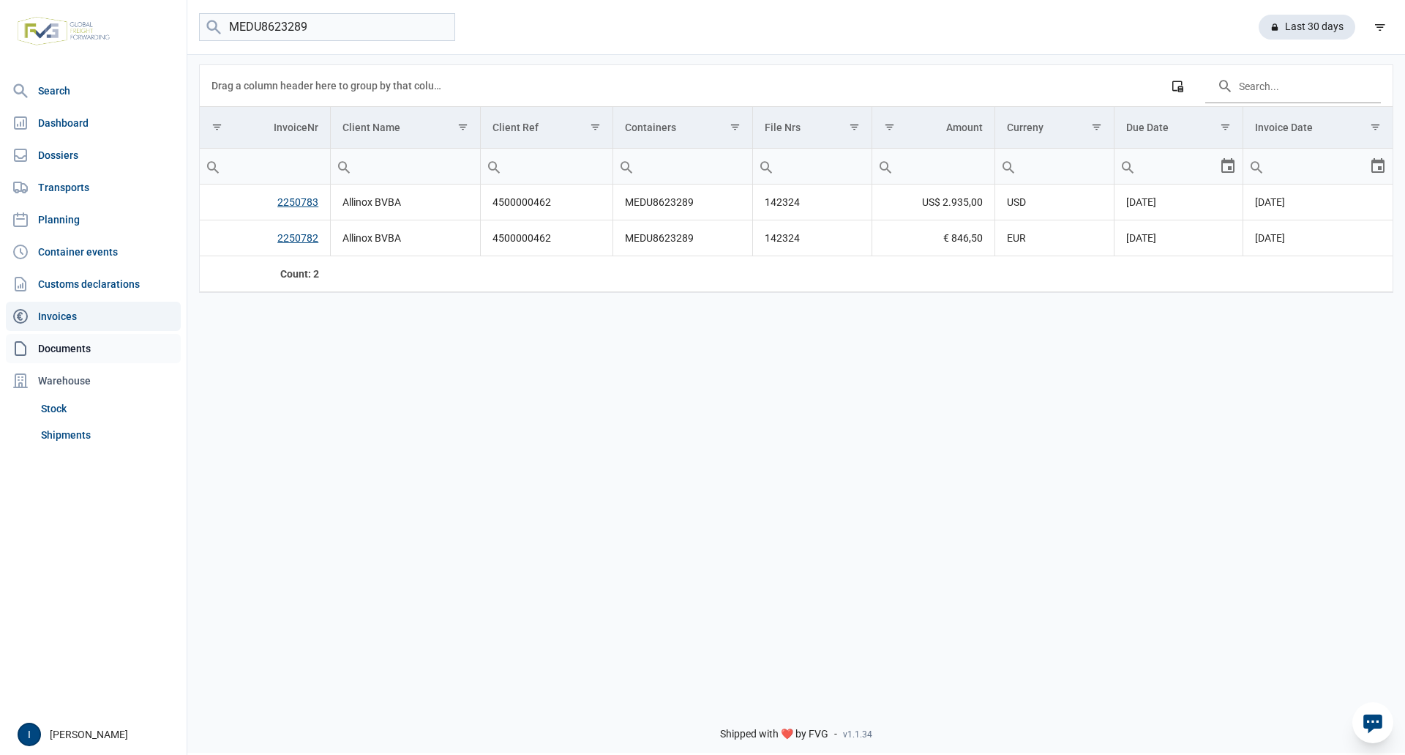
click at [79, 349] on link "Documents" at bounding box center [93, 348] width 175 height 29
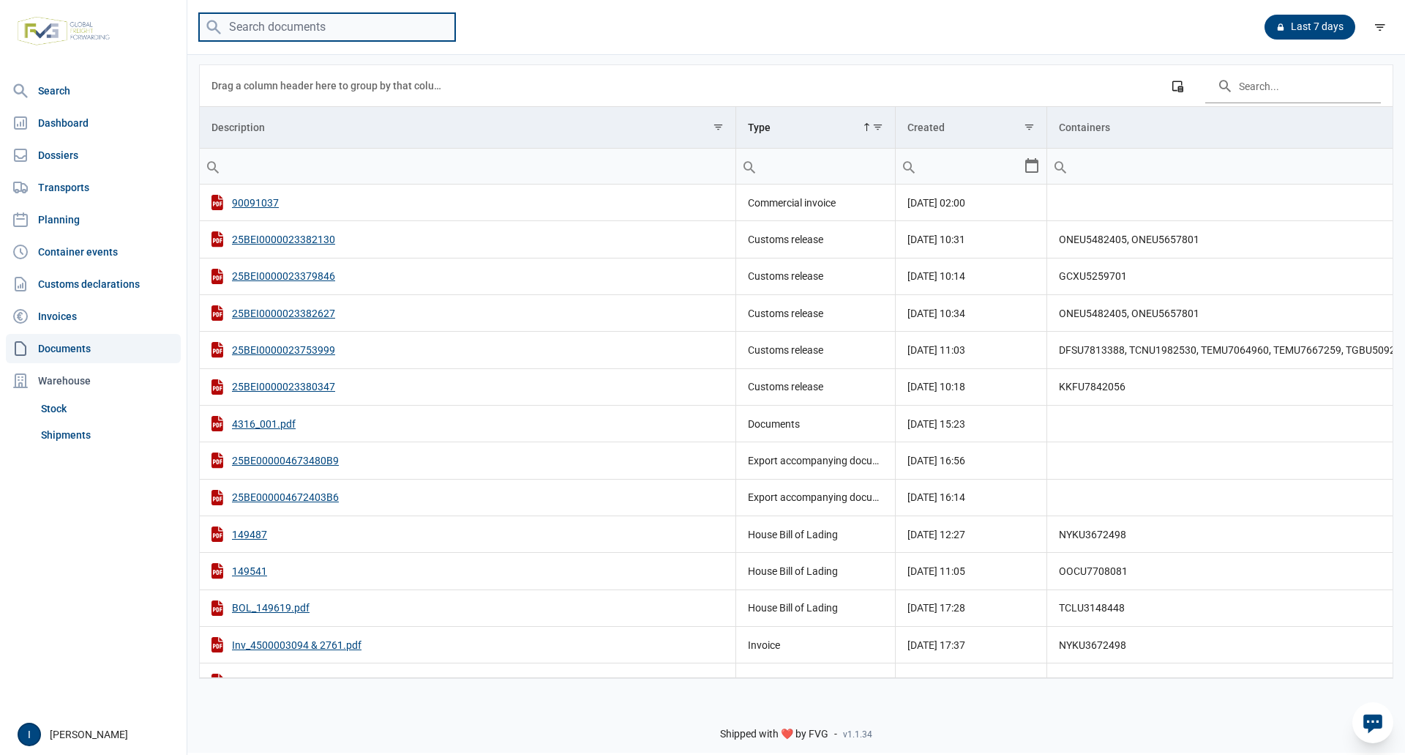
click at [288, 29] on input "search" at bounding box center [327, 27] width 256 height 29
type input "MEDU8623289"
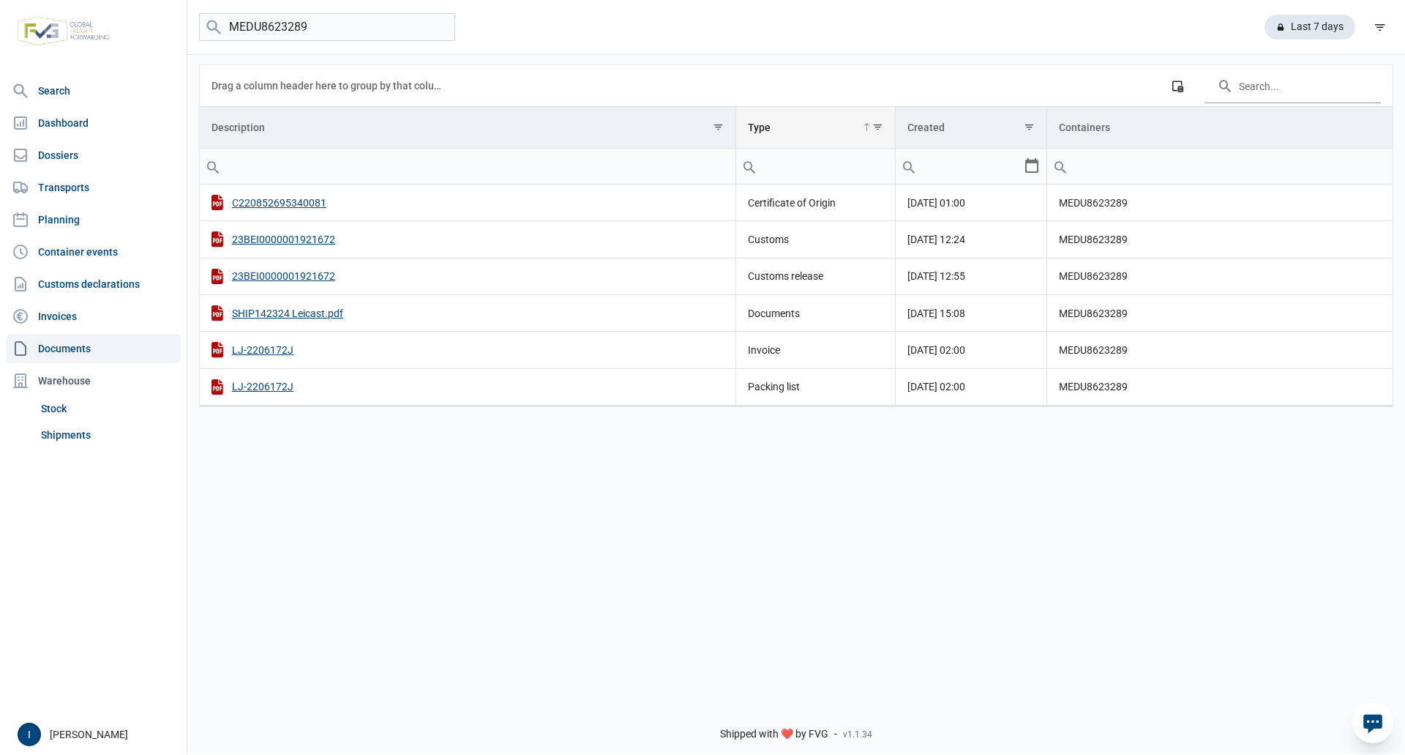
click at [877, 126] on span "Show filter options for column 'Type'" at bounding box center [877, 127] width 11 height 11
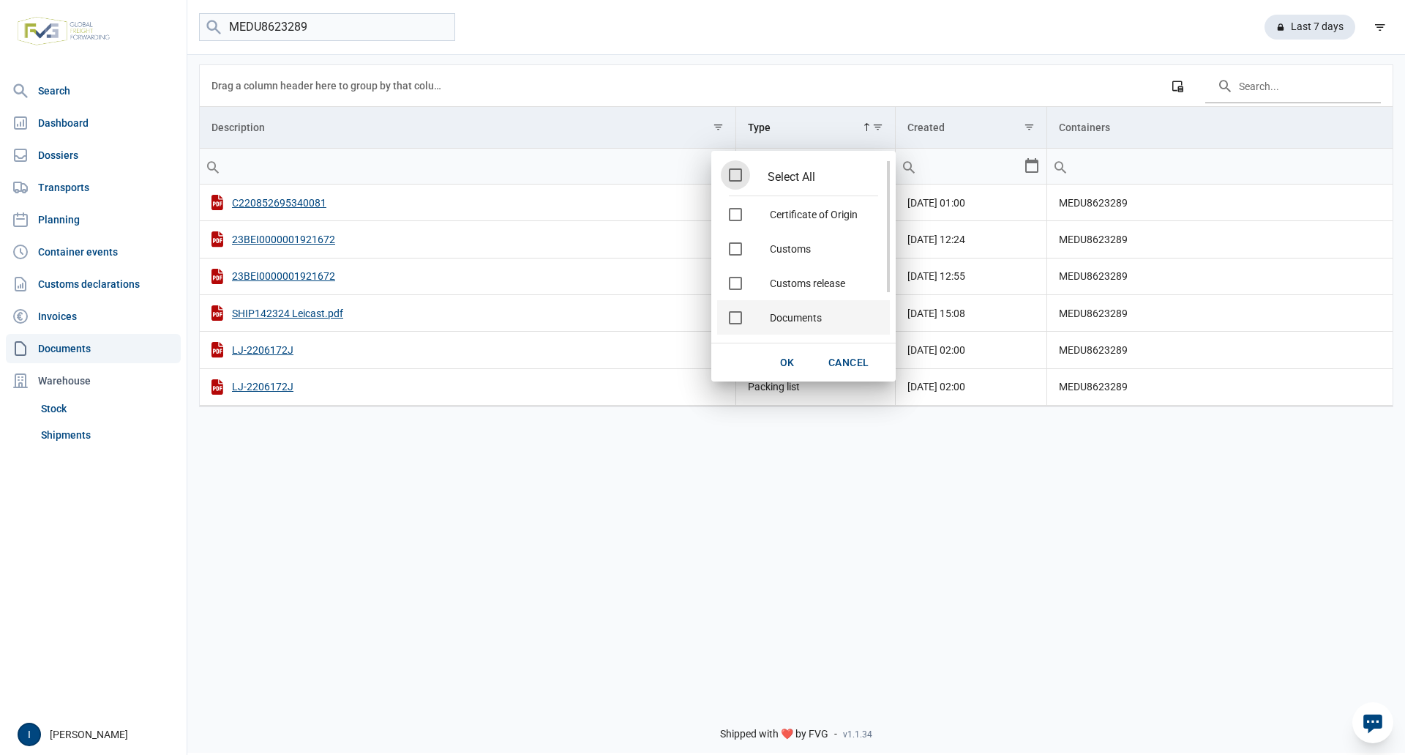
click at [731, 315] on span "Check state" at bounding box center [735, 317] width 13 height 13
click at [785, 364] on span "OK" at bounding box center [787, 362] width 15 height 12
type input "Documents"
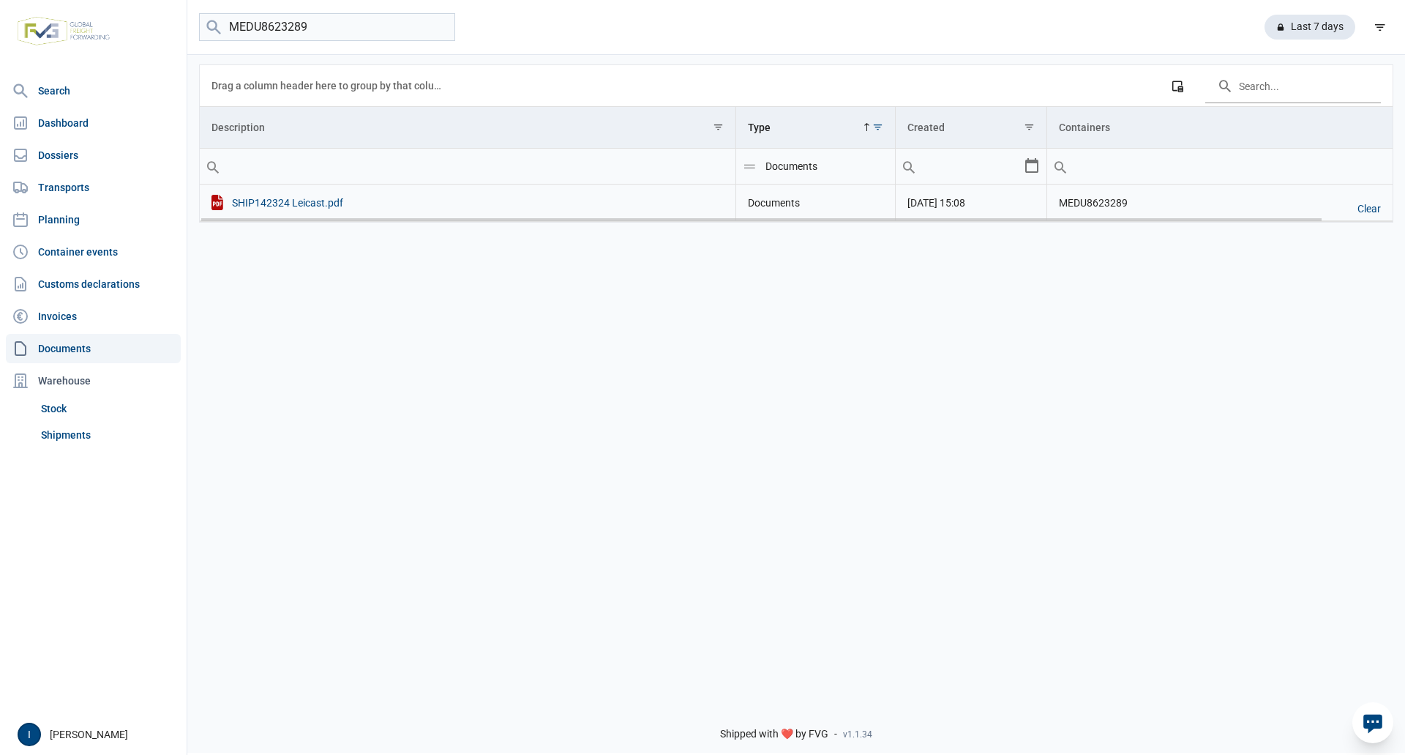
click at [315, 205] on div "SHIP142324 Leicast.pdf" at bounding box center [468, 202] width 512 height 15
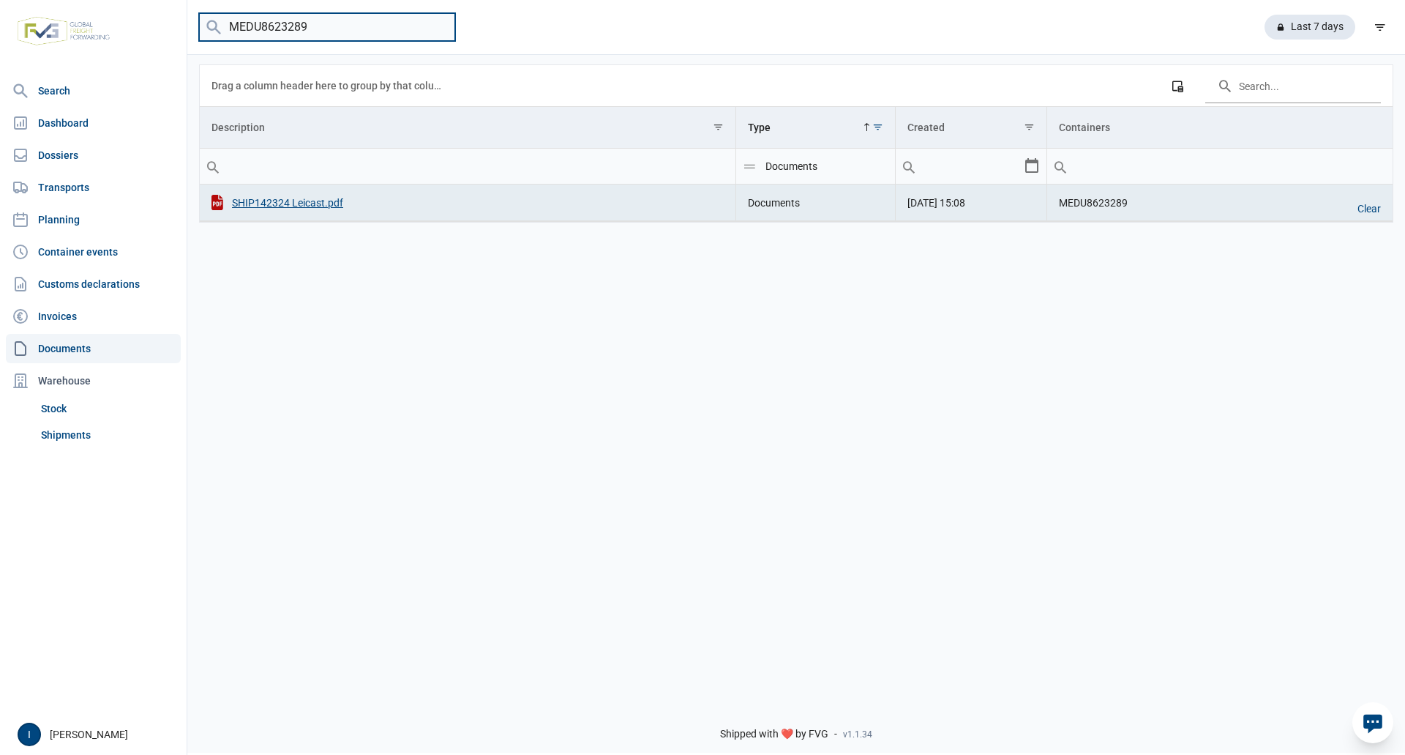
drag, startPoint x: 244, startPoint y: 24, endPoint x: 200, endPoint y: 23, distance: 43.9
click at [200, 23] on input "MEDU8623289" at bounding box center [327, 27] width 256 height 29
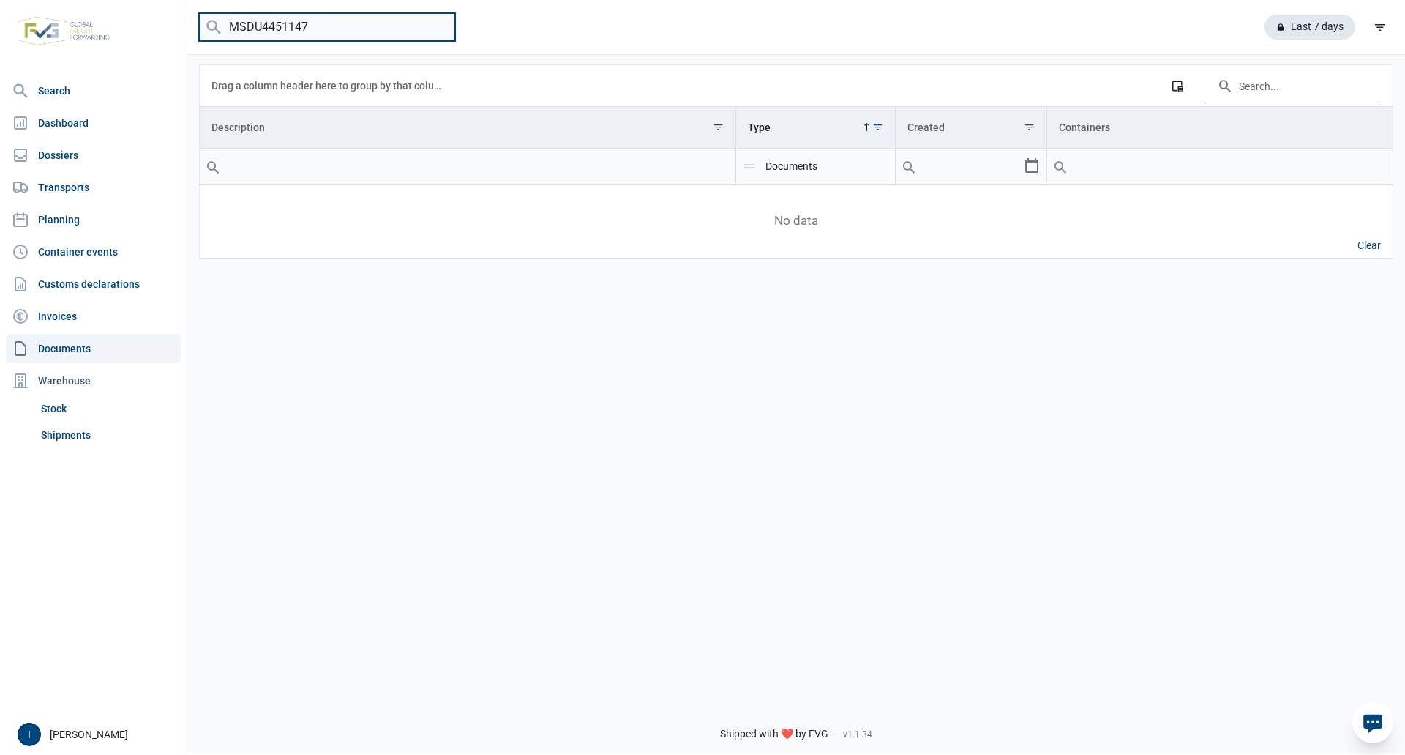
drag, startPoint x: 343, startPoint y: 19, endPoint x: 220, endPoint y: 20, distance: 123.7
click at [220, 20] on menu "MSDU4451147" at bounding box center [327, 27] width 256 height 29
type input "MSDU4451147"
click at [66, 344] on link "Documents" at bounding box center [93, 348] width 175 height 29
click at [318, 18] on input "MSDU4451147" at bounding box center [327, 27] width 256 height 29
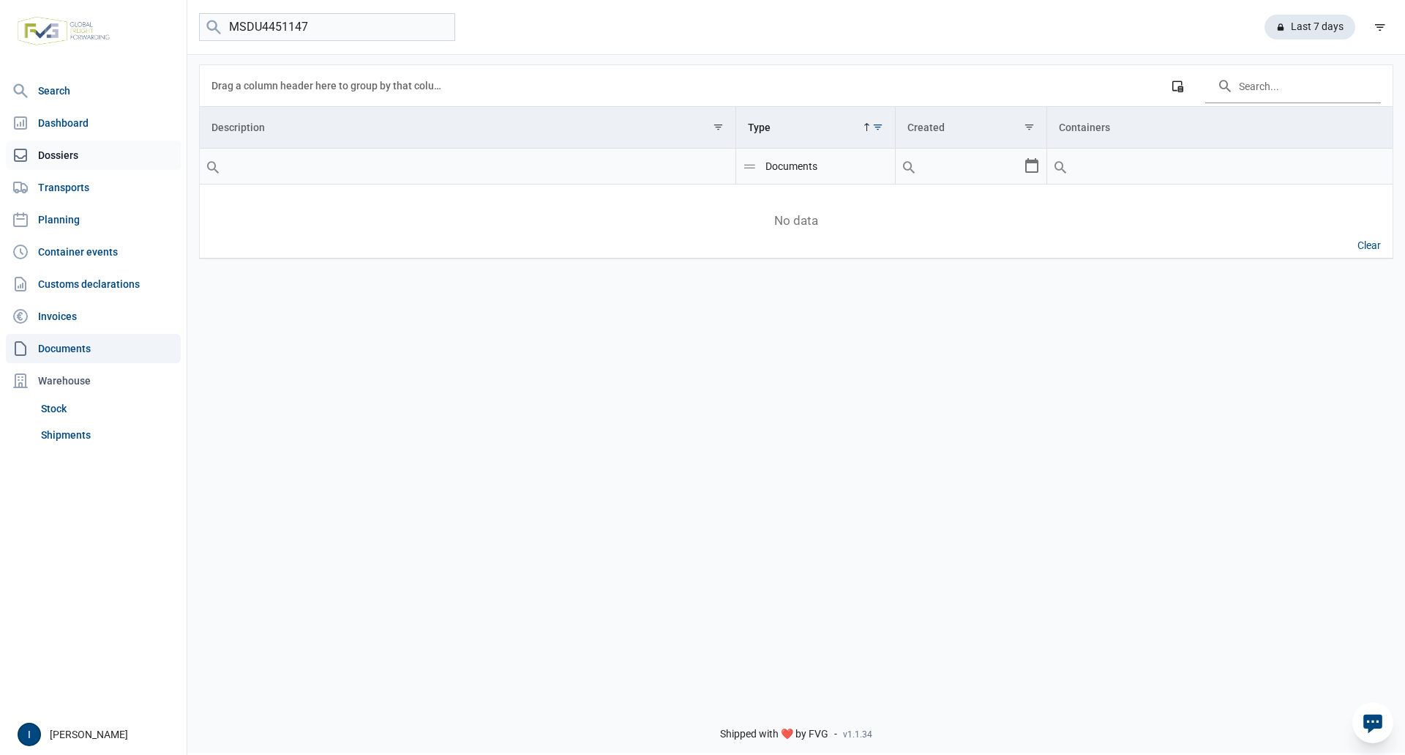
click at [55, 151] on link "Dossiers" at bounding box center [93, 155] width 175 height 29
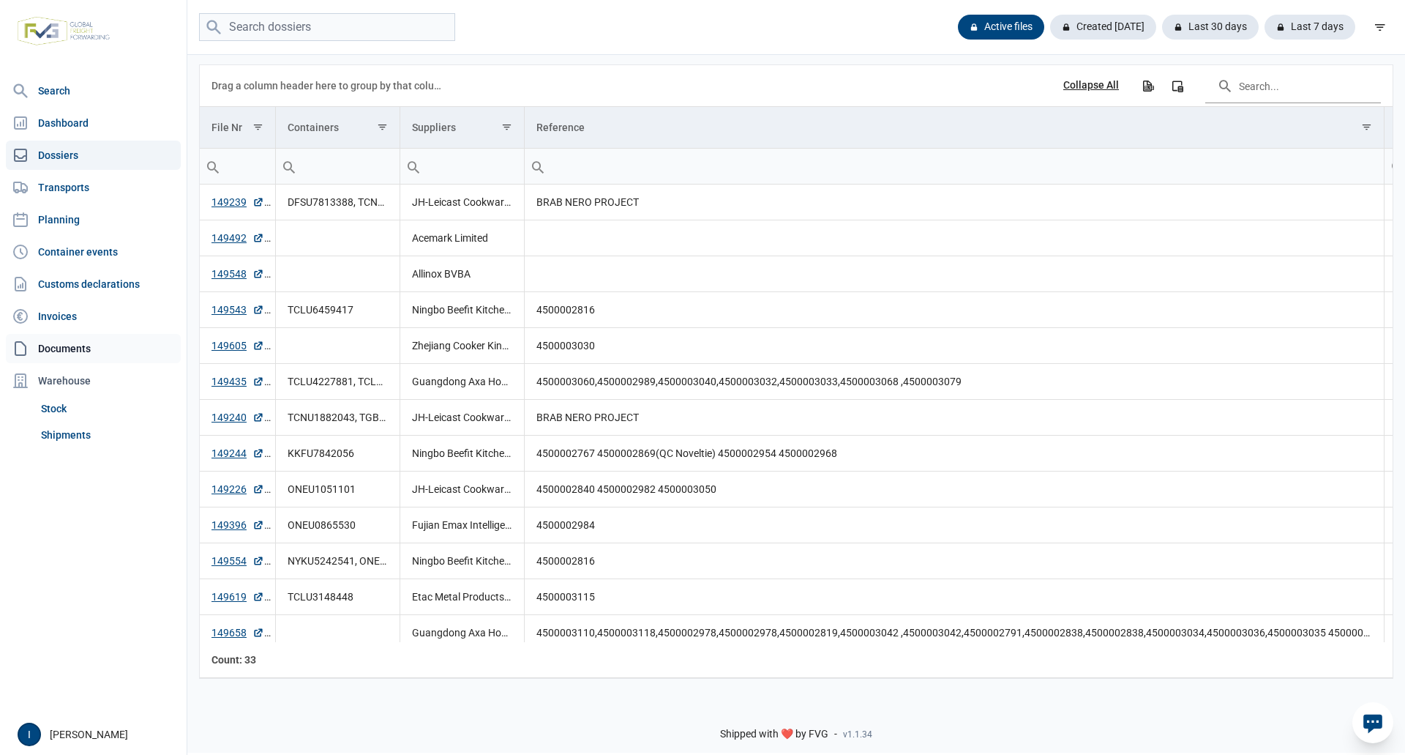
click at [67, 344] on link "Documents" at bounding box center [93, 348] width 175 height 29
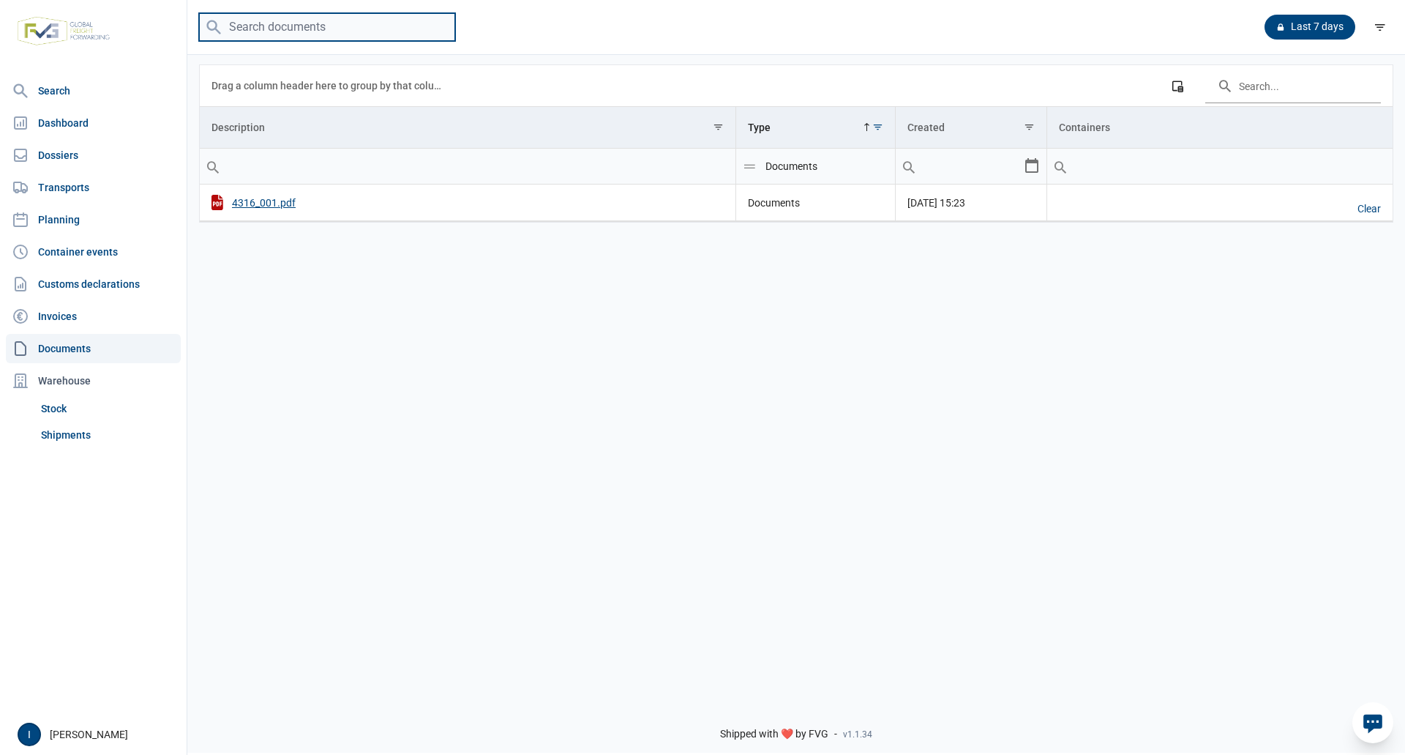
click at [269, 27] on input "search" at bounding box center [327, 27] width 256 height 29
type input "MSDU4451147"
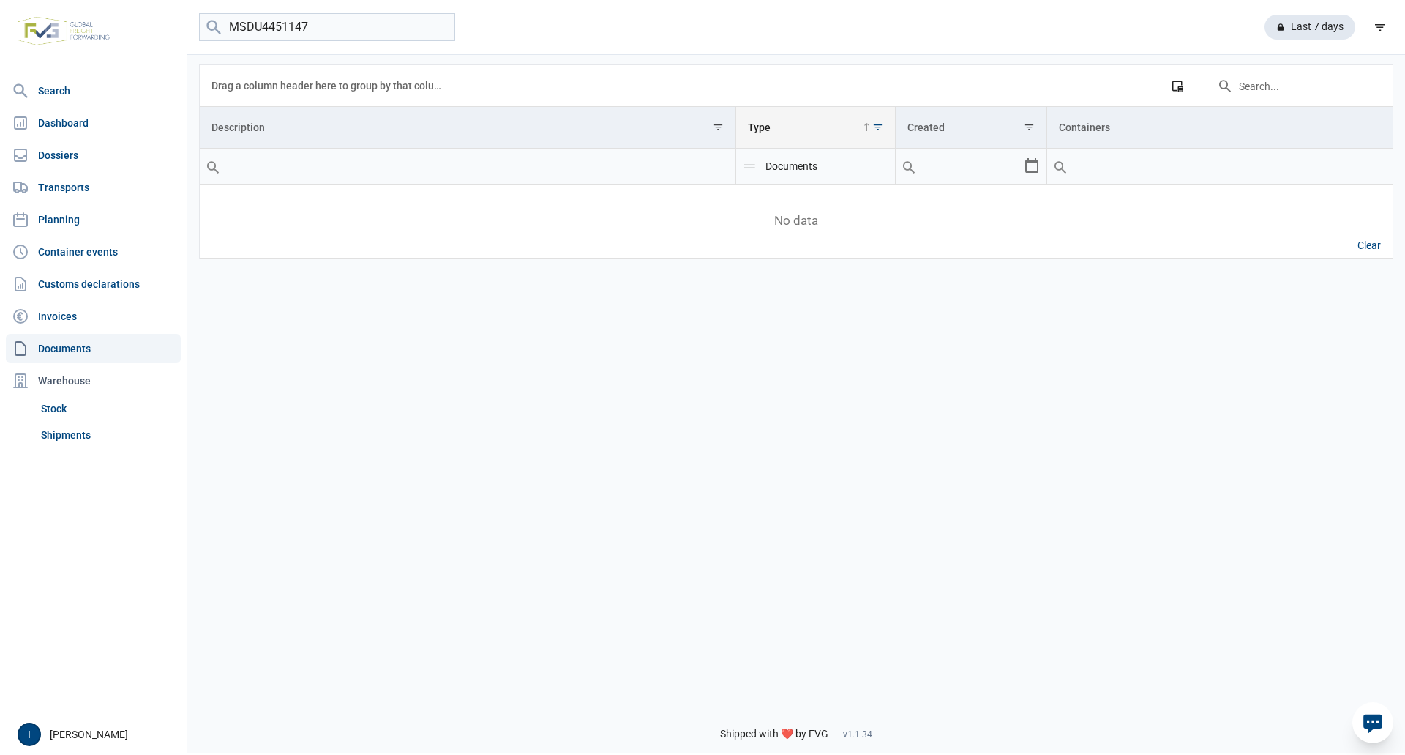
click at [880, 132] on span "Show filter options for column 'Type'" at bounding box center [877, 127] width 11 height 11
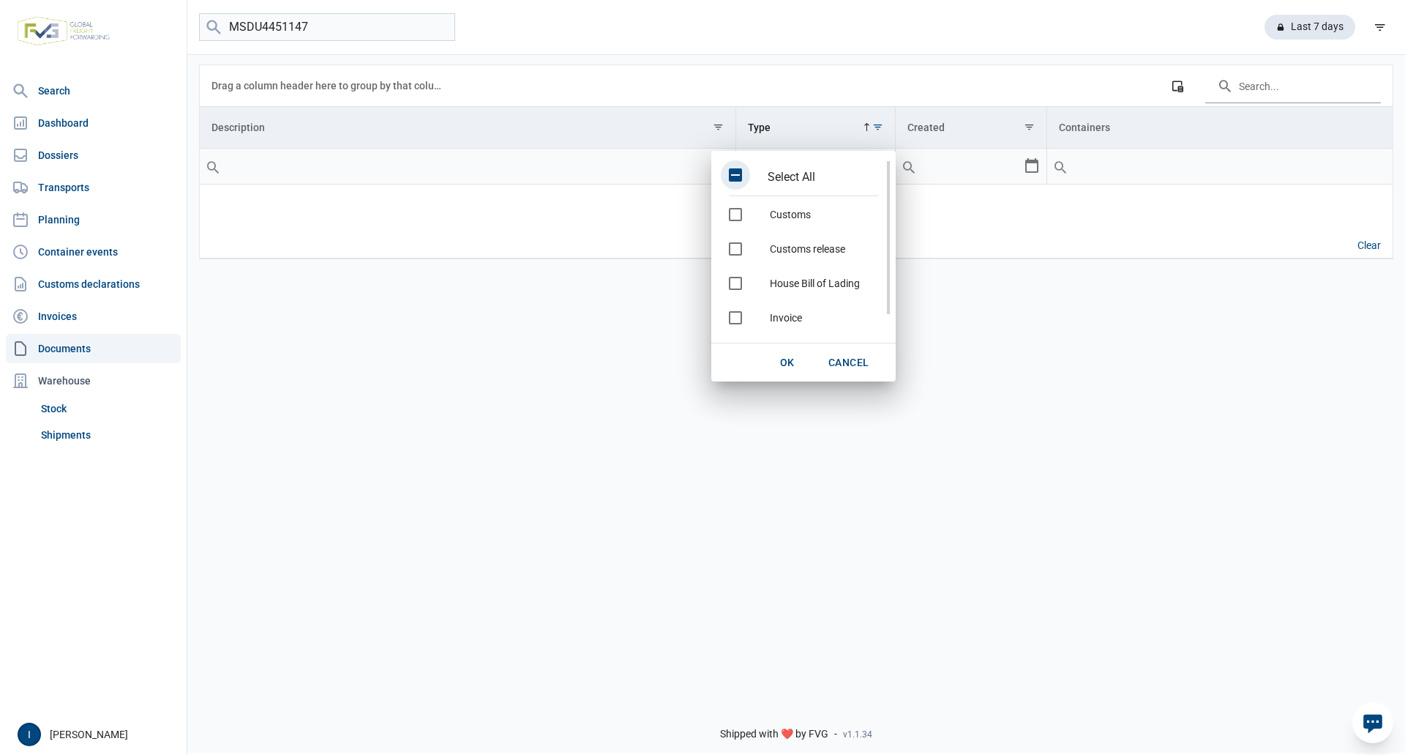
click at [736, 176] on span "Select All" at bounding box center [735, 174] width 13 height 13
click at [788, 357] on span "OK" at bounding box center [787, 362] width 15 height 12
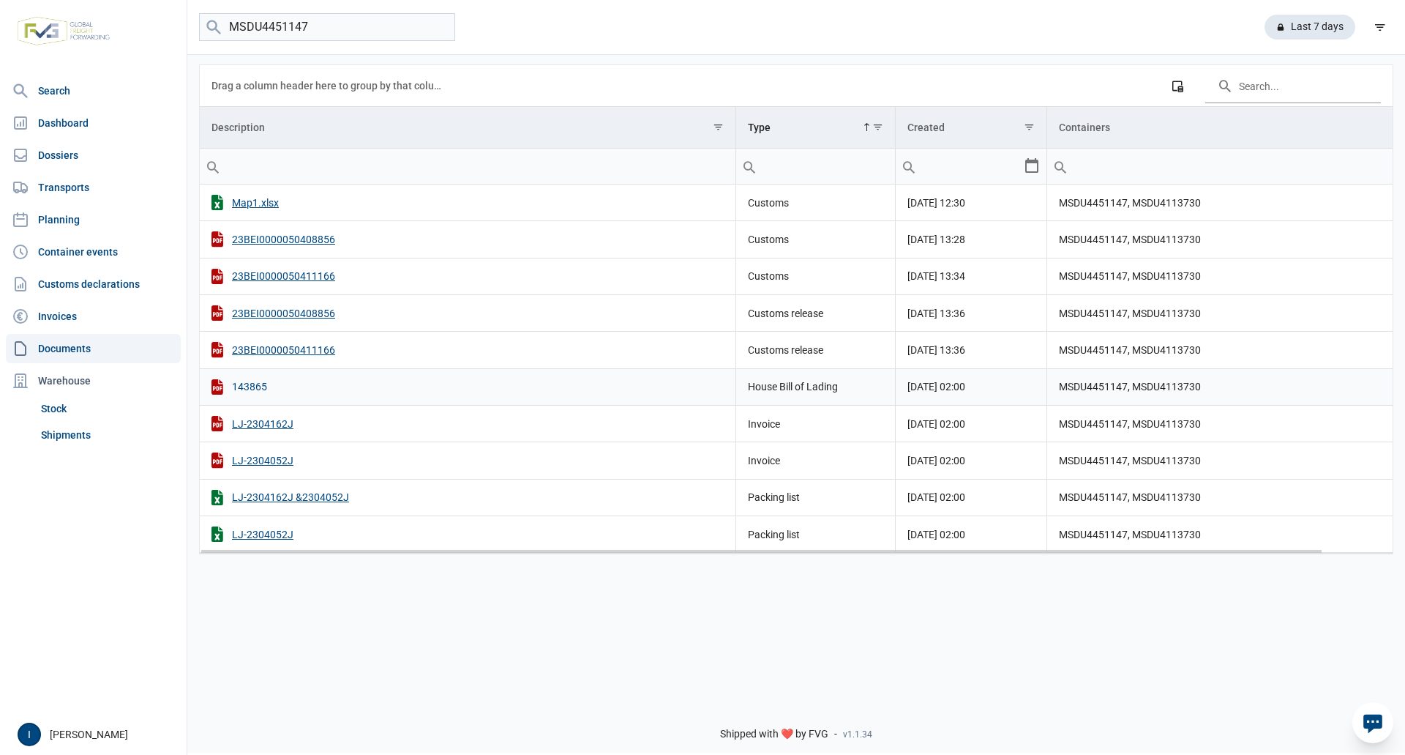
click at [246, 386] on div "143865" at bounding box center [468, 386] width 512 height 15
